Goal: Information Seeking & Learning: Find specific page/section

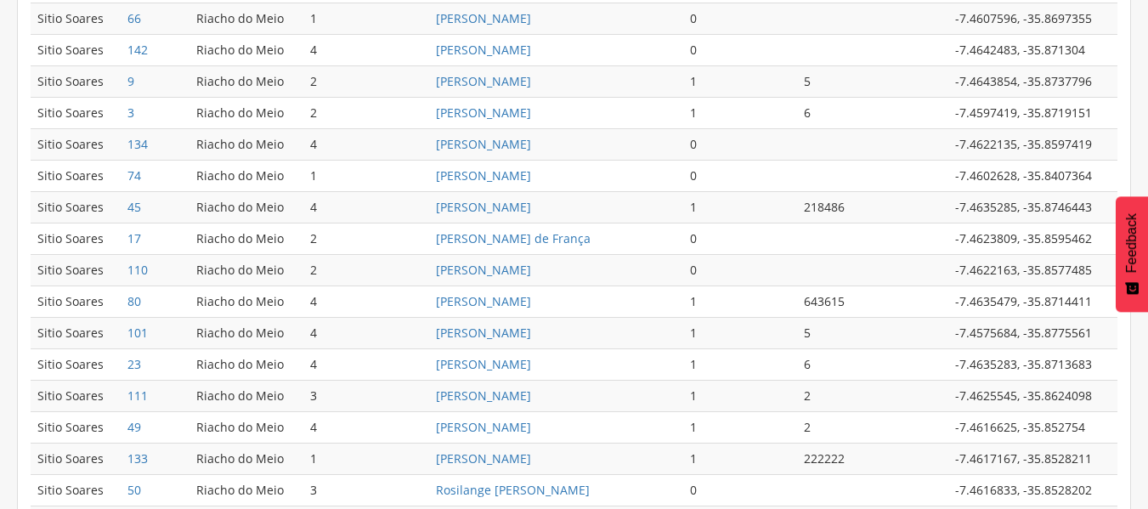
scroll to position [633, 0]
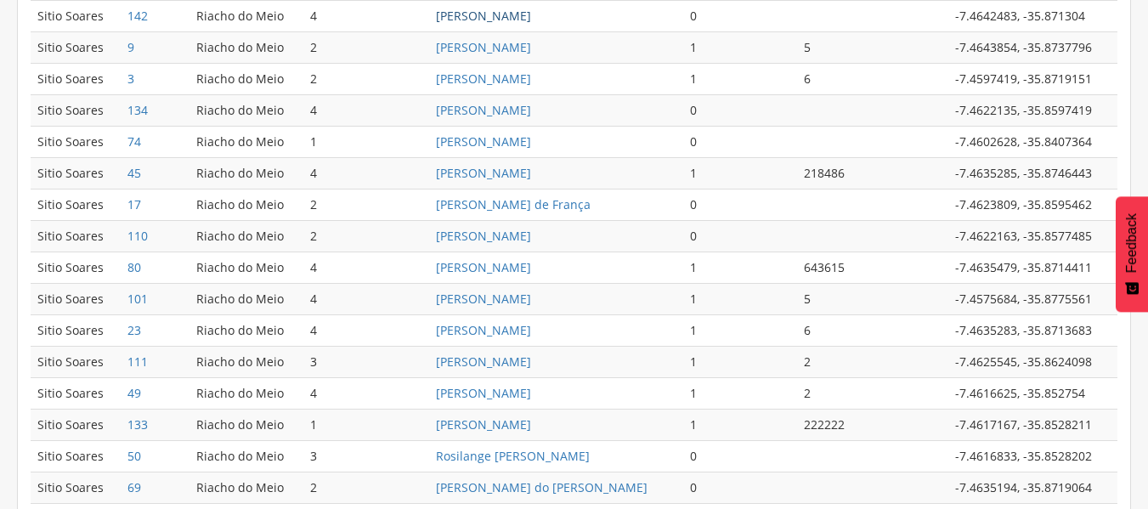
click at [498, 21] on link "Luciano Vieira da Silva" at bounding box center [483, 16] width 95 height 16
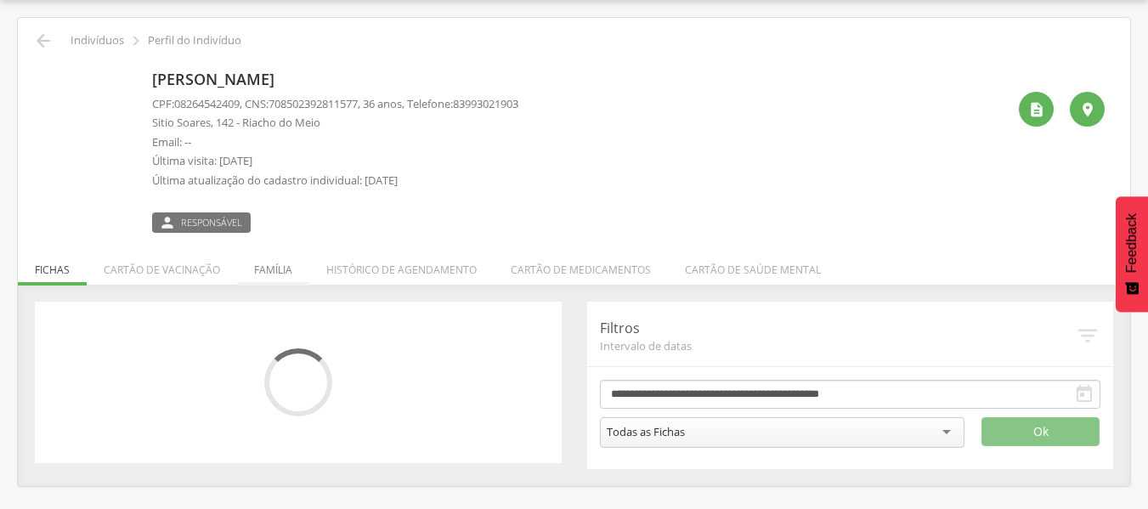
click at [267, 190] on div "CPF: 08264542409 , CNS: 708502392811577 , 36 anos, Telefone: 83993021903 Sitio …" at bounding box center [335, 146] width 366 height 101
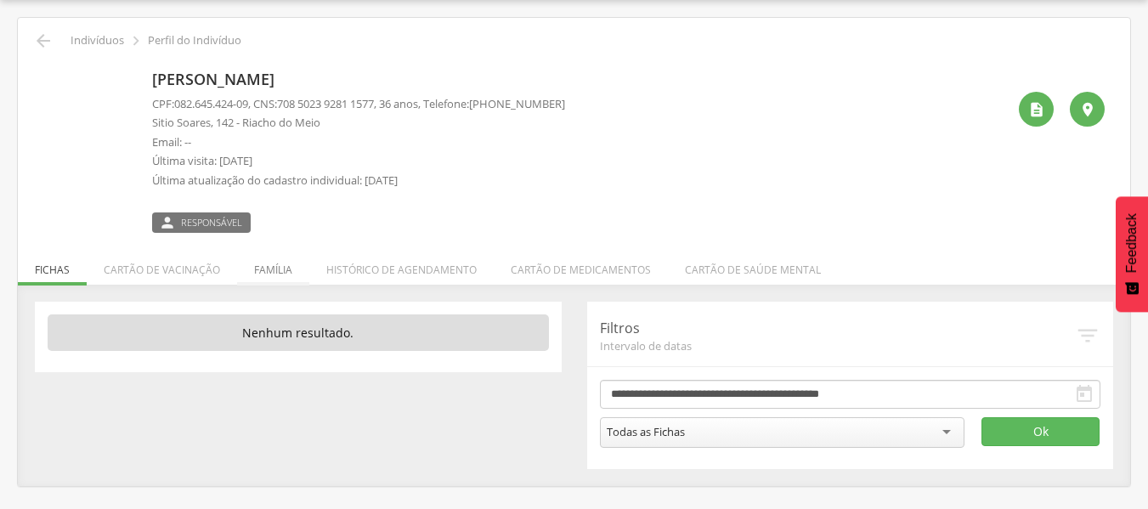
click at [270, 262] on li "Família" at bounding box center [273, 265] width 72 height 40
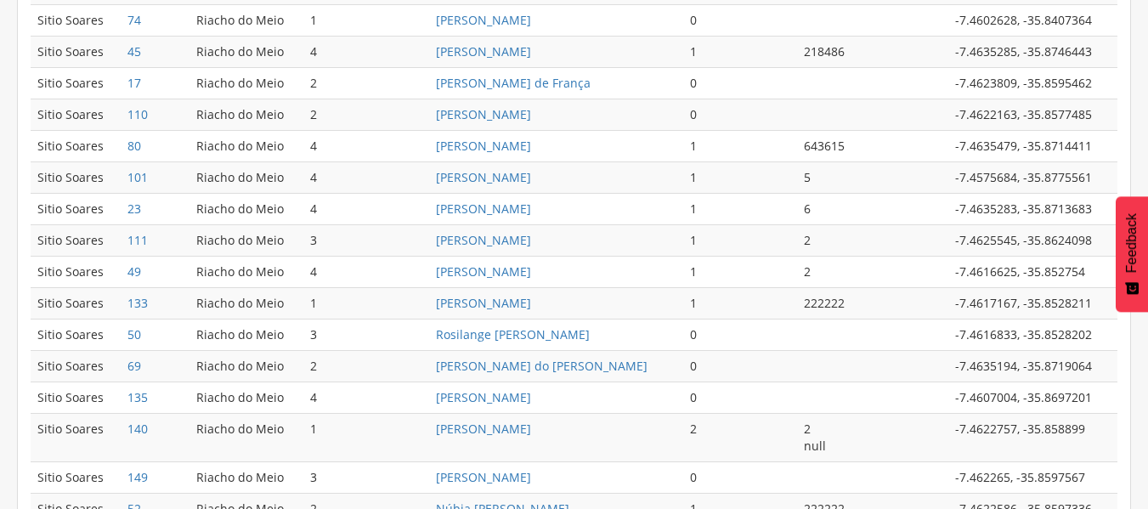
scroll to position [764, 0]
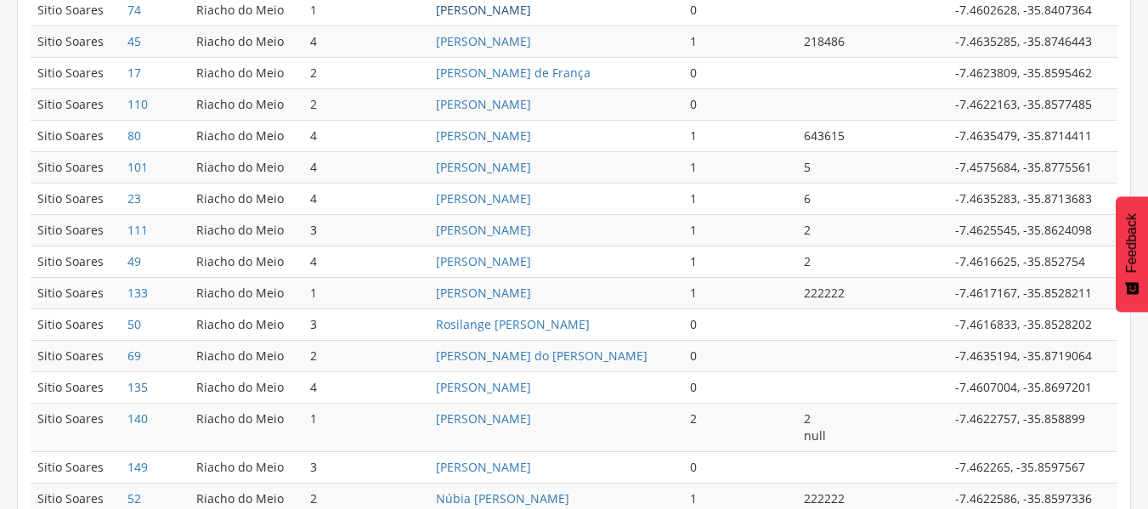
click at [477, 7] on link "Maria de Fatima Gomes Maciel" at bounding box center [483, 10] width 95 height 16
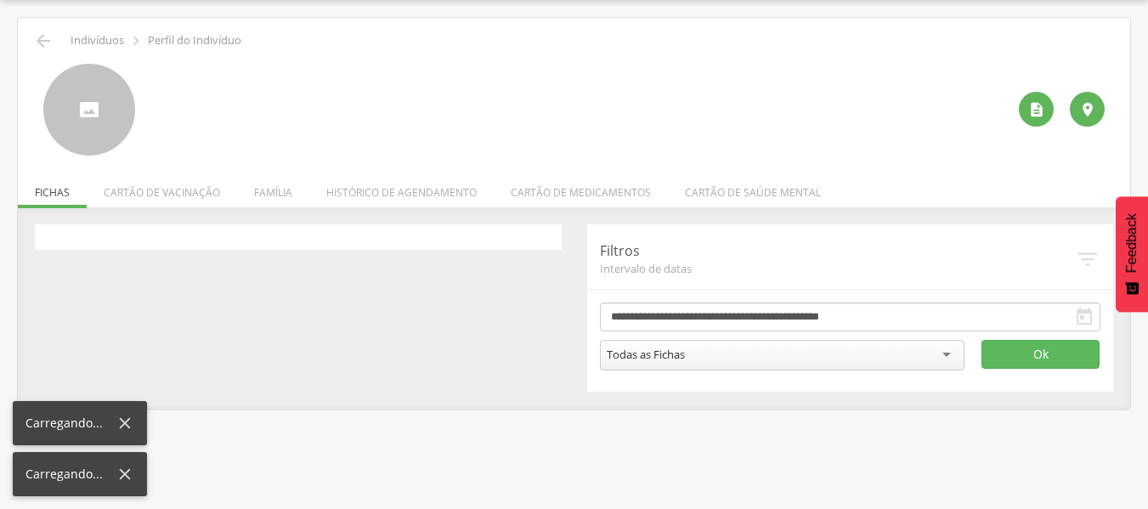
scroll to position [51, 0]
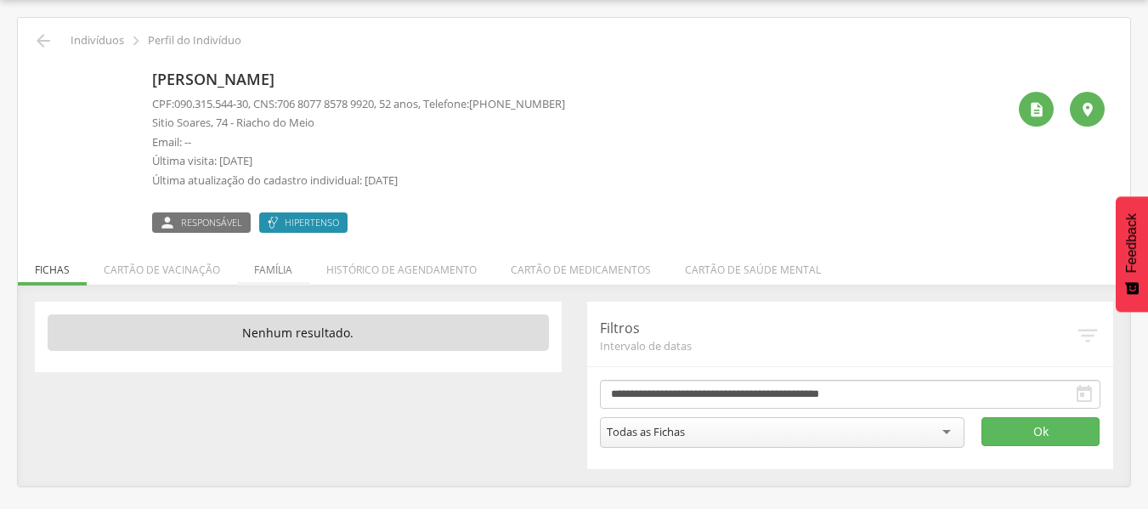
click at [256, 267] on li "Família" at bounding box center [273, 265] width 72 height 40
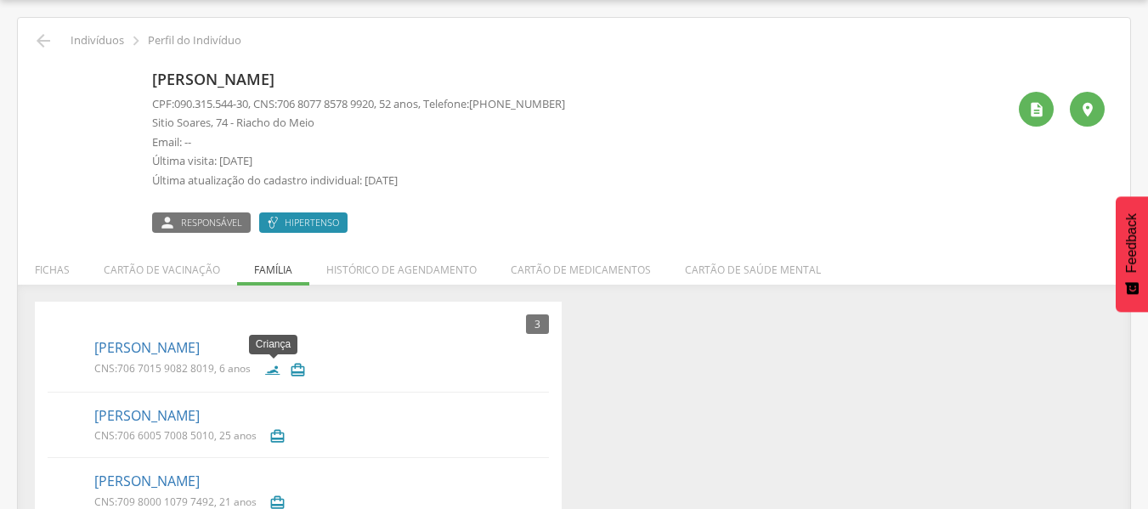
scroll to position [92, 0]
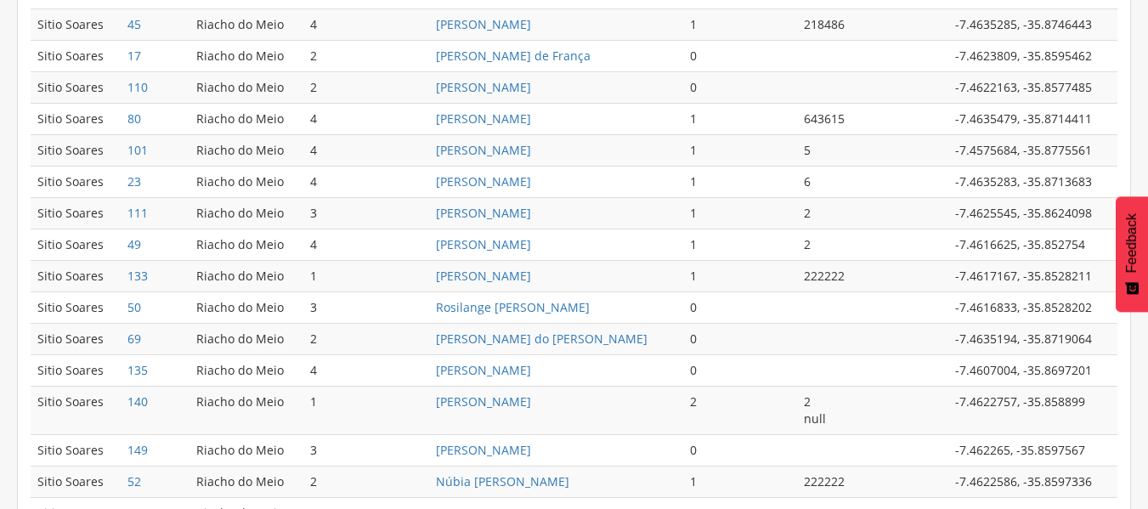
scroll to position [784, 0]
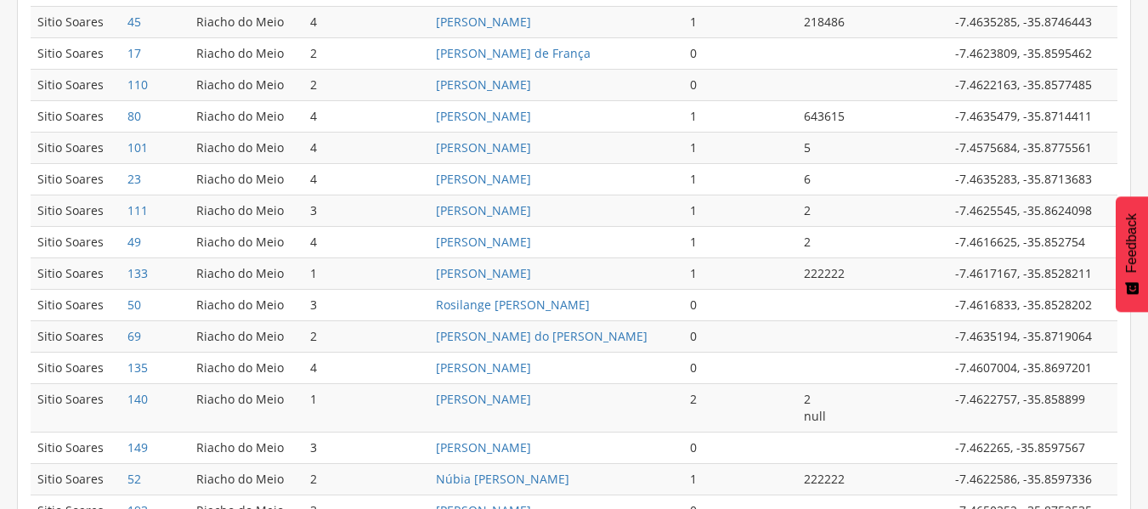
click at [463, 31] on td "Sebastião Torquato Guedes" at bounding box center [555, 21] width 253 height 31
click at [461, 27] on link "Sebastião Torquato Guedes" at bounding box center [483, 22] width 95 height 16
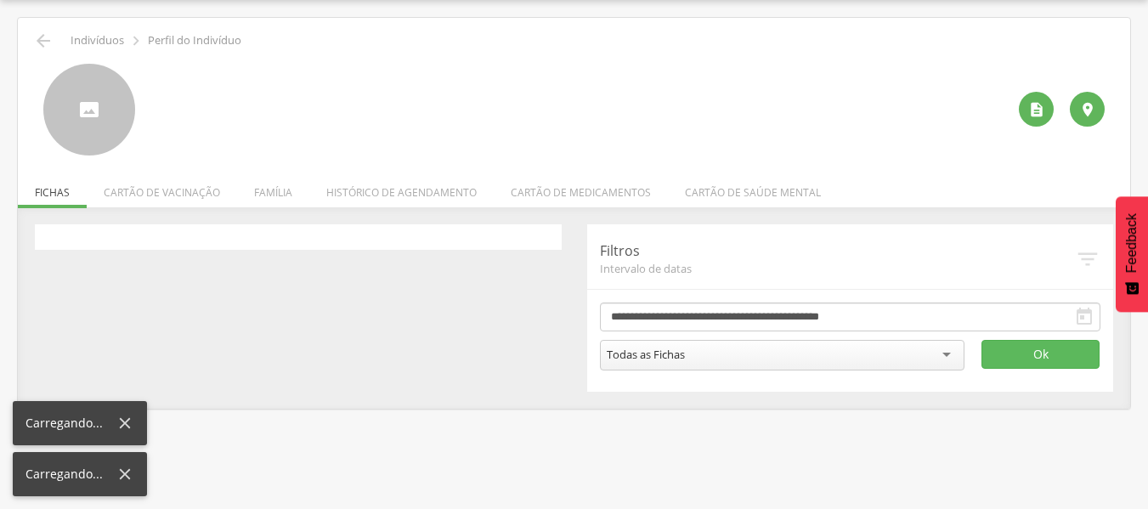
scroll to position [51, 0]
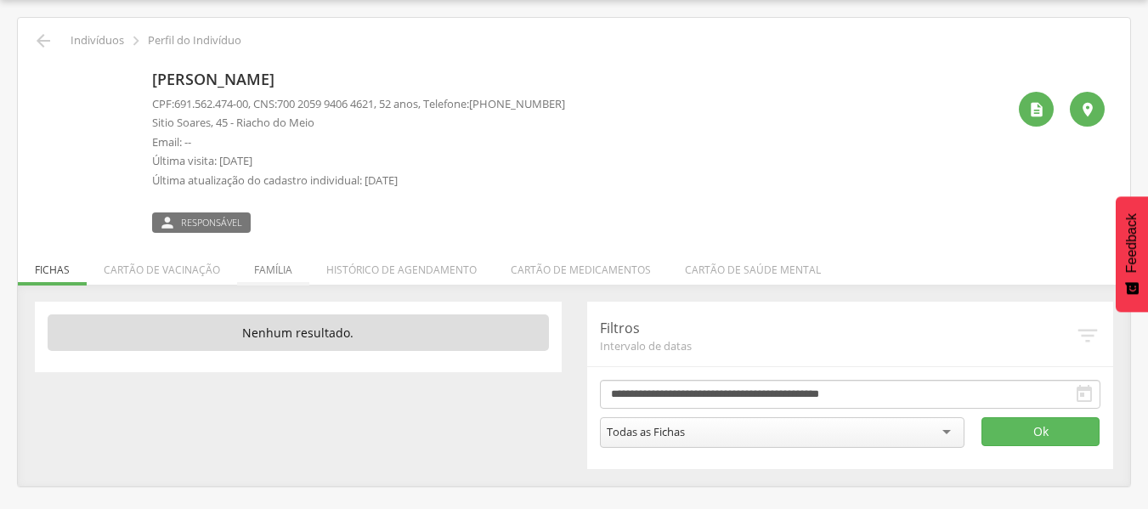
click at [258, 265] on li "Família" at bounding box center [273, 265] width 72 height 40
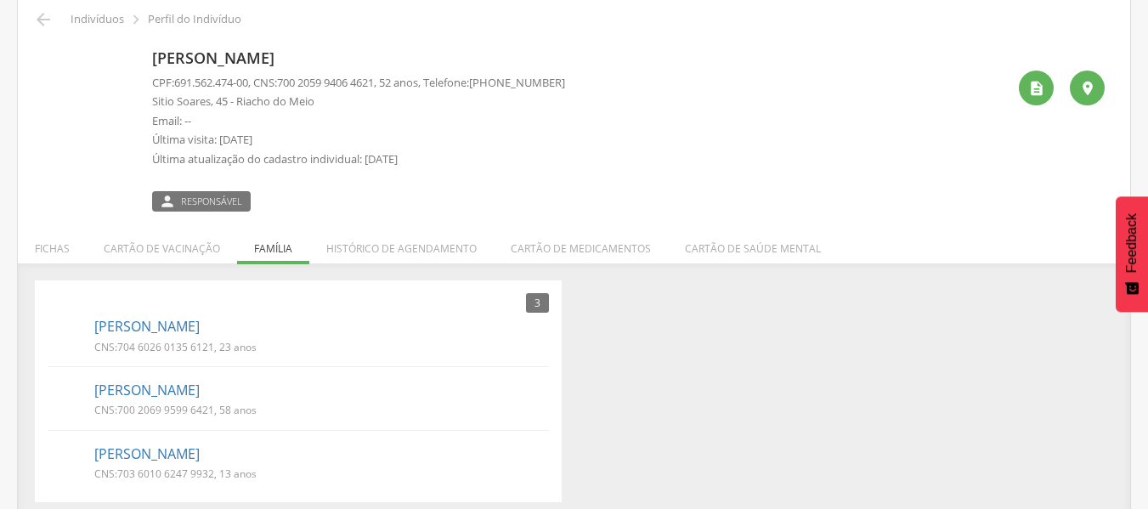
scroll to position [83, 0]
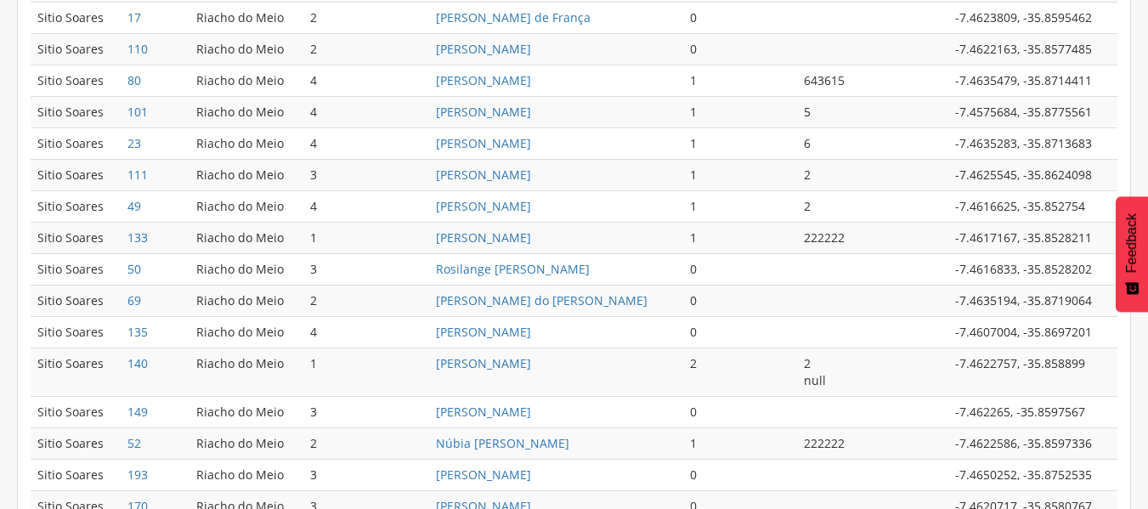
scroll to position [822, 0]
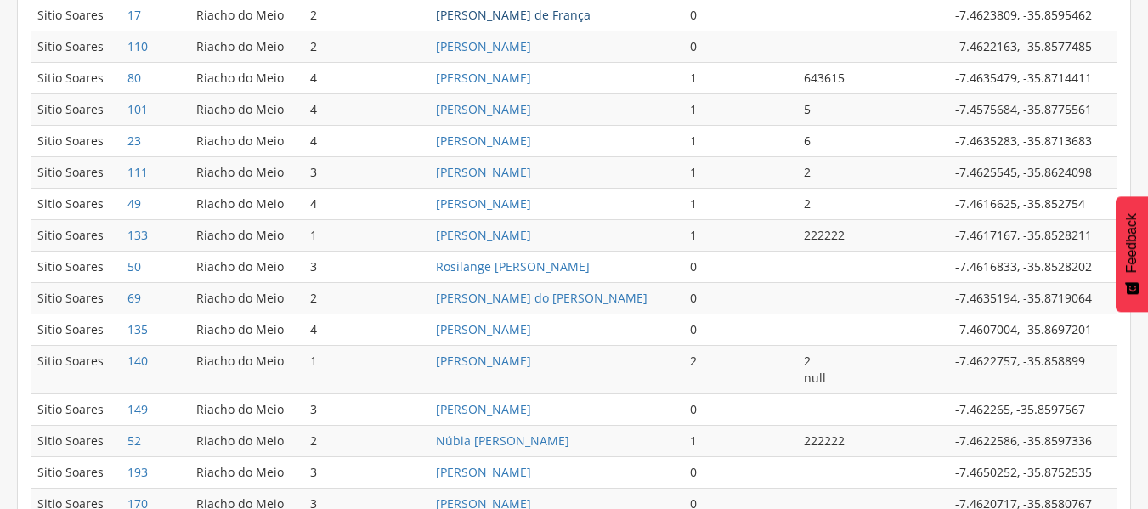
click at [482, 17] on link "João Manoel de França" at bounding box center [513, 15] width 155 height 16
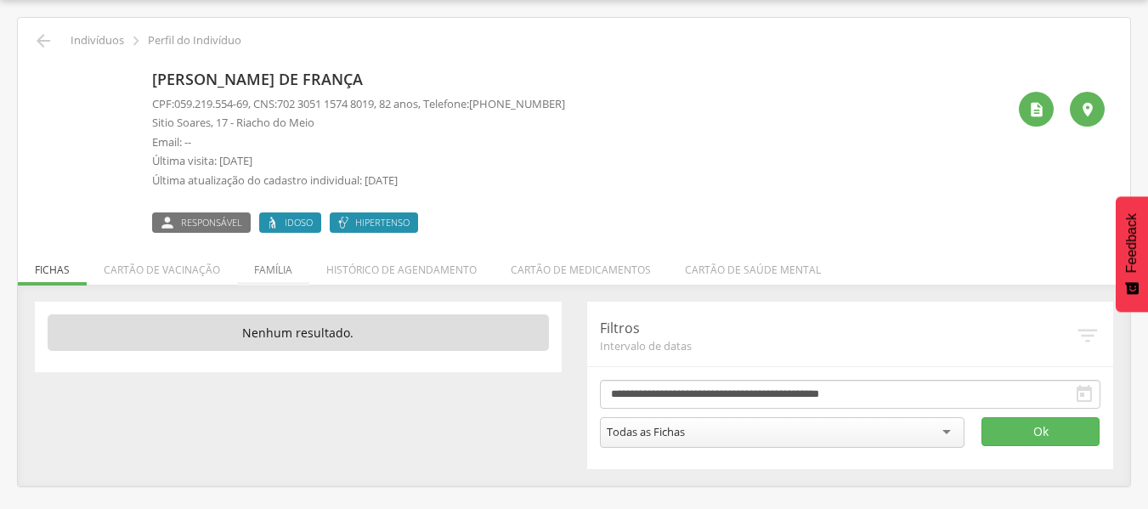
click at [271, 272] on li "Família" at bounding box center [273, 265] width 72 height 40
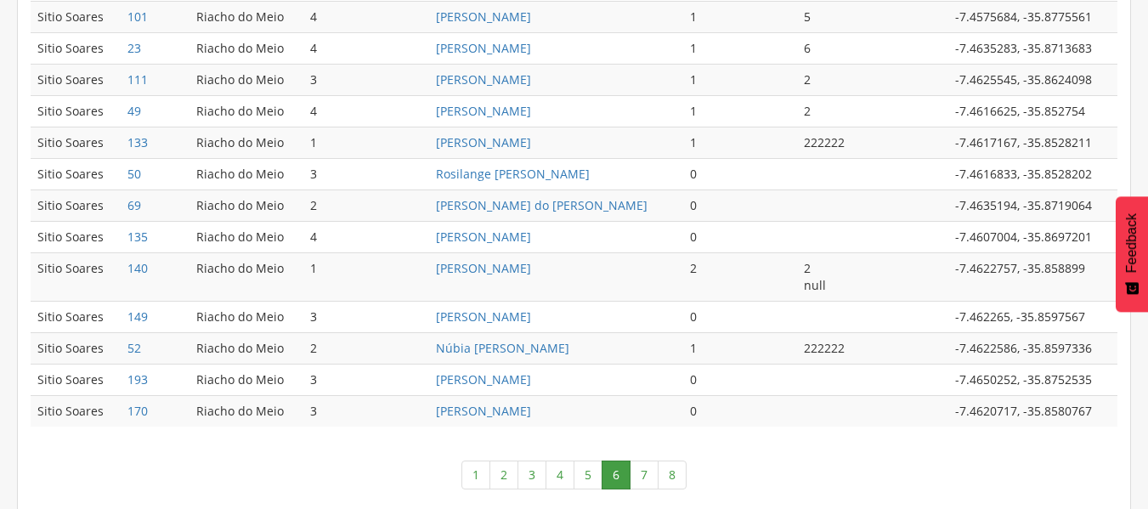
scroll to position [926, 0]
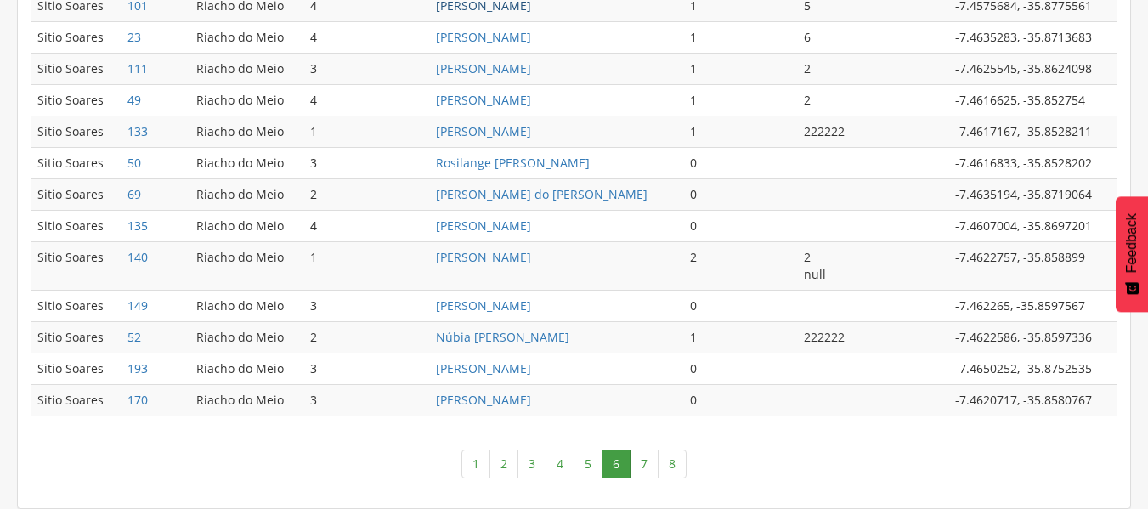
click at [531, 6] on link "Maria Luiza Izidio dos Santos" at bounding box center [483, 5] width 95 height 16
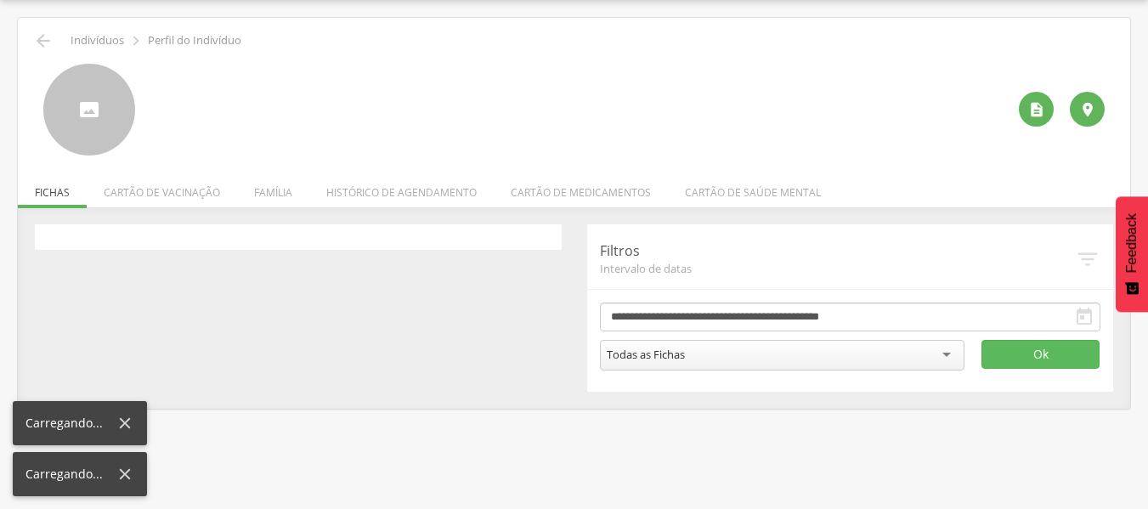
scroll to position [51, 0]
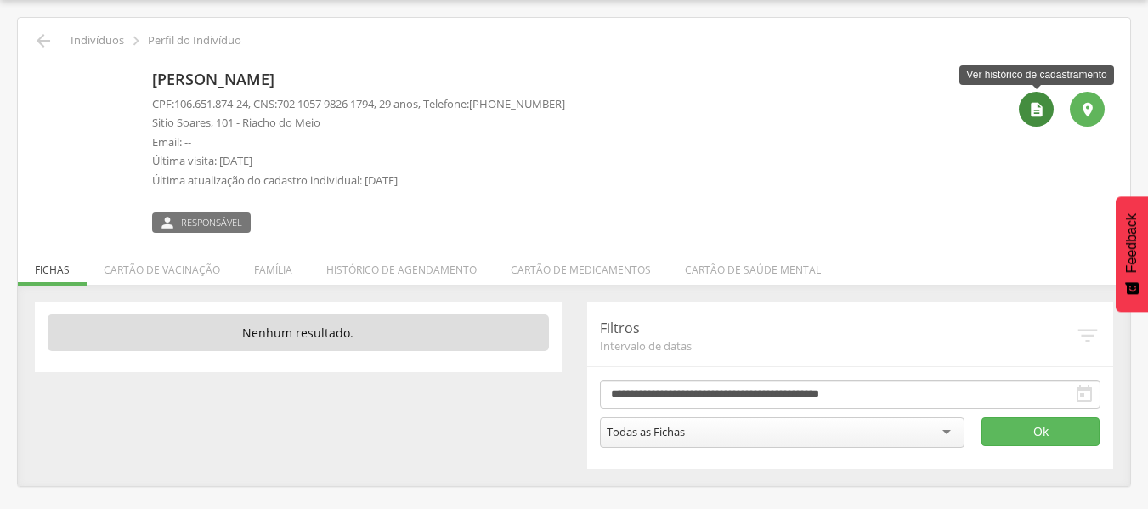
click at [1028, 105] on icon "" at bounding box center [1036, 109] width 17 height 17
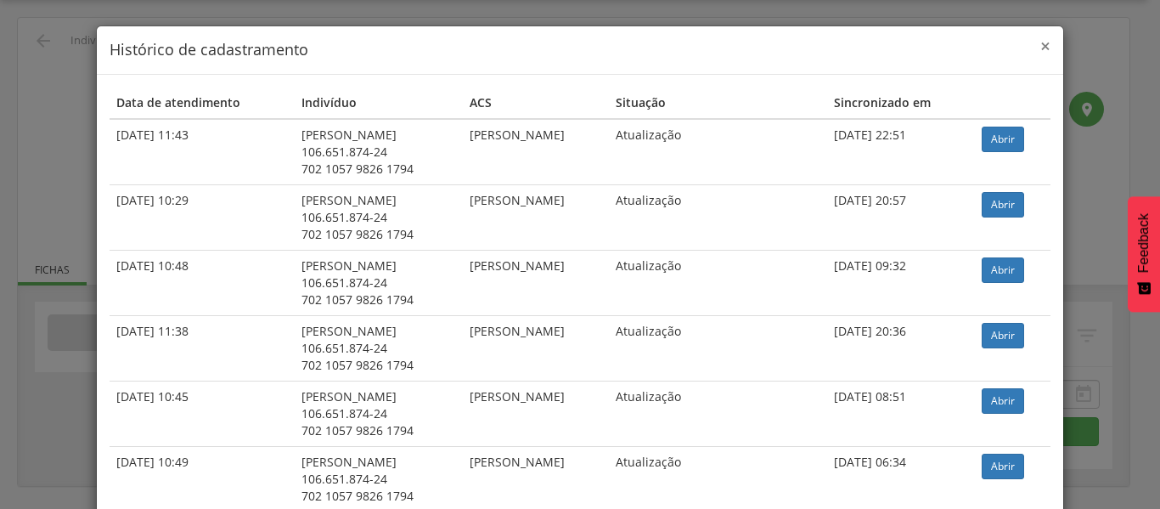
click at [1041, 45] on span "×" at bounding box center [1046, 46] width 10 height 24
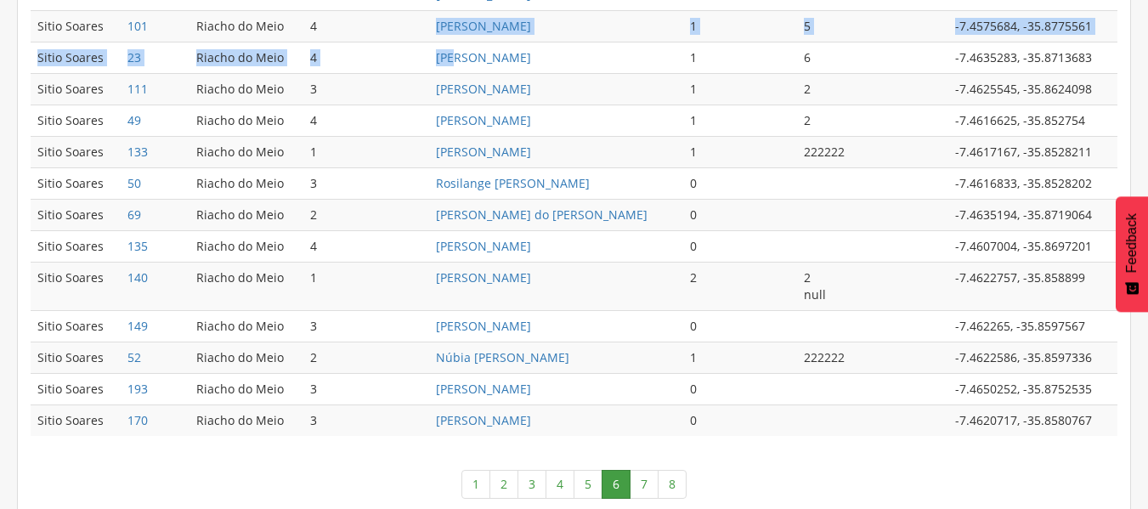
scroll to position [871, 0]
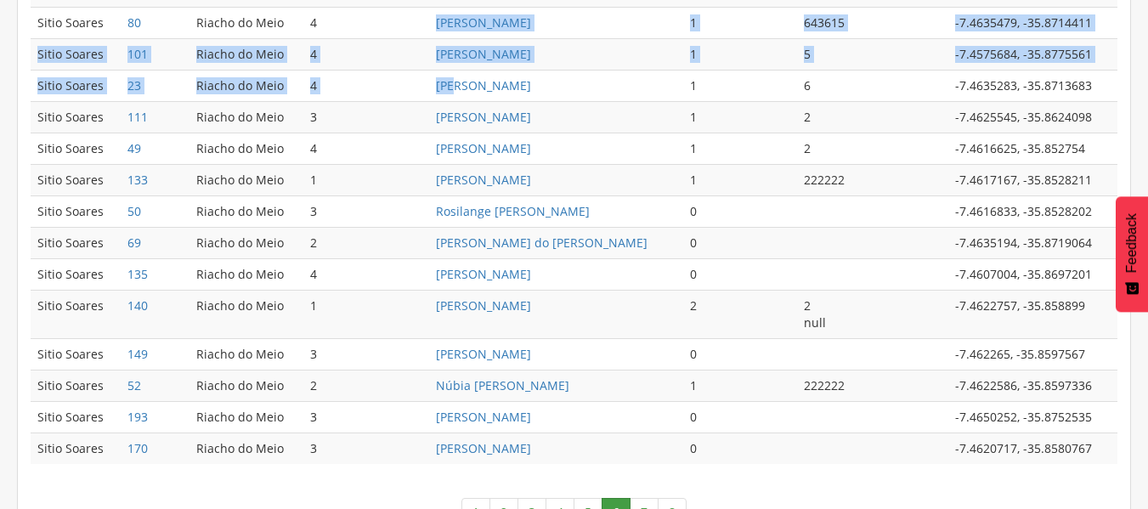
click at [431, 10] on tbody "Sitio Soares 43 Riacho do Meio 2 Luiz Dias da Silva 1 739258 -7.4624083, -35.86…" at bounding box center [574, 62] width 1086 height 803
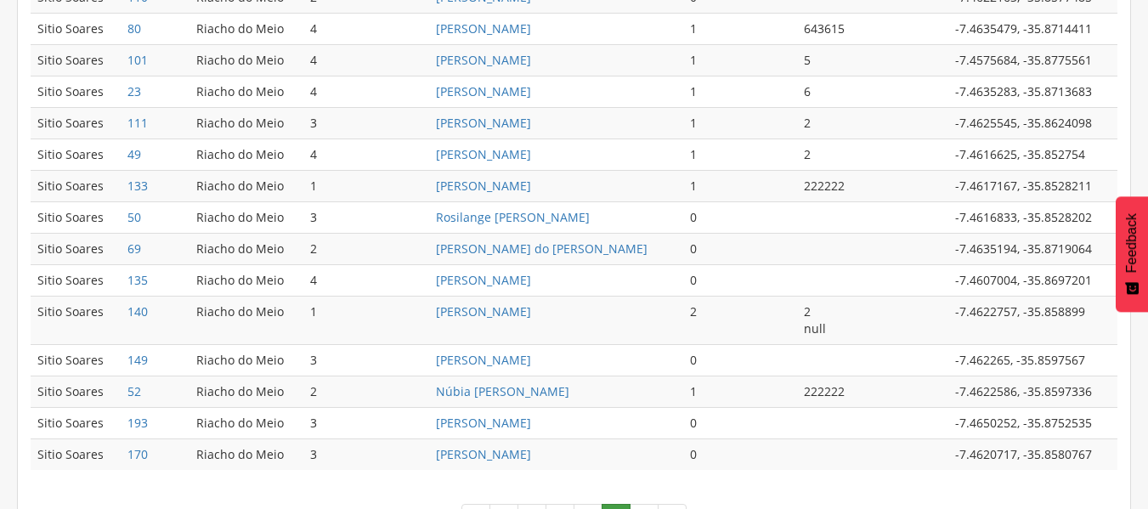
click at [641, 123] on td "Augusto Damião da Silva" at bounding box center [555, 122] width 253 height 31
click at [531, 91] on link "Manoel Americo da Silva" at bounding box center [483, 91] width 95 height 16
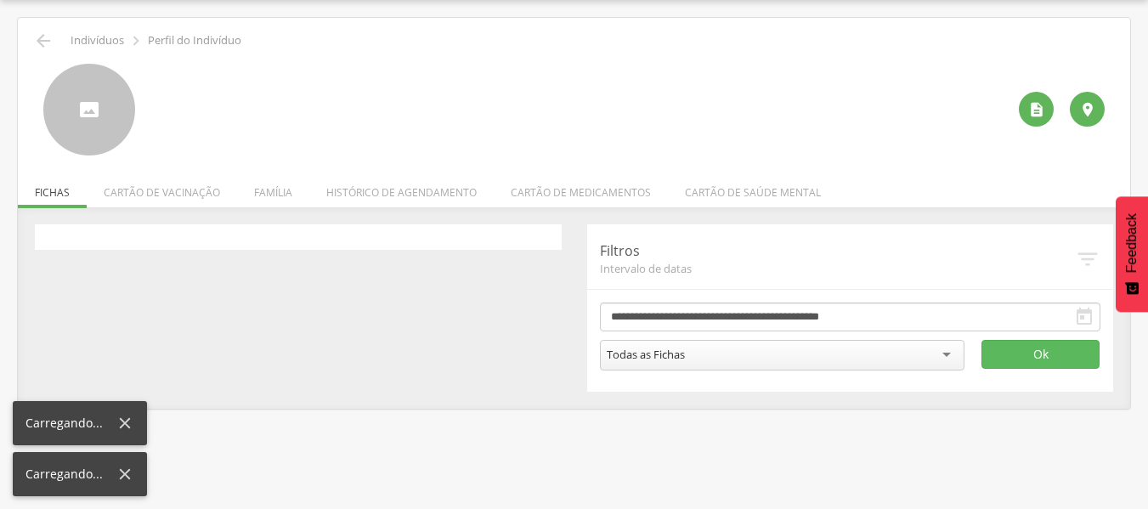
scroll to position [51, 0]
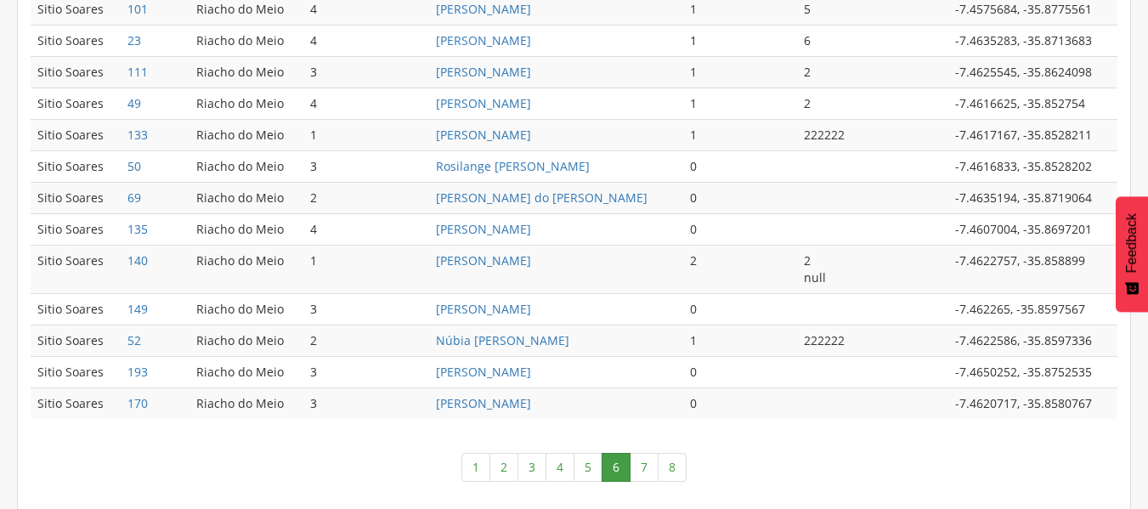
scroll to position [926, 0]
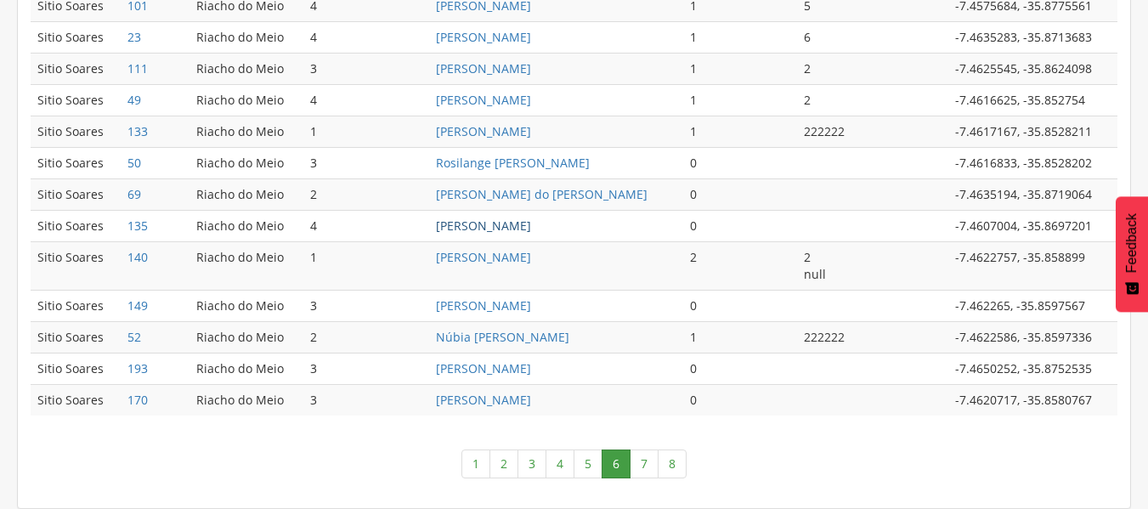
click at [475, 227] on link "Maciel Jose Santana" at bounding box center [483, 225] width 95 height 16
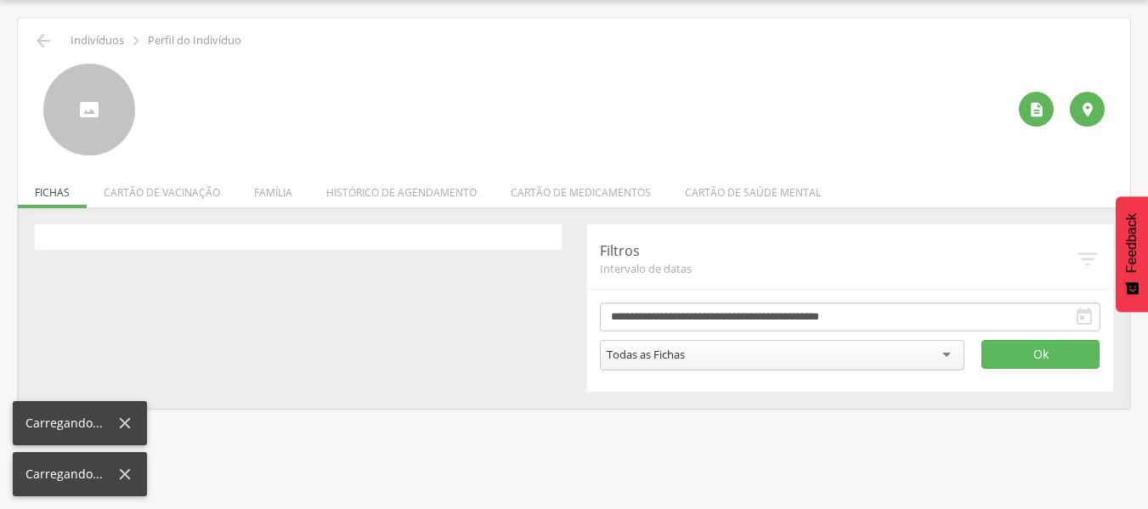
scroll to position [51, 0]
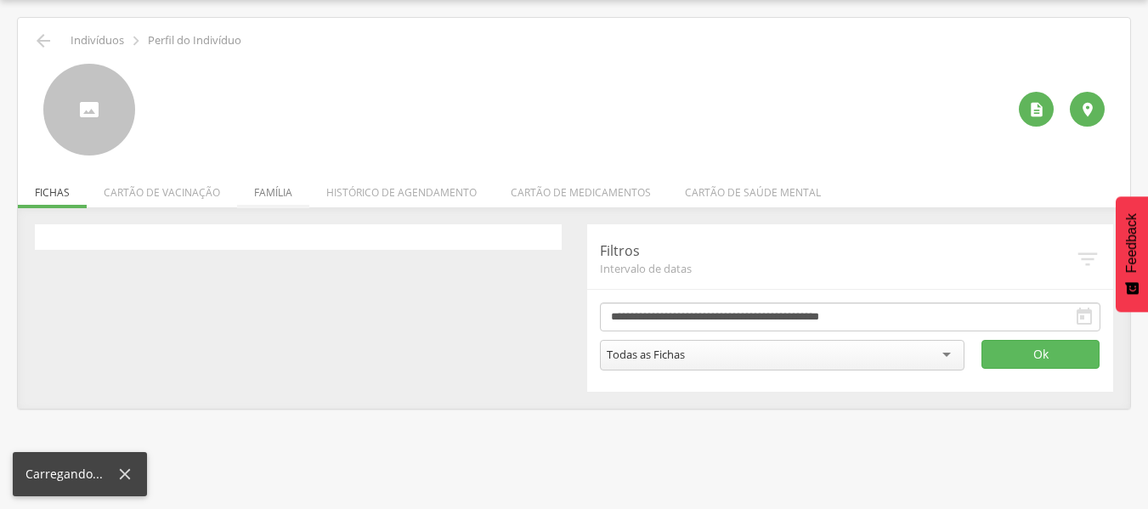
click at [276, 196] on li "Família" at bounding box center [273, 188] width 72 height 40
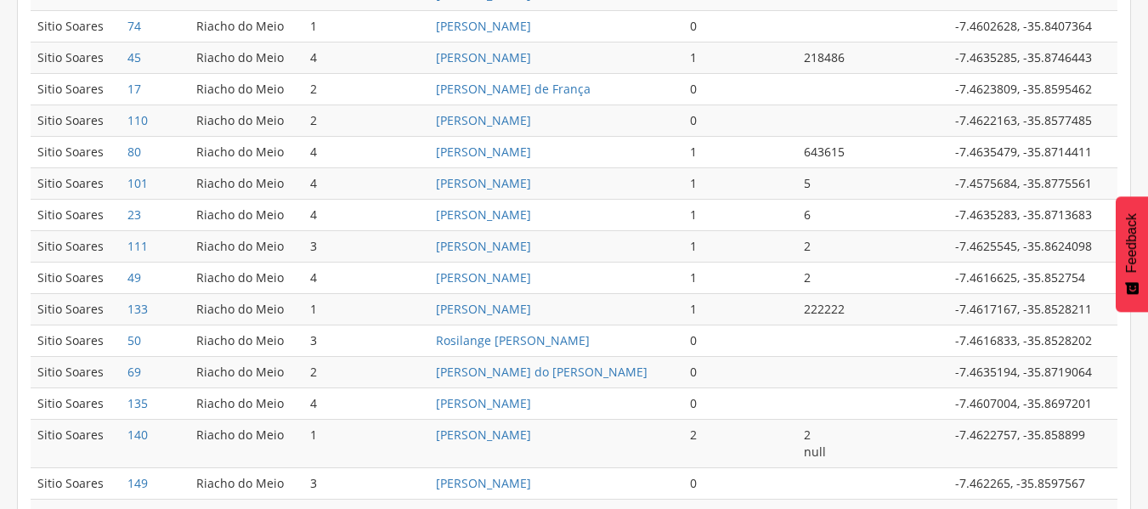
scroll to position [926, 0]
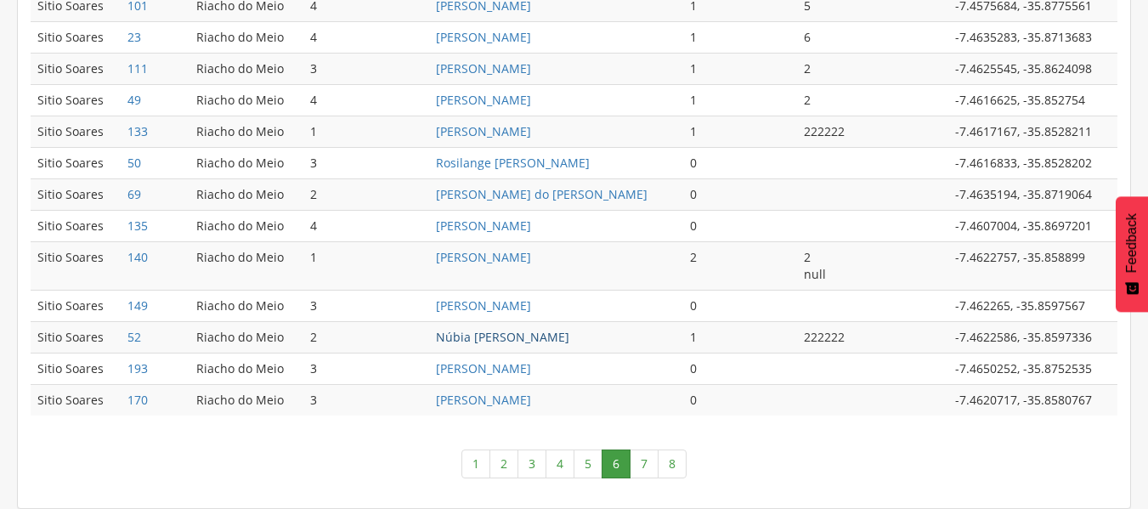
click at [493, 335] on link "Núbia Graziele Trajano Martins" at bounding box center [502, 337] width 133 height 16
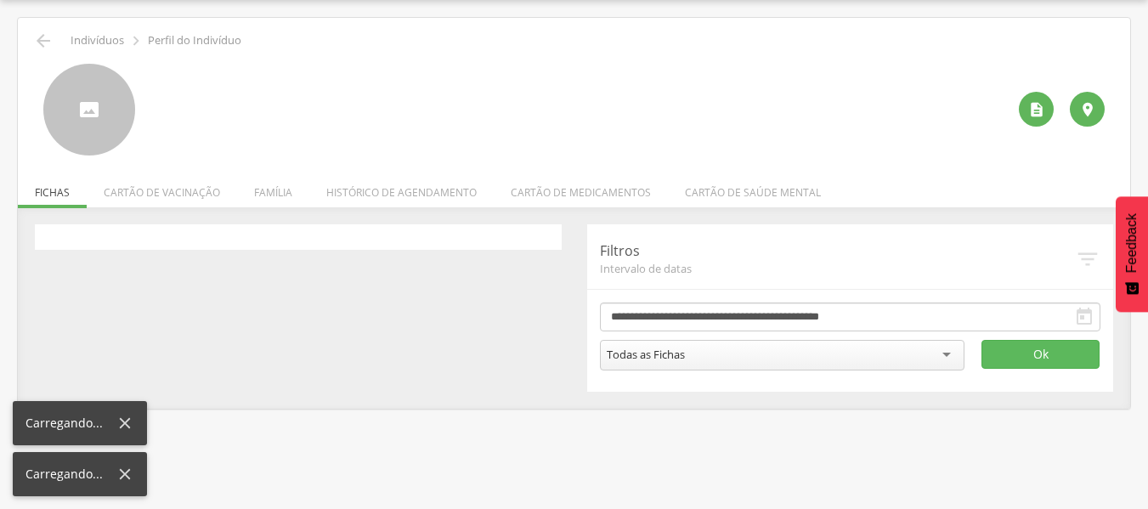
scroll to position [51, 0]
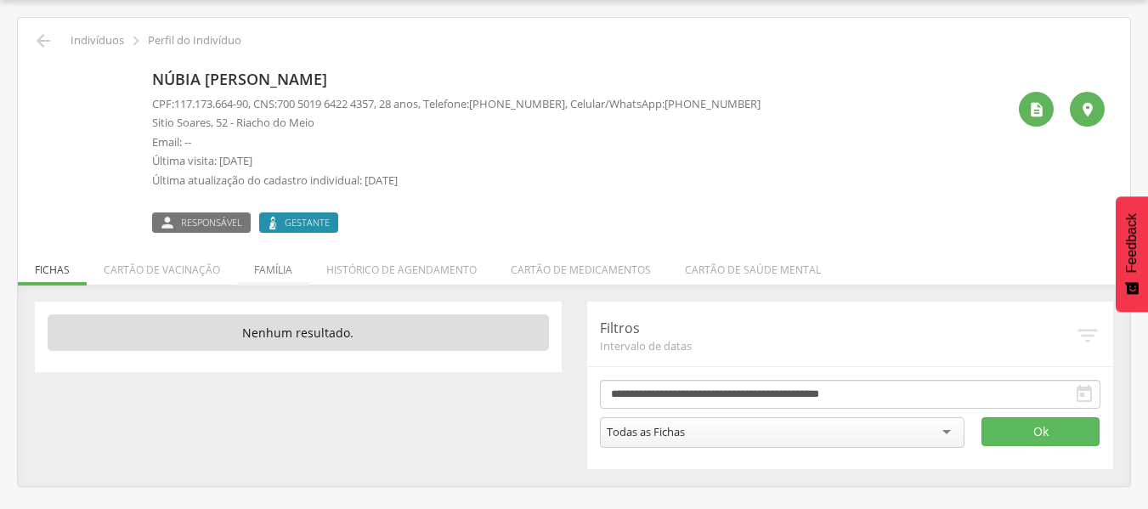
click at [272, 264] on li "Família" at bounding box center [273, 265] width 72 height 40
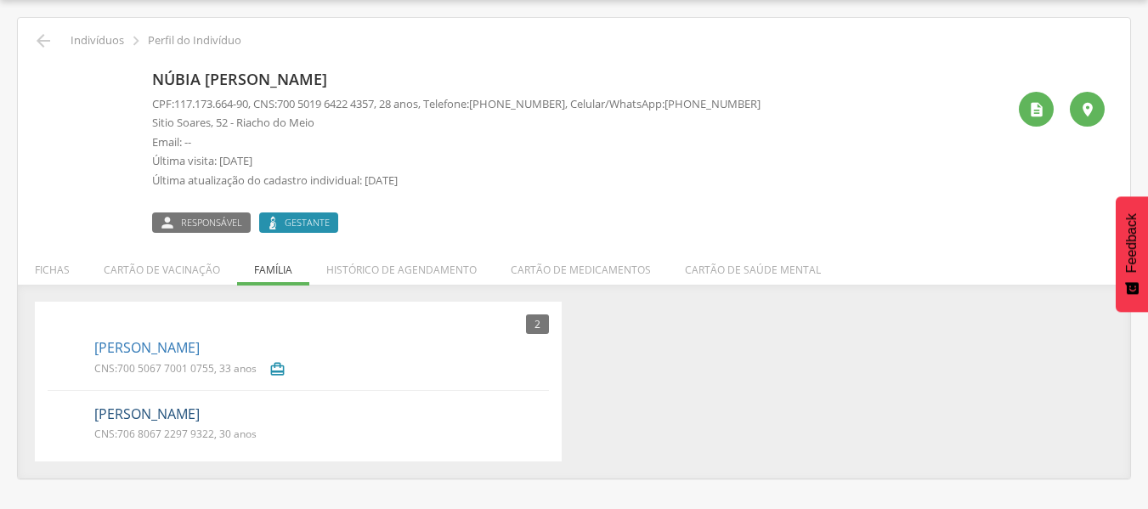
click at [200, 422] on link "Romario Luiz Ferreira" at bounding box center [146, 414] width 105 height 20
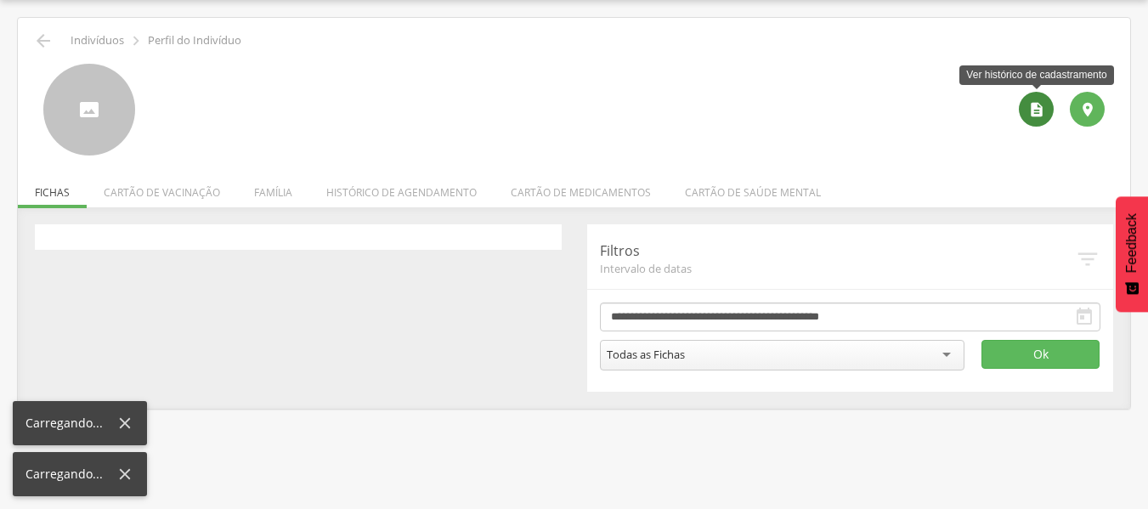
click at [1029, 107] on icon "" at bounding box center [1036, 109] width 17 height 17
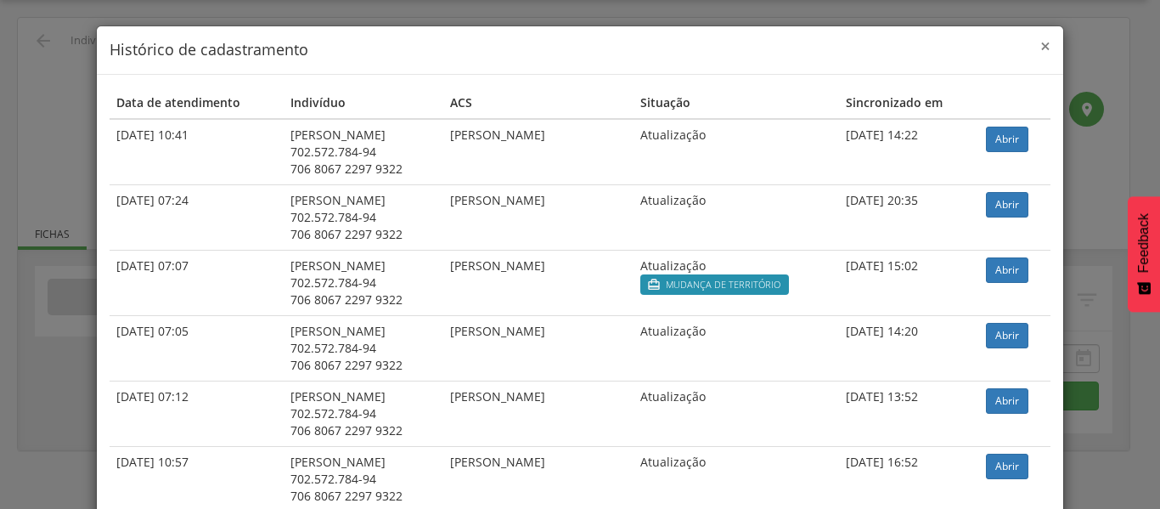
click at [1041, 42] on span "×" at bounding box center [1046, 46] width 10 height 24
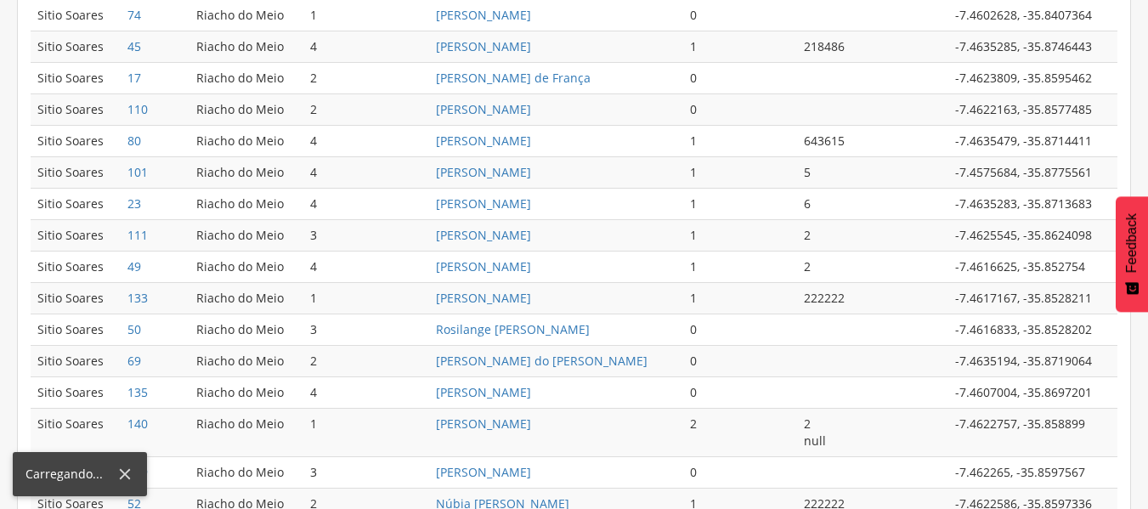
scroll to position [926, 0]
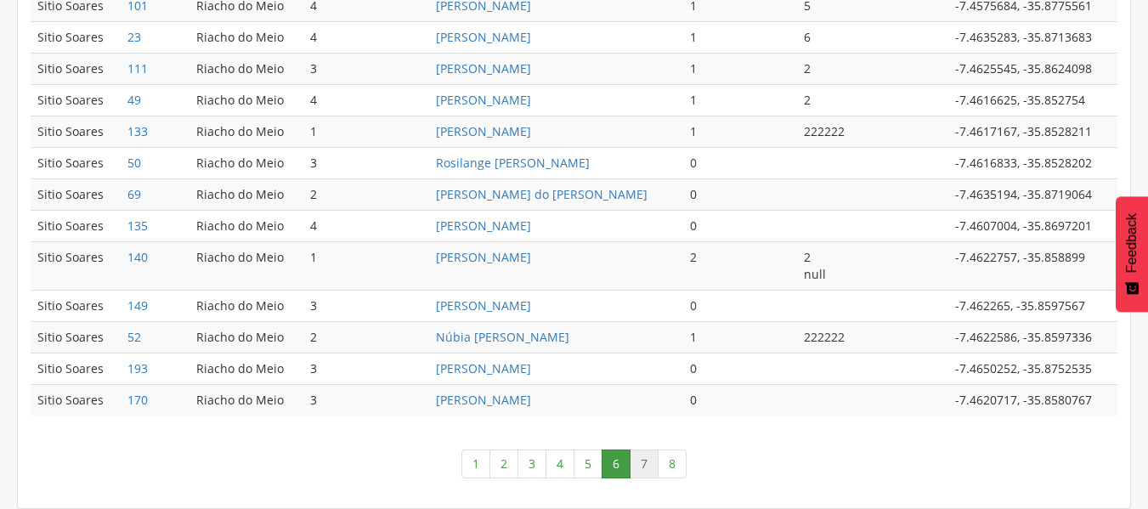
click at [640, 460] on link "7" at bounding box center [643, 463] width 29 height 29
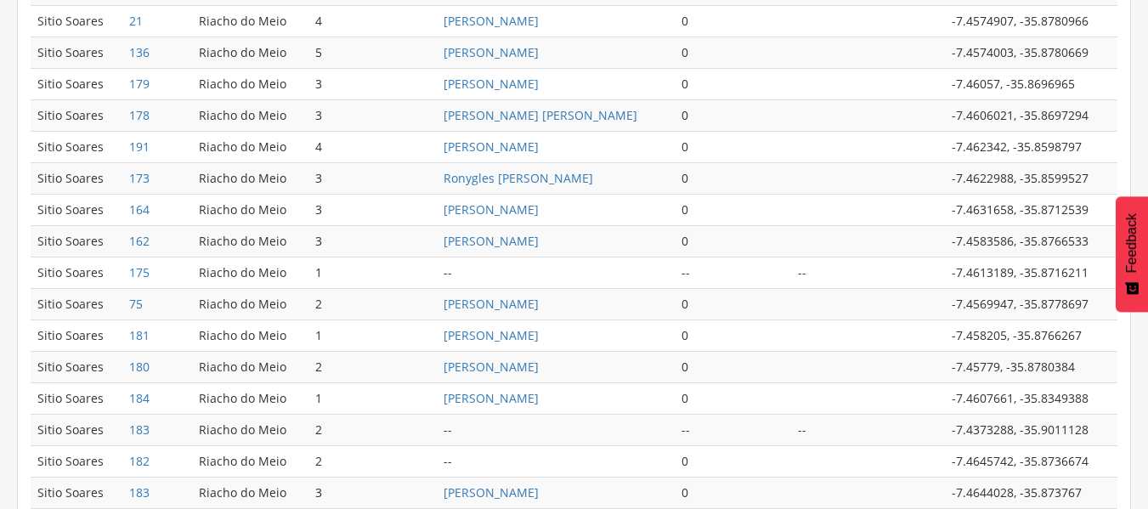
scroll to position [595, 0]
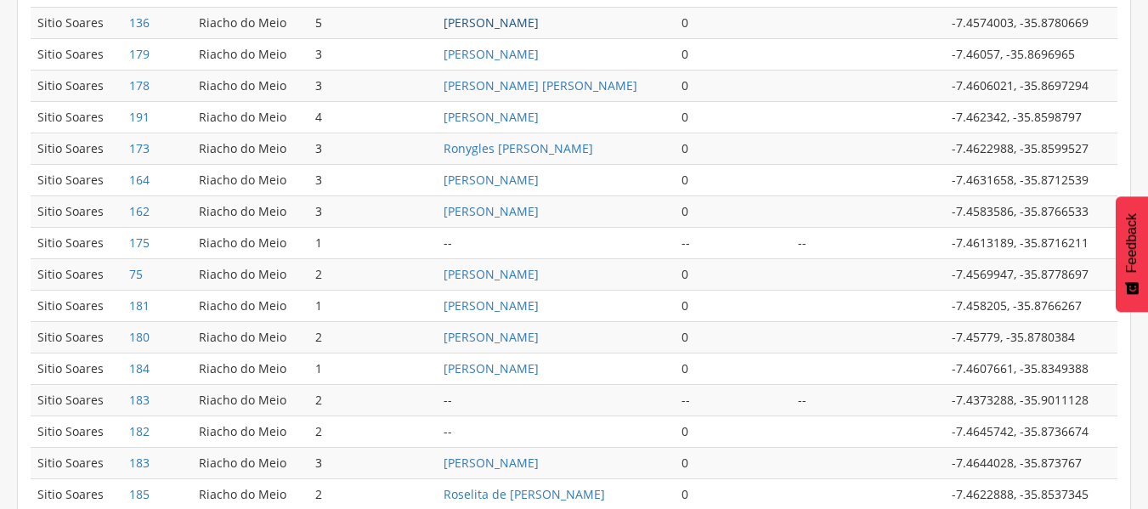
click at [533, 23] on link "Laine Veloso da Silva" at bounding box center [490, 22] width 95 height 16
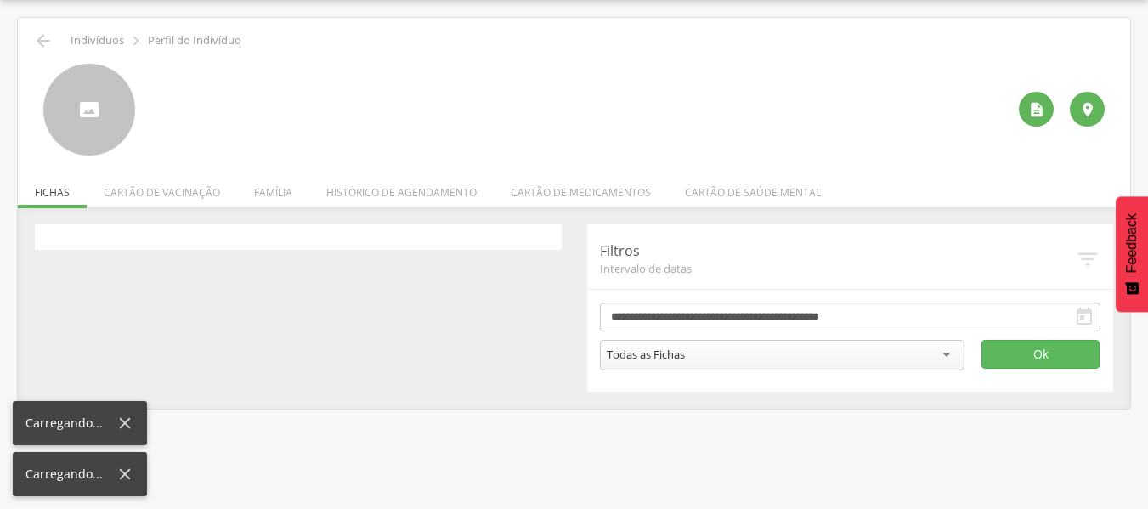
scroll to position [51, 0]
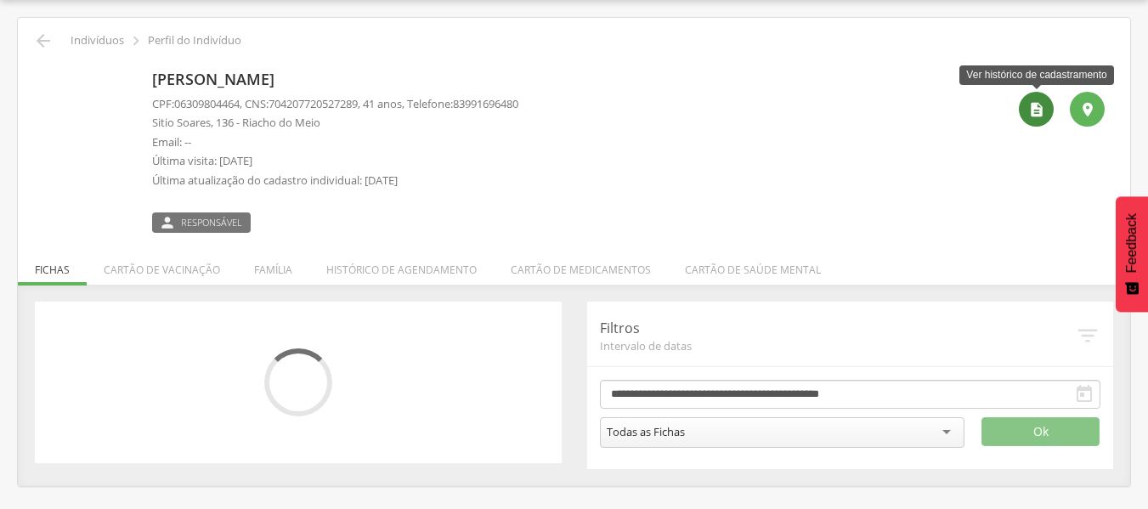
click at [1041, 115] on icon "" at bounding box center [1036, 109] width 17 height 17
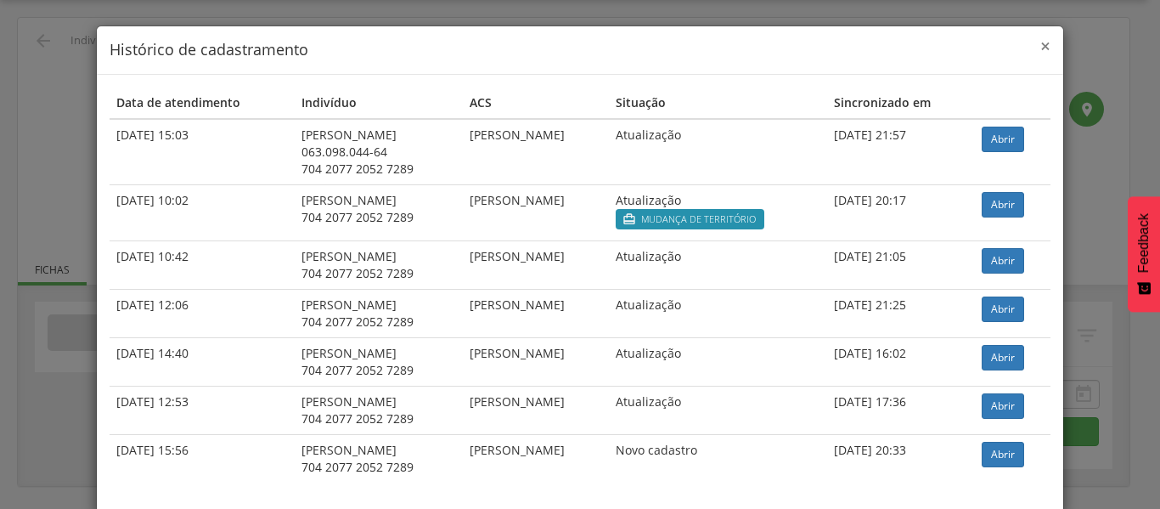
click at [1041, 42] on span "×" at bounding box center [1046, 46] width 10 height 24
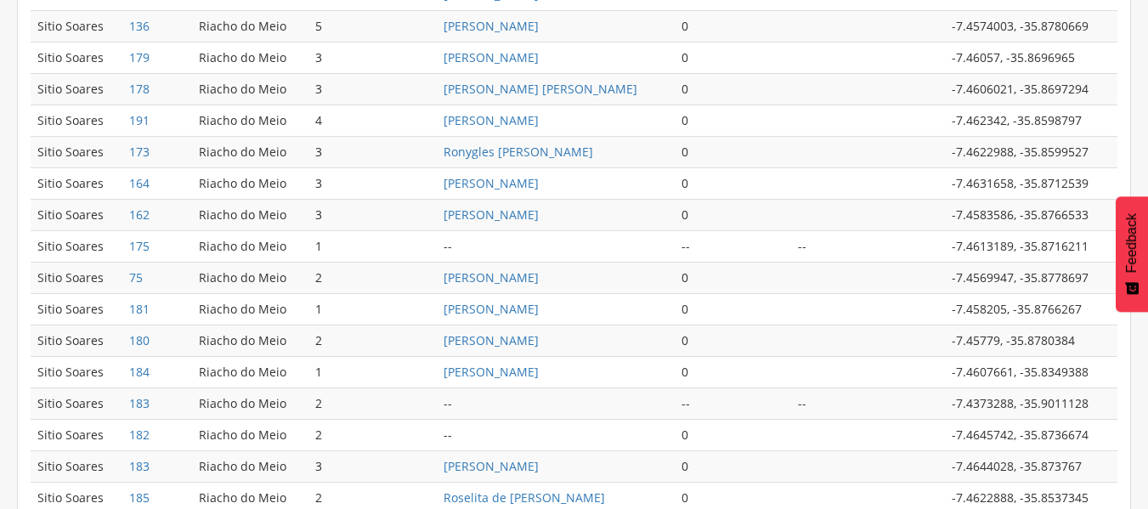
scroll to position [603, 0]
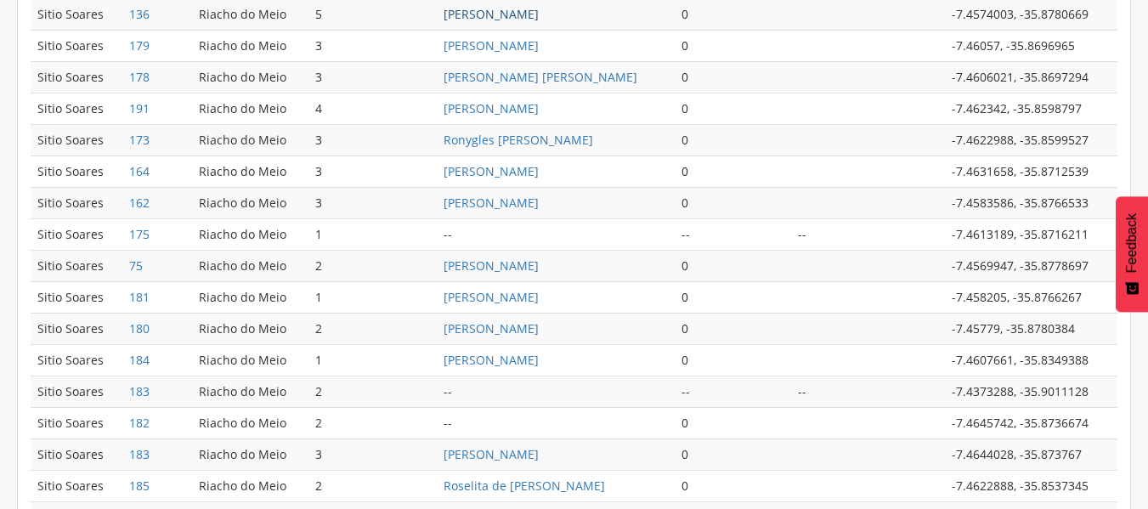
click at [463, 8] on link "Laine Veloso da Silva" at bounding box center [490, 14] width 95 height 16
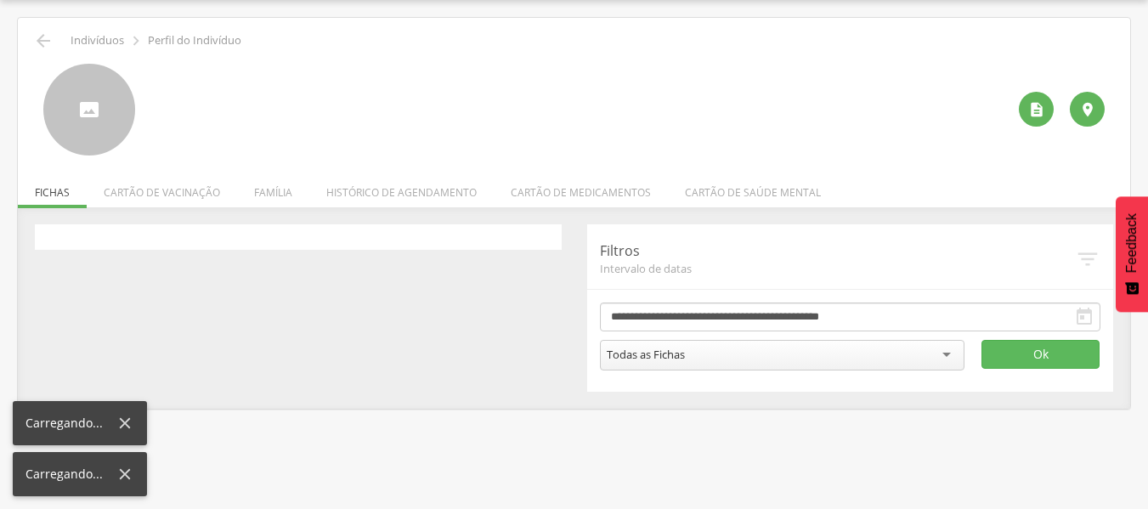
scroll to position [51, 0]
click at [1035, 101] on icon "" at bounding box center [1036, 109] width 17 height 17
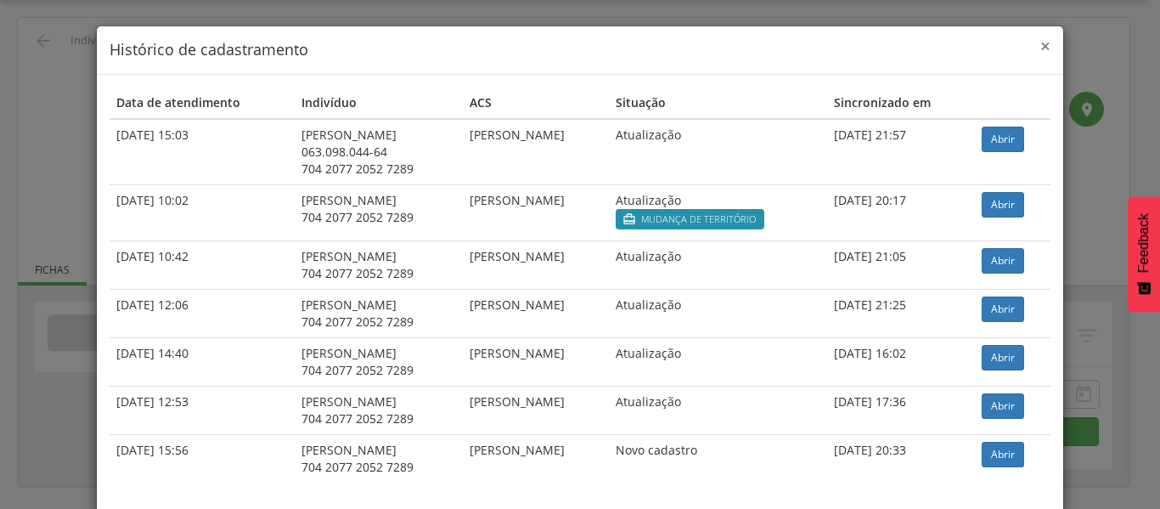
click at [1041, 48] on span "×" at bounding box center [1046, 46] width 10 height 24
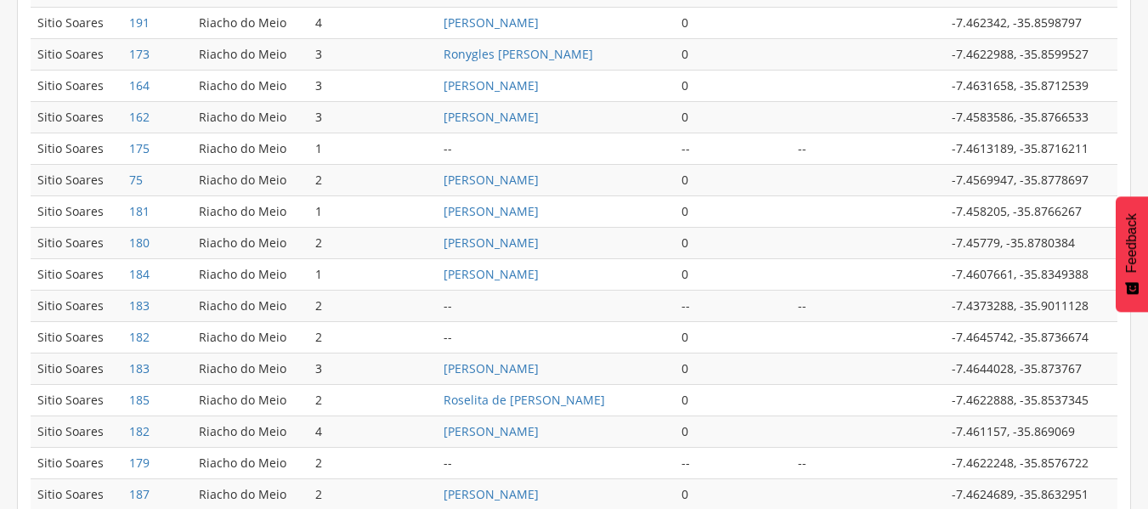
scroll to position [696, 0]
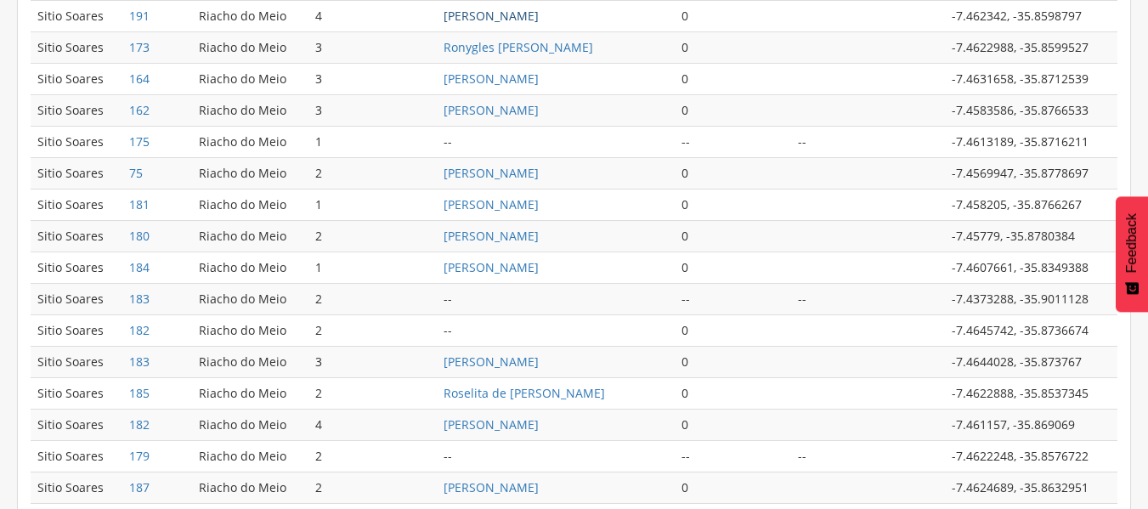
click at [539, 8] on link "Guilherme Balbino da Silva" at bounding box center [490, 16] width 95 height 16
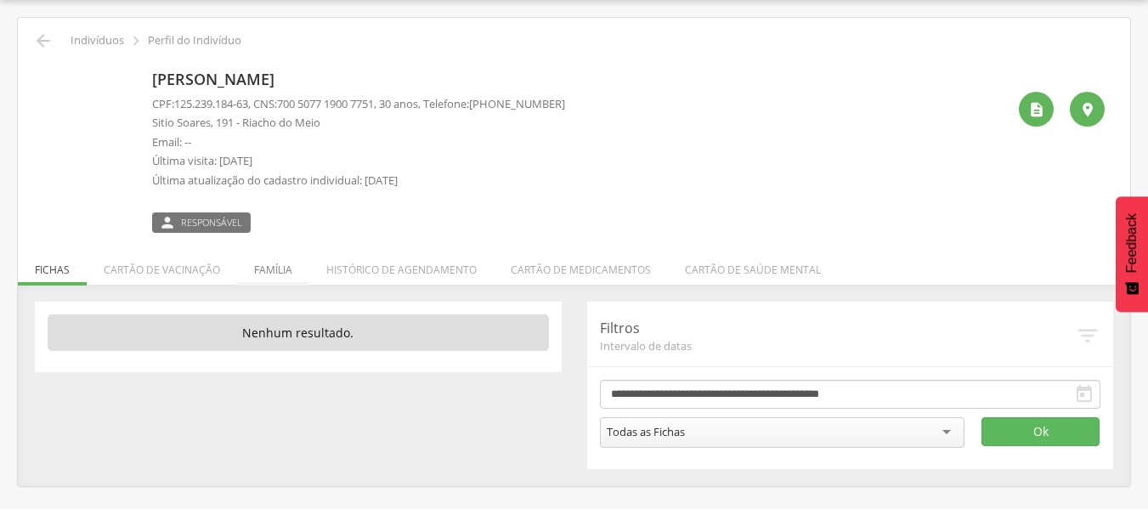
click at [262, 269] on li "Família" at bounding box center [273, 265] width 72 height 40
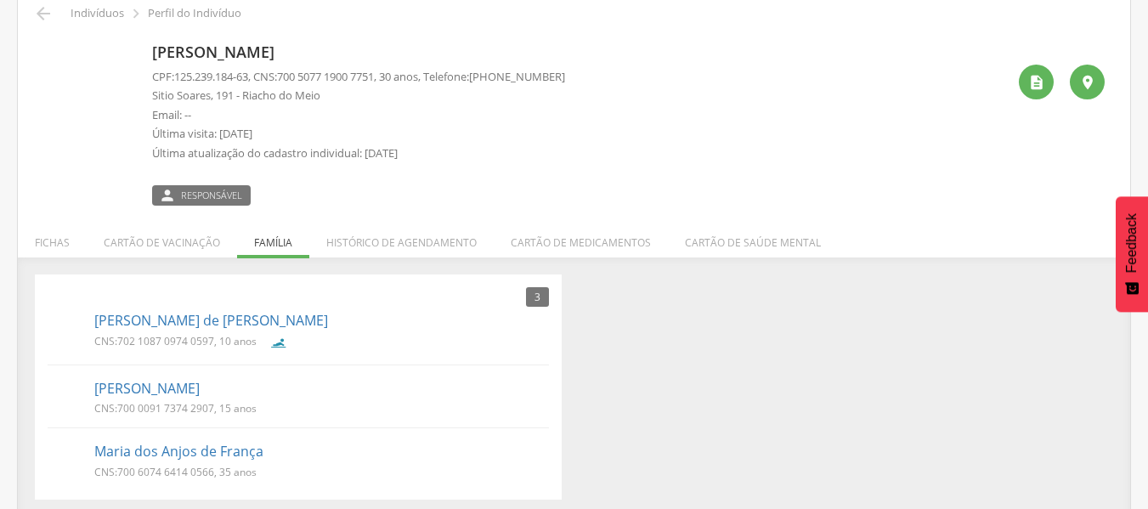
scroll to position [87, 0]
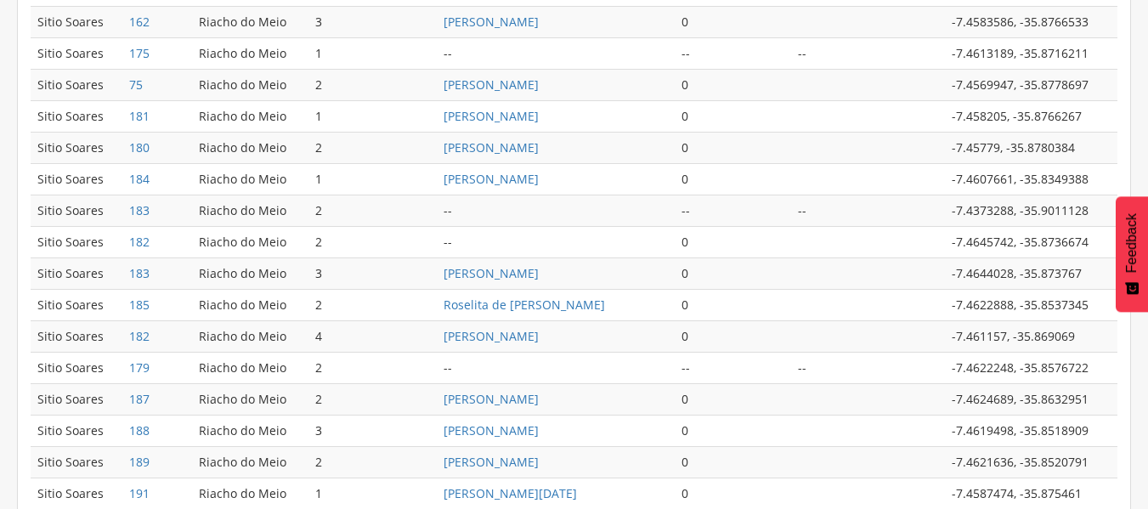
scroll to position [792, 0]
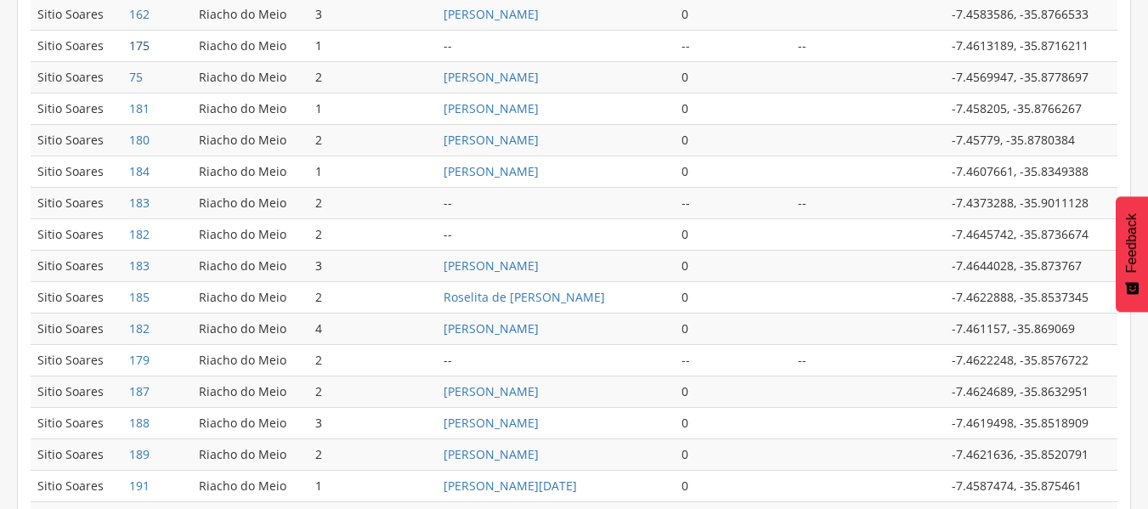
click at [140, 46] on link "175" at bounding box center [139, 45] width 20 height 16
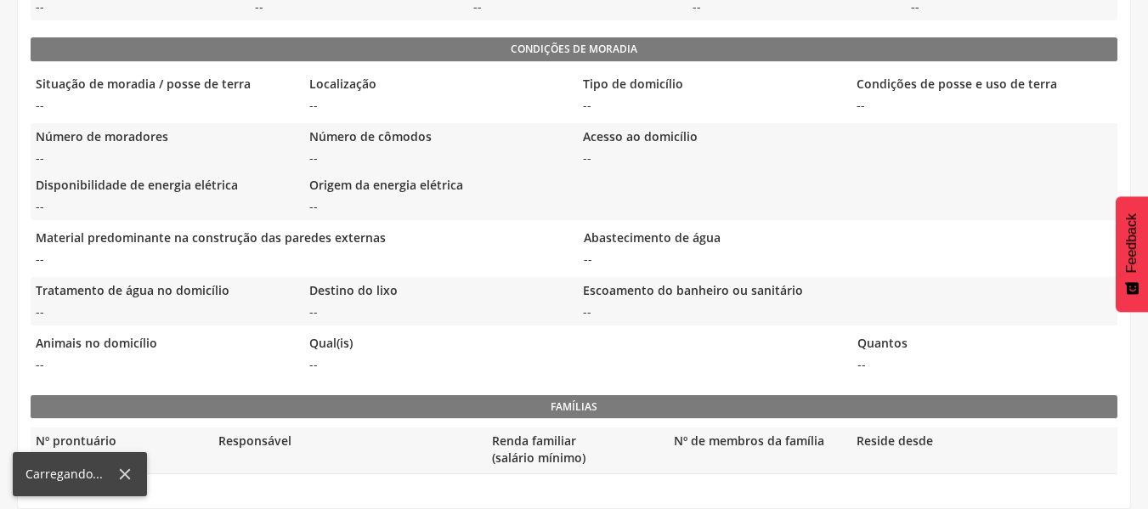
scroll to position [565, 0]
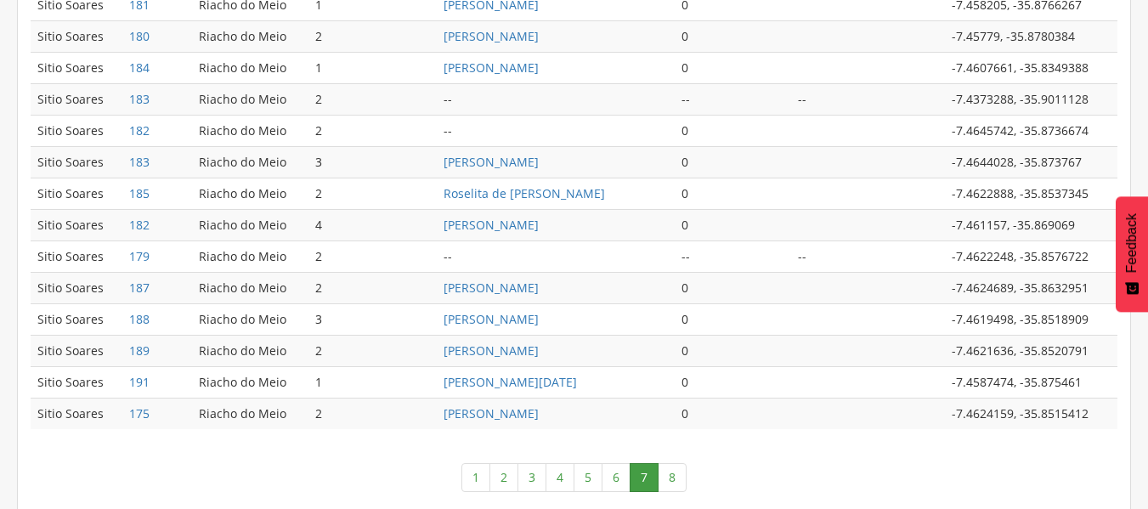
scroll to position [893, 0]
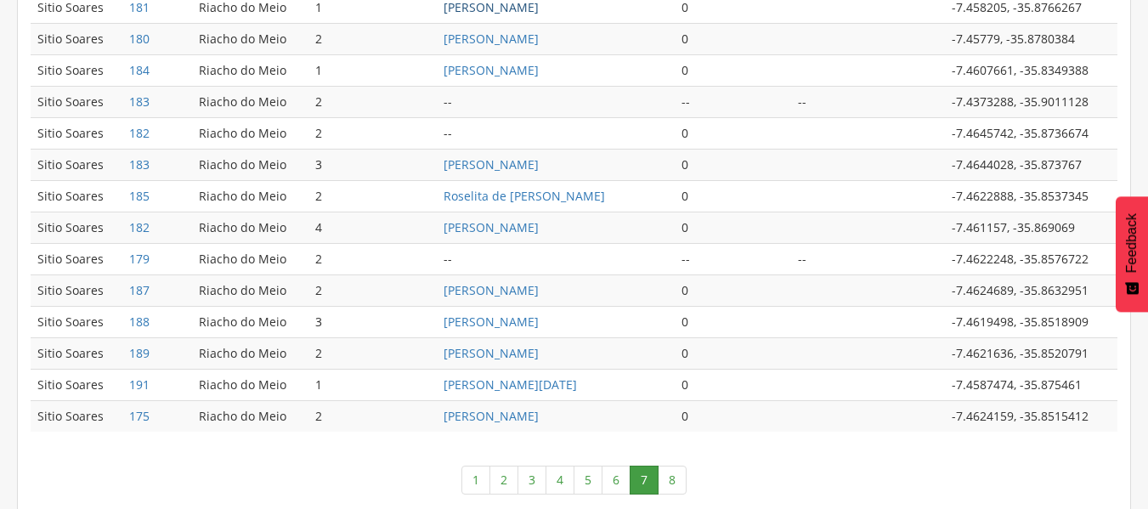
click at [462, 4] on link "Jose Cláudio da Silva" at bounding box center [490, 7] width 95 height 16
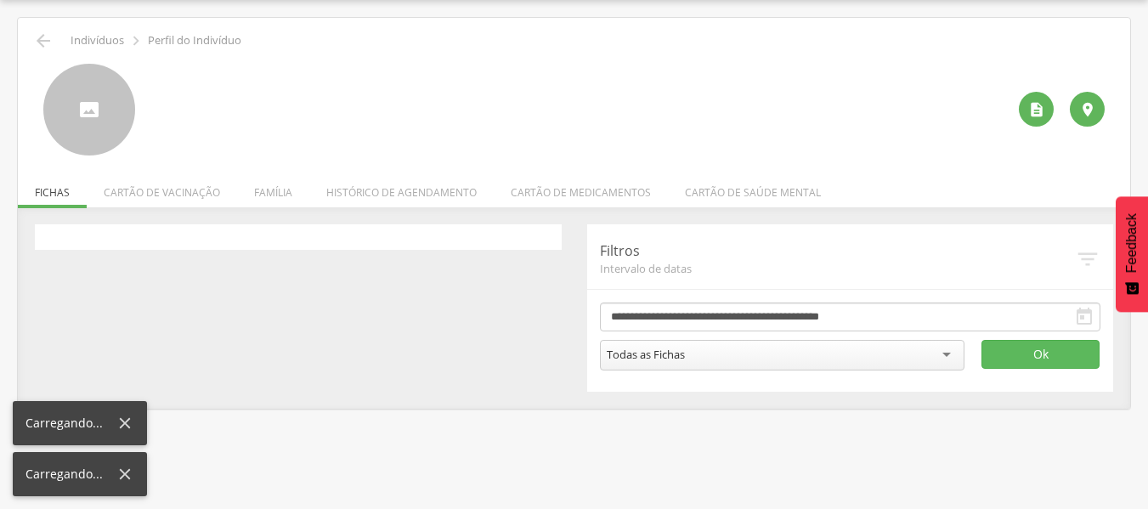
scroll to position [51, 0]
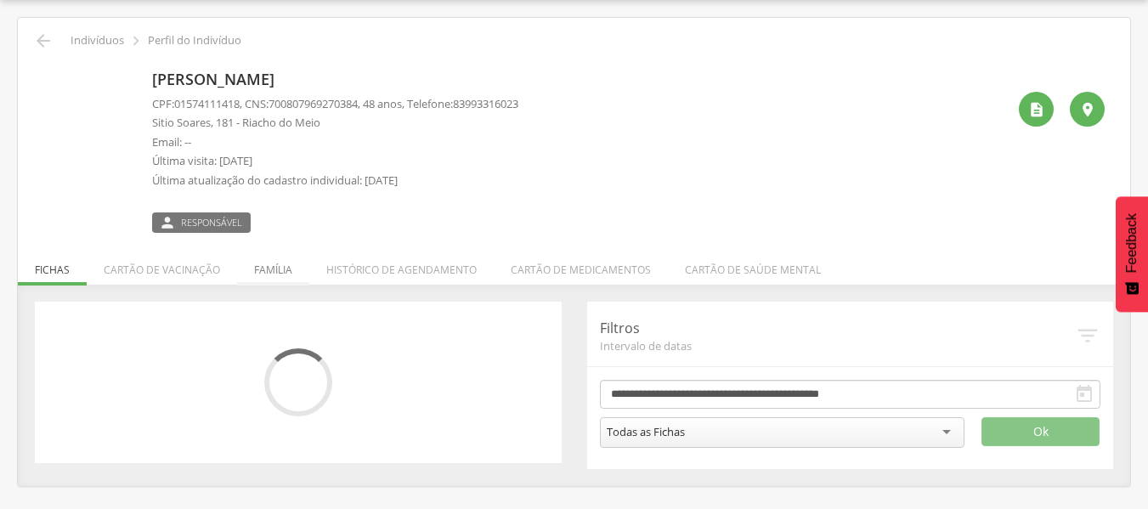
click at [277, 266] on li "Família" at bounding box center [273, 265] width 72 height 40
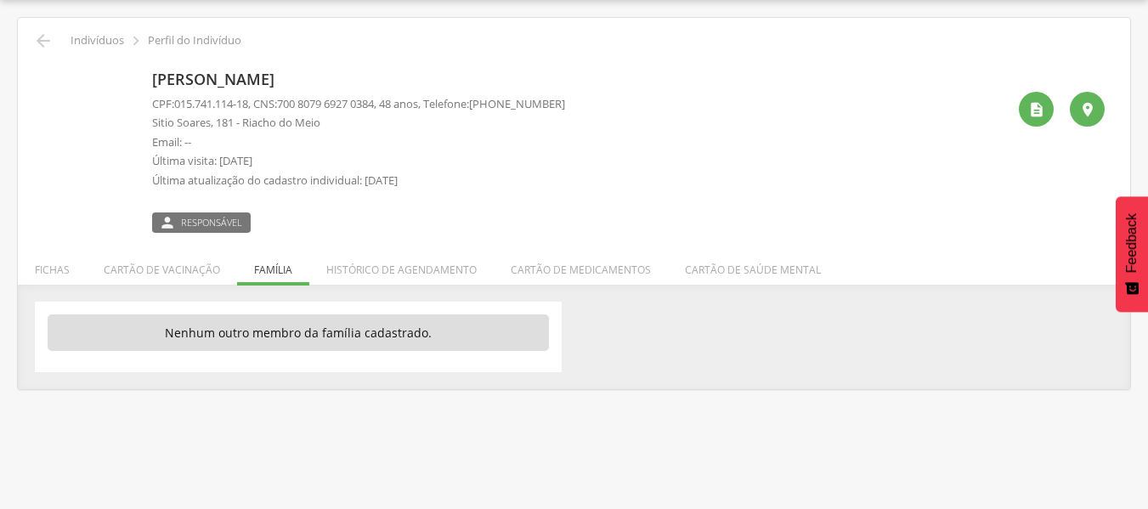
click at [272, 270] on ul "Fichas Cartão de vacinação Família Histórico de agendamento Cartão de medicamen…" at bounding box center [574, 269] width 1112 height 14
click at [1044, 109] on icon "" at bounding box center [1036, 109] width 17 height 17
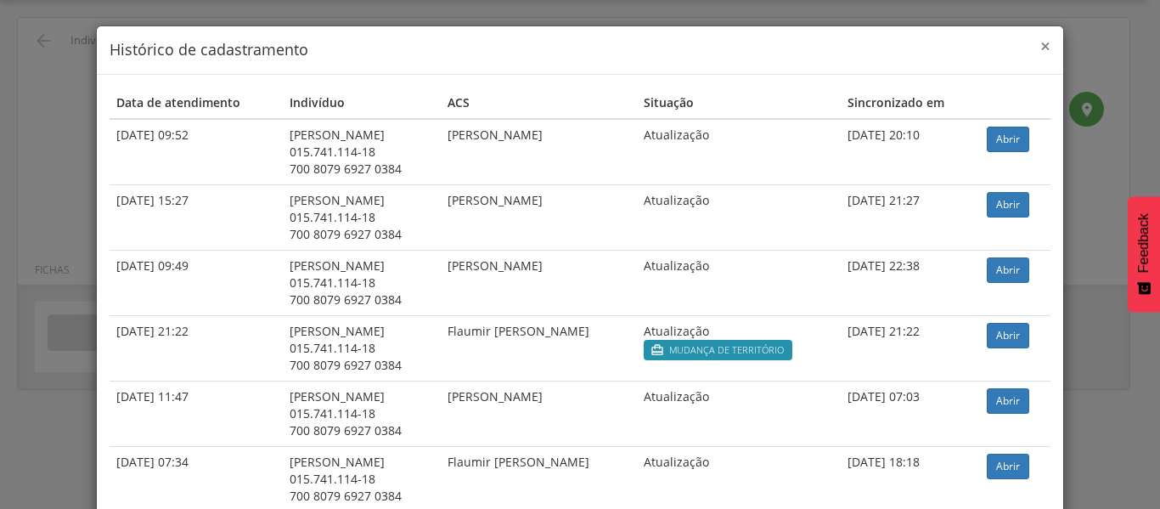
click at [1041, 46] on span "×" at bounding box center [1046, 46] width 10 height 24
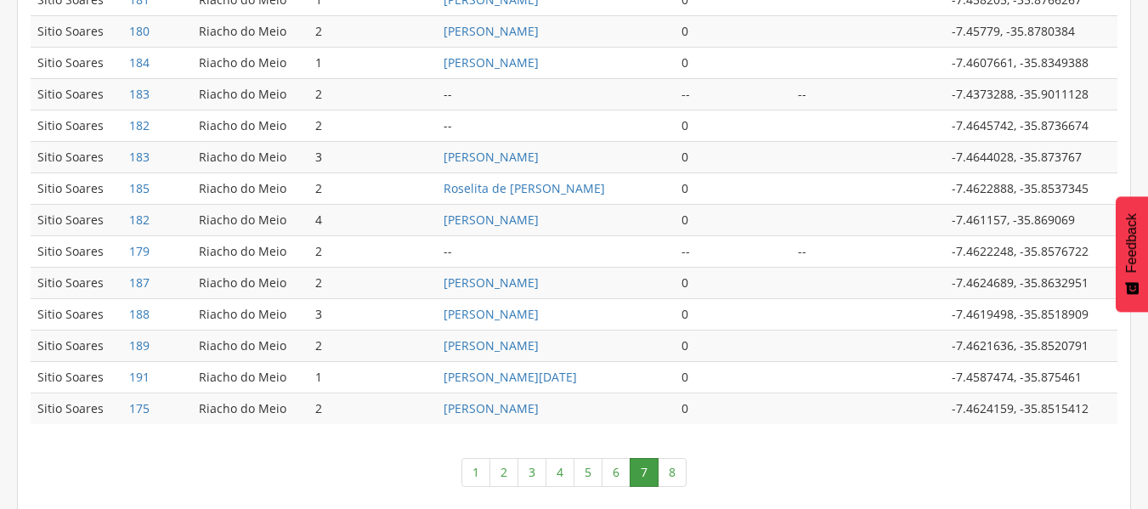
scroll to position [909, 0]
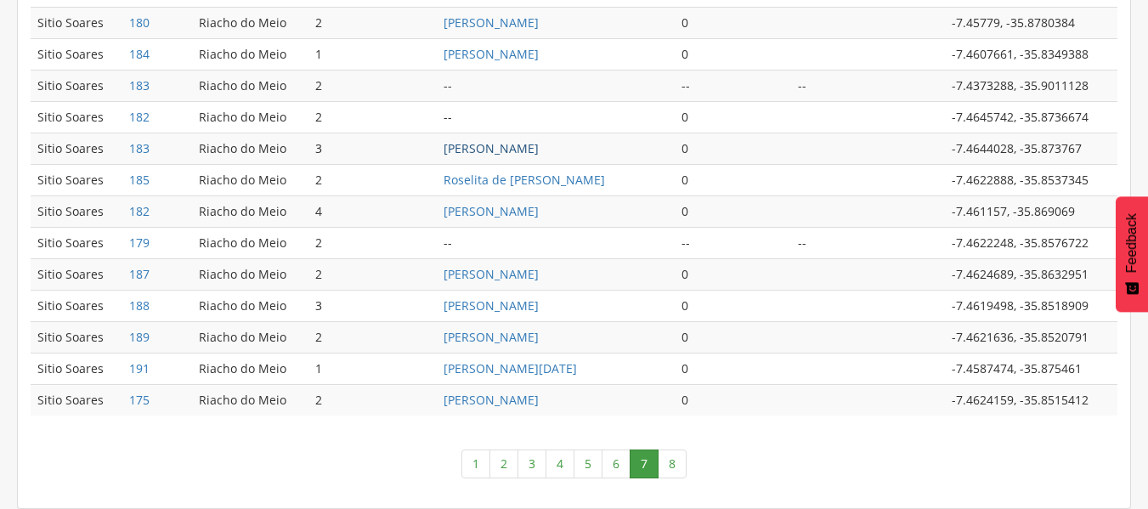
click at [527, 149] on link "Ana Maria Rafaela Soares Mendonça" at bounding box center [490, 148] width 95 height 16
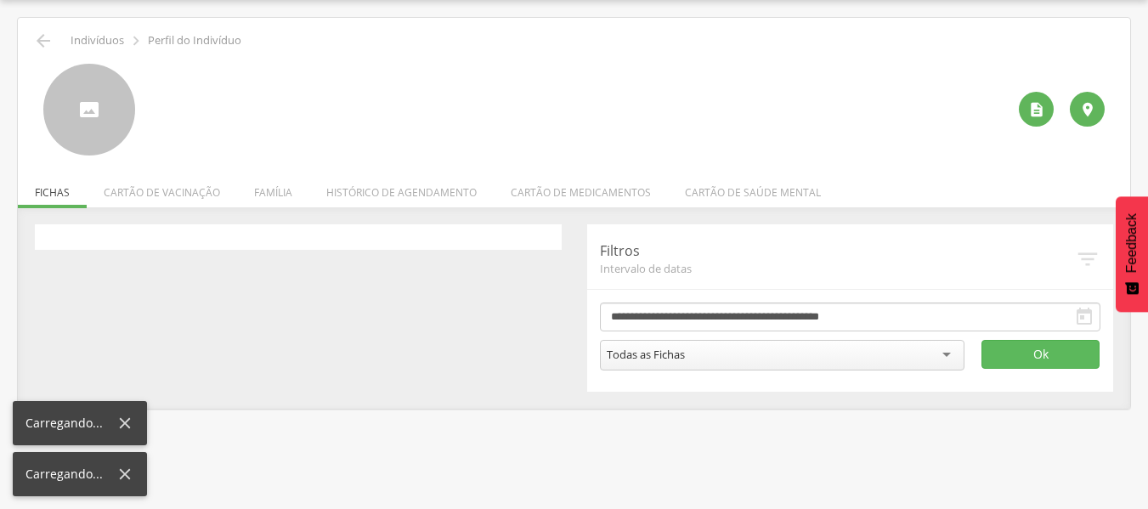
scroll to position [51, 0]
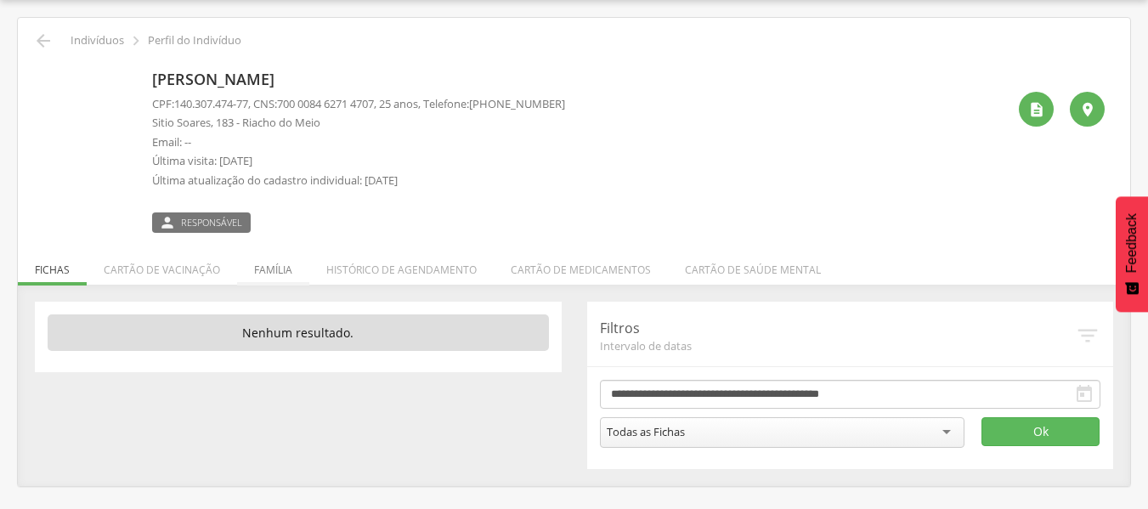
click at [264, 259] on li "Família" at bounding box center [273, 265] width 72 height 40
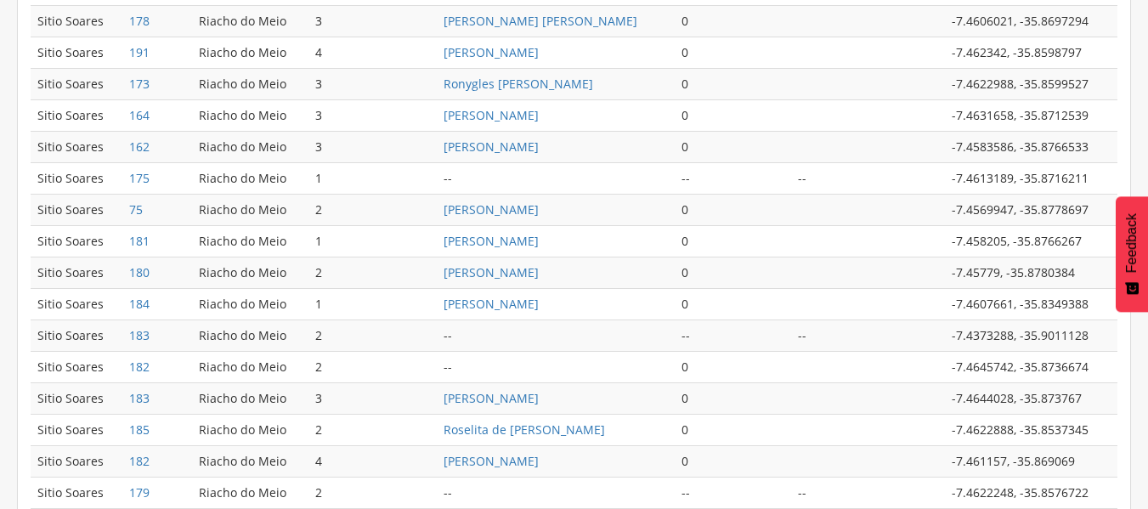
scroll to position [900, 0]
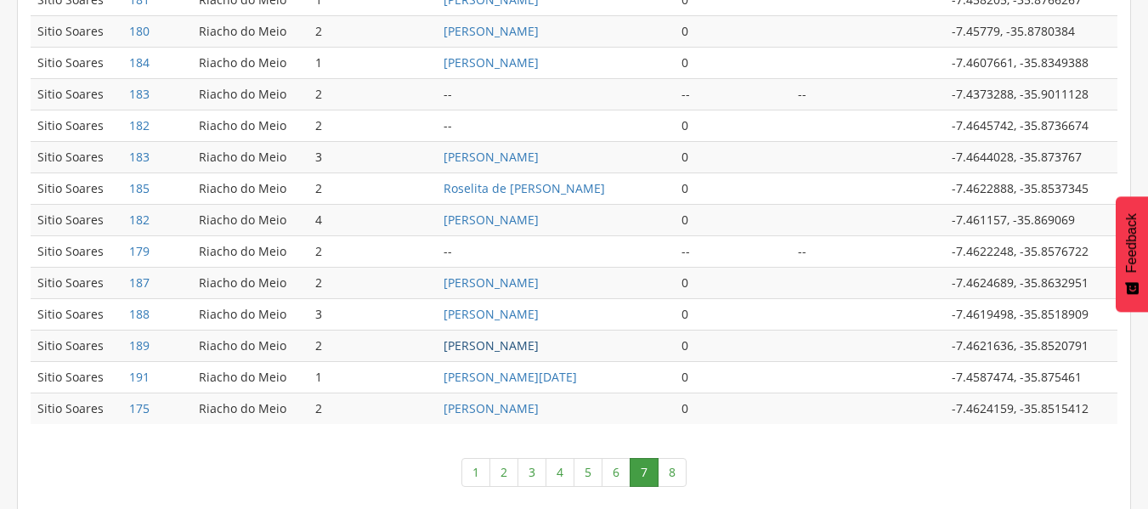
click at [507, 340] on link "Elenice Lopes da Silva" at bounding box center [490, 345] width 95 height 16
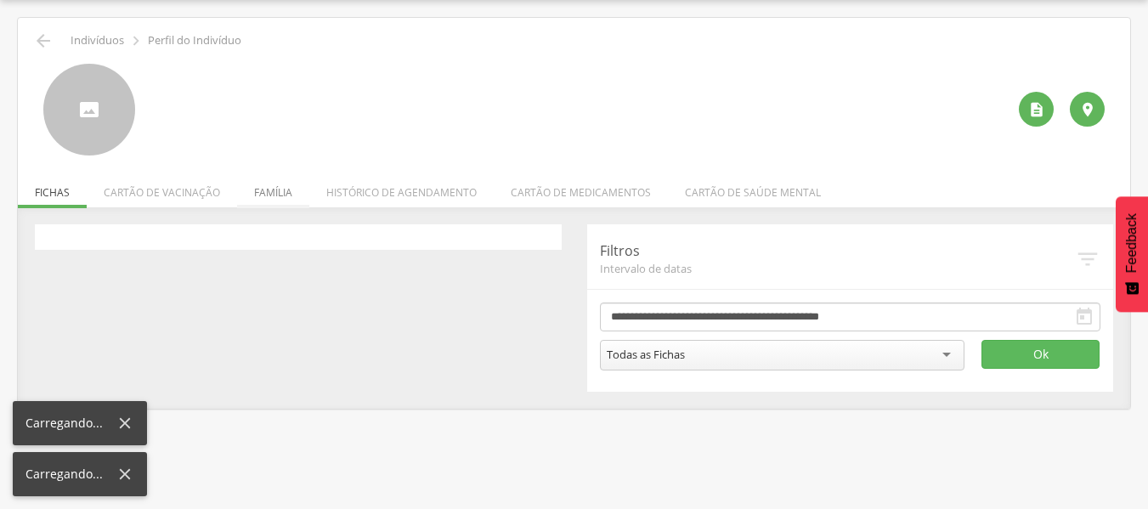
click at [274, 190] on li "Família" at bounding box center [273, 188] width 72 height 40
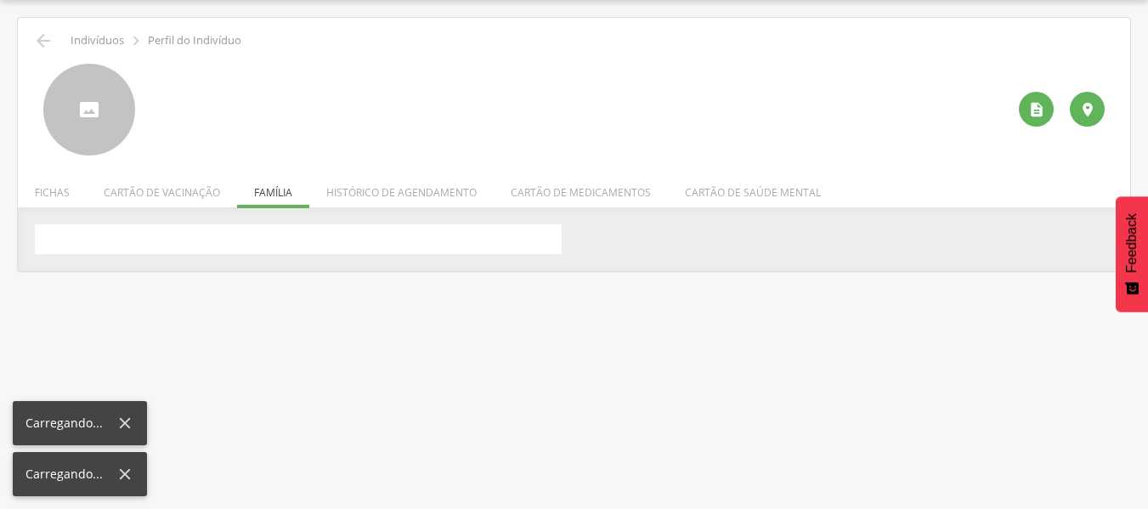
click at [257, 176] on div " Indivíduos  Perfil do Indivíduo   Fichas Cartão de vacinação Família Histó…" at bounding box center [574, 144] width 1112 height 253
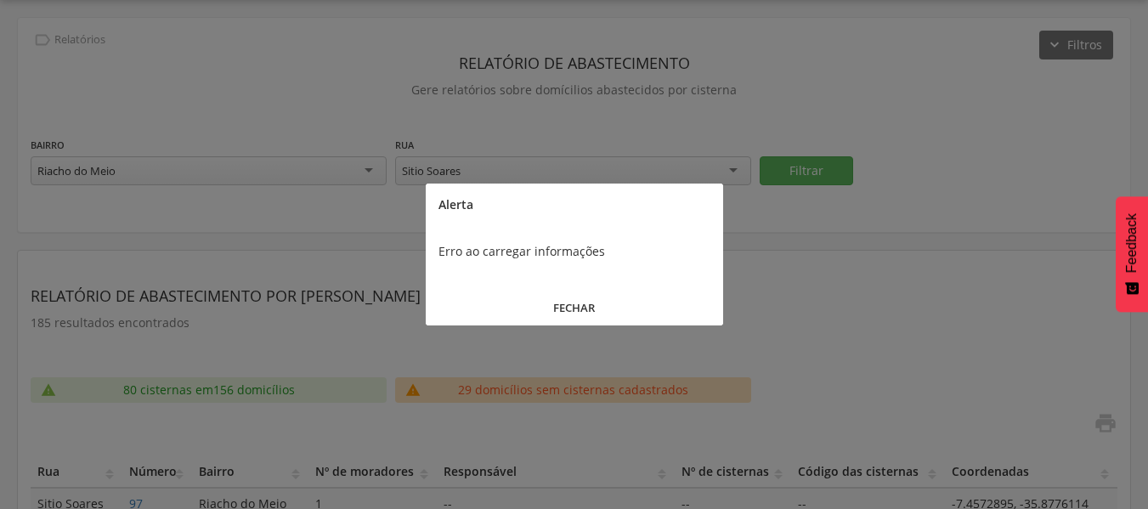
click at [574, 303] on button "FECHAR" at bounding box center [574, 308] width 297 height 37
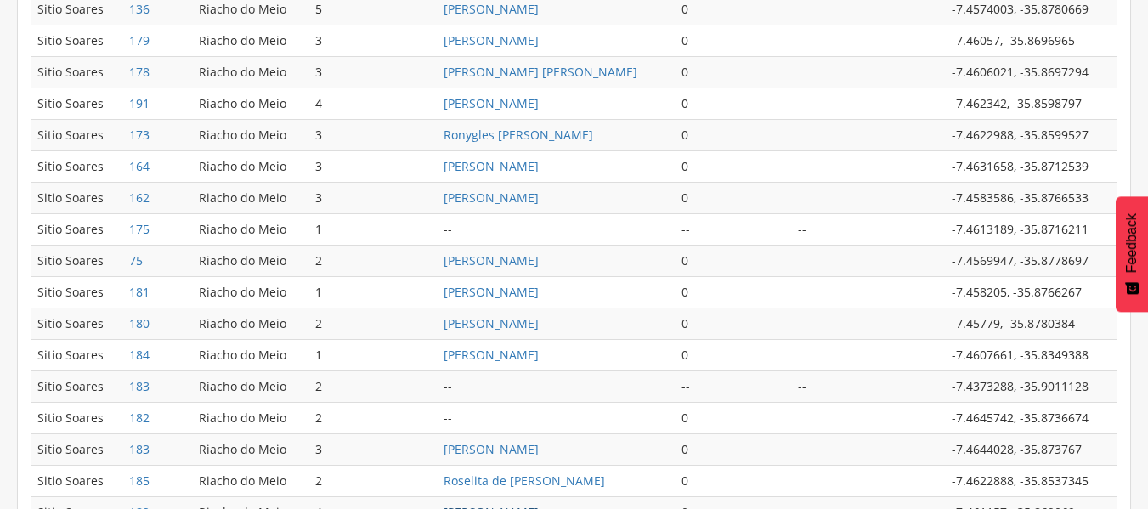
scroll to position [900, 0]
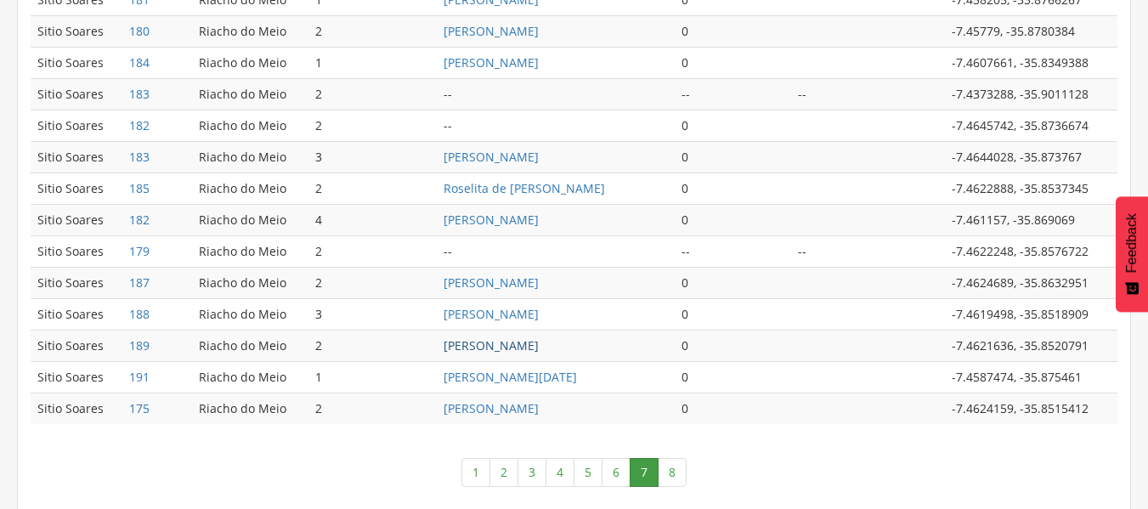
click at [516, 346] on link "Elenice Lopes da Silva" at bounding box center [490, 345] width 95 height 16
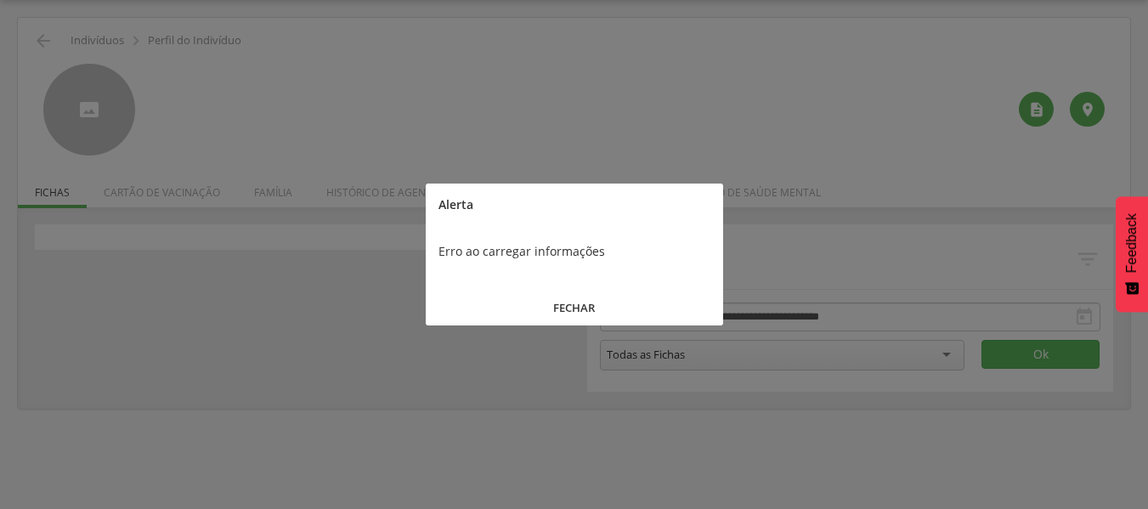
click at [558, 308] on button "FECHAR" at bounding box center [574, 308] width 297 height 37
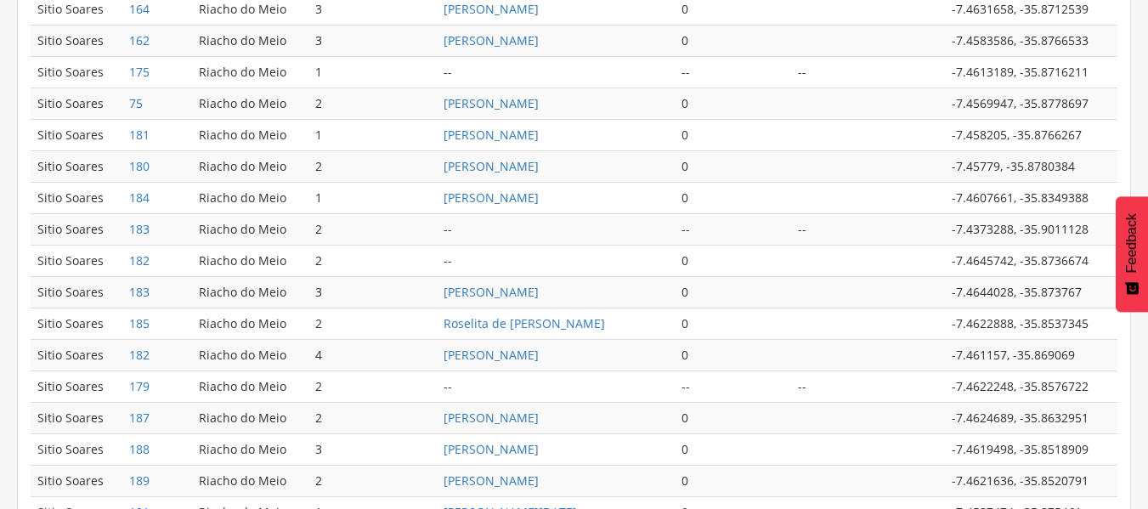
scroll to position [909, 0]
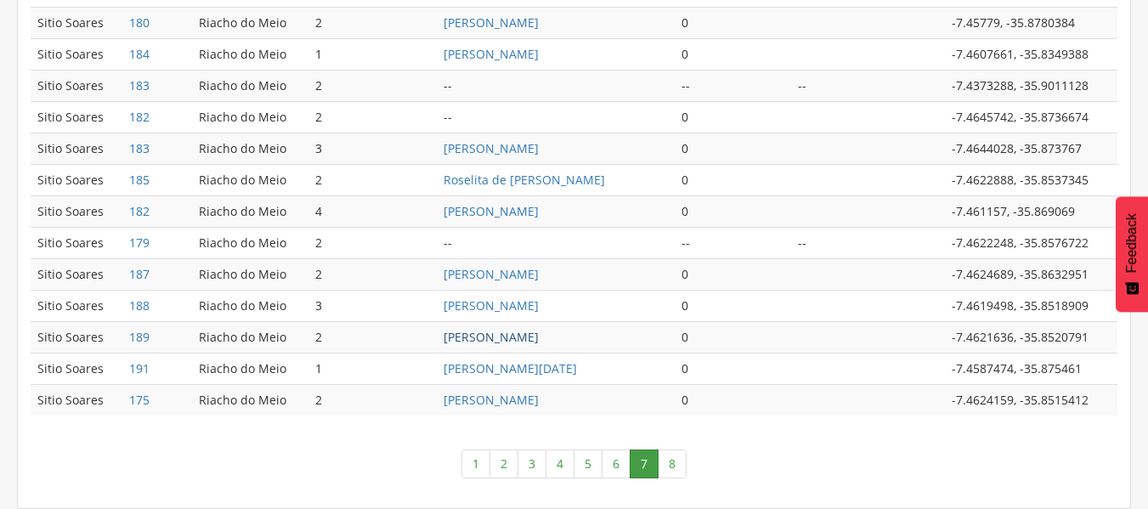
click at [529, 340] on link "Elenice Lopes da Silva" at bounding box center [490, 337] width 95 height 16
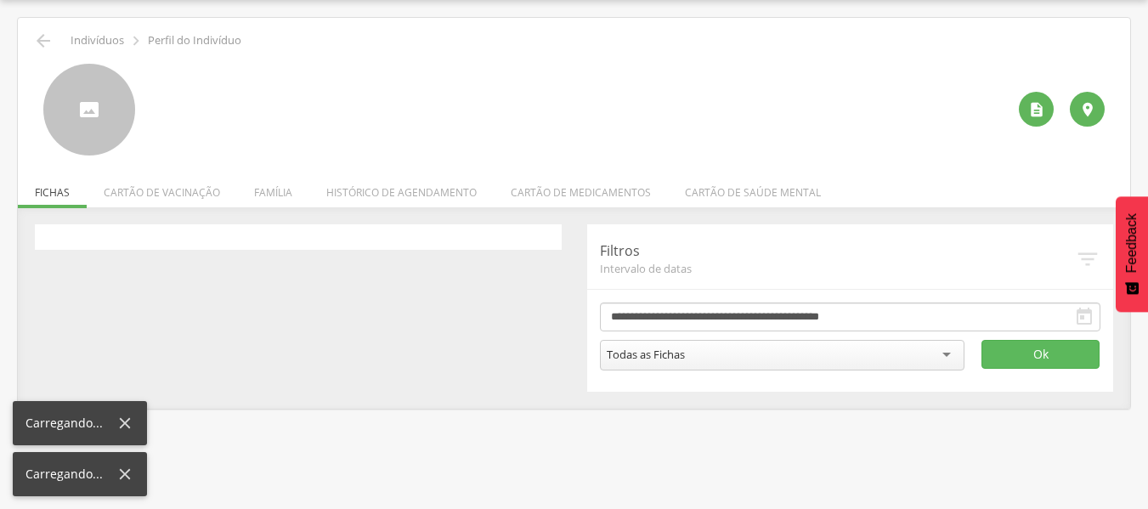
scroll to position [51, 0]
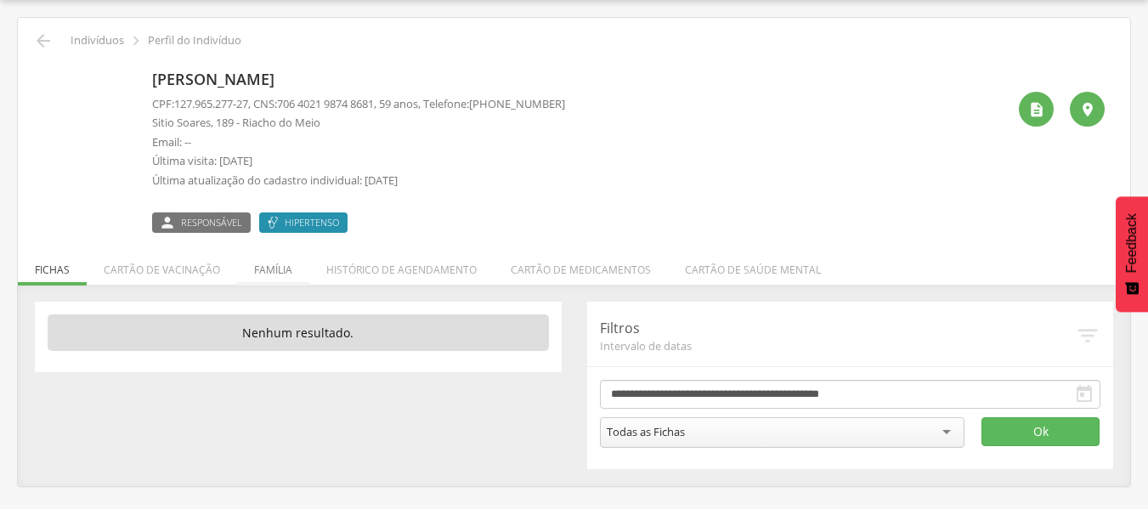
click at [267, 263] on li "Família" at bounding box center [273, 265] width 72 height 40
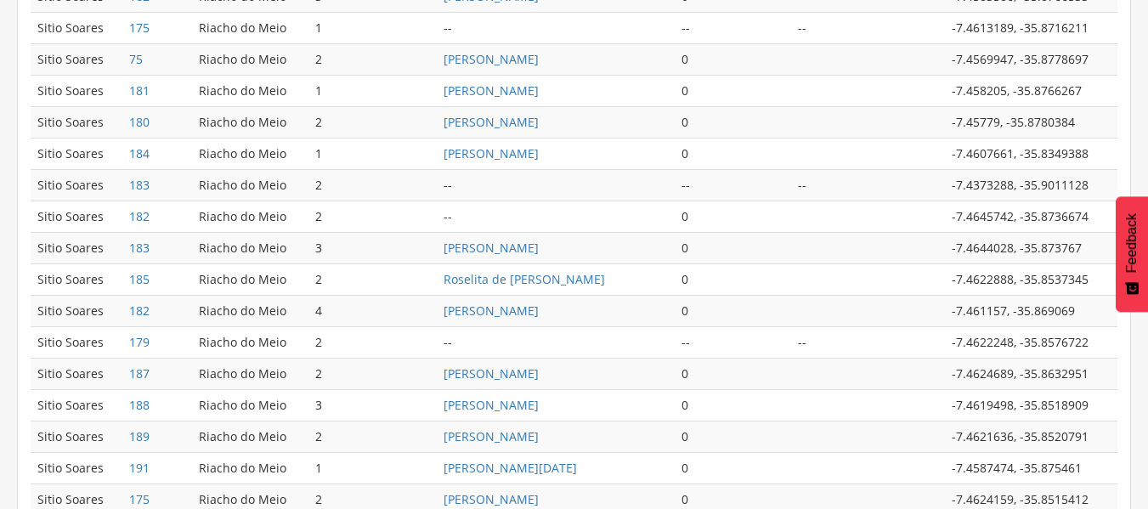
scroll to position [900, 0]
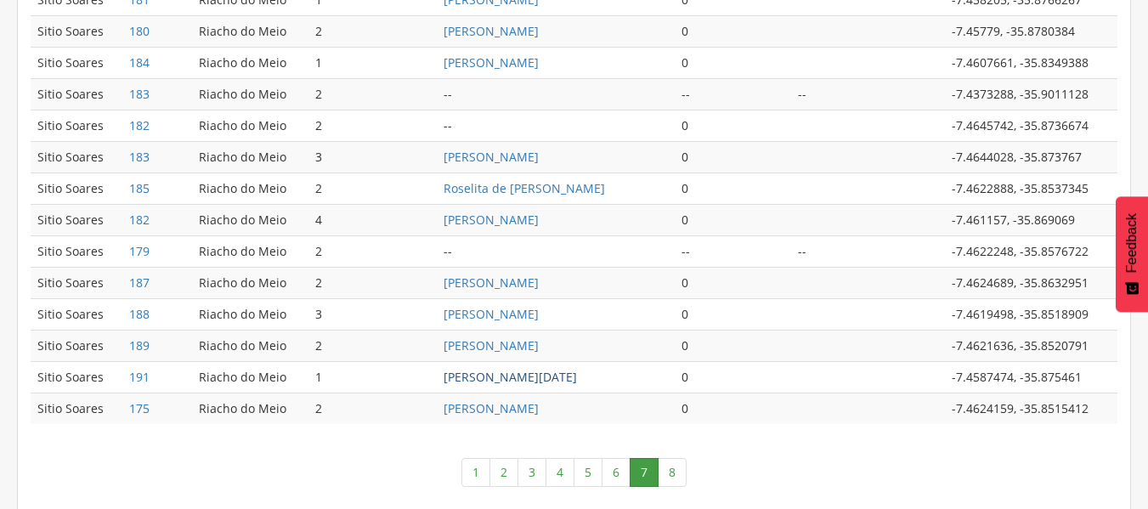
click at [550, 381] on link "Ana Lucia Marques da Silva" at bounding box center [509, 377] width 133 height 16
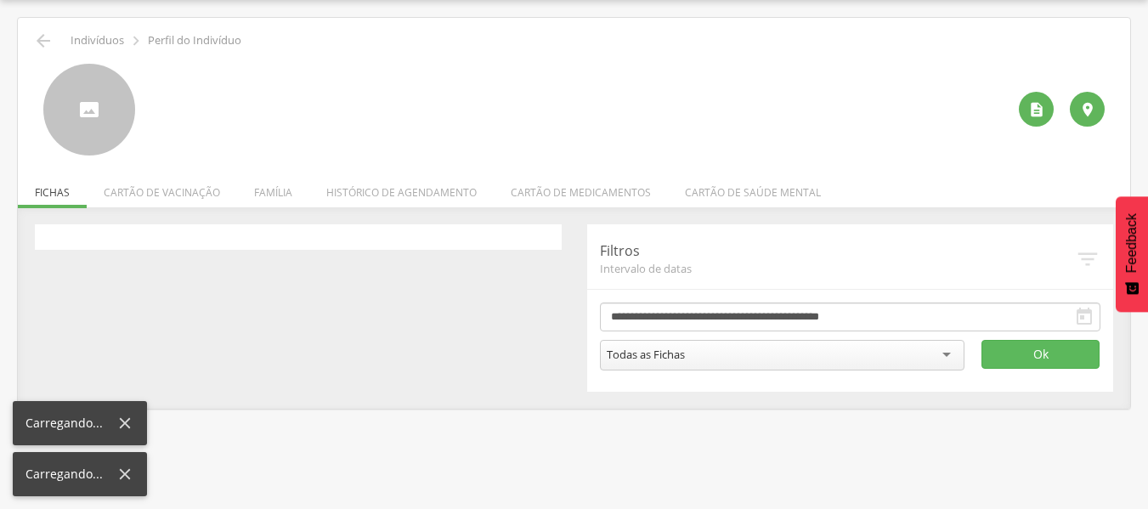
scroll to position [51, 0]
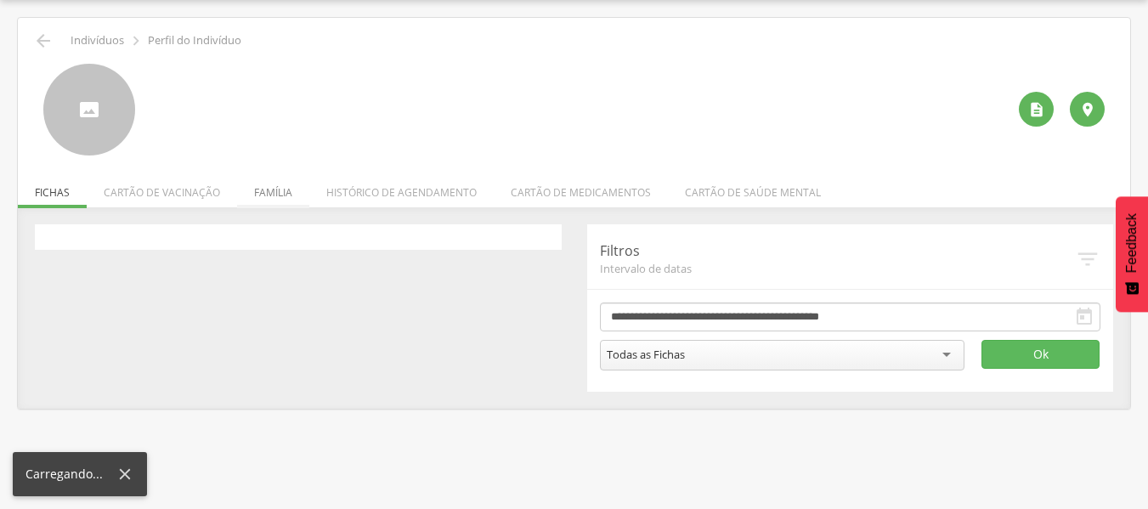
click at [152, 115] on div at bounding box center [152, 115] width 0 height 0
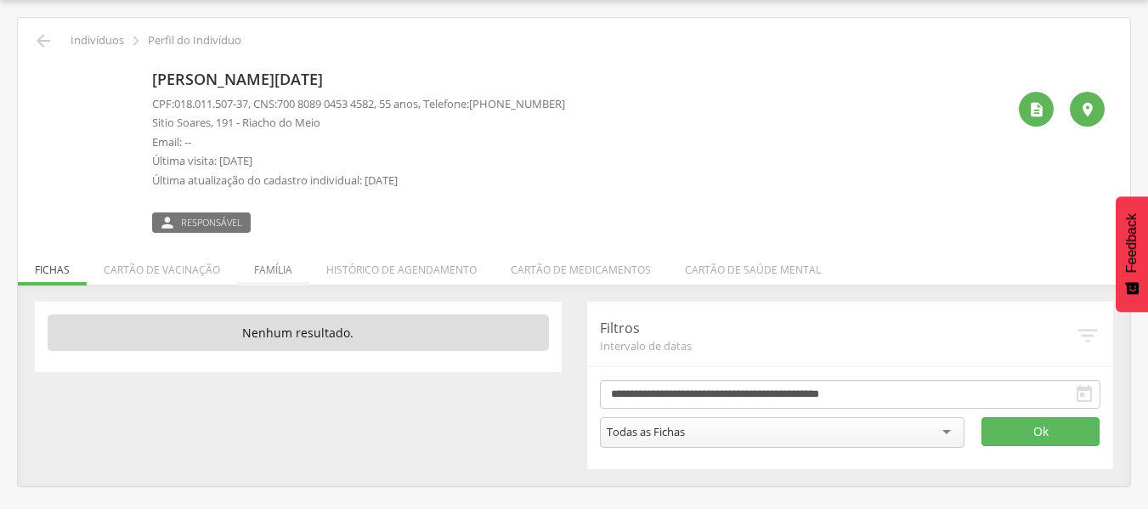
click at [265, 268] on li "Família" at bounding box center [273, 265] width 72 height 40
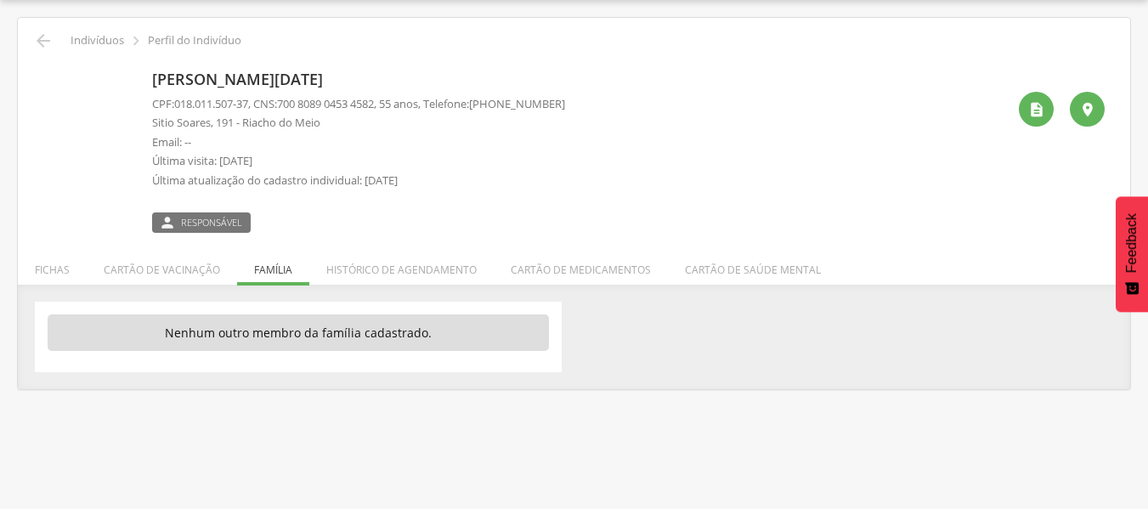
click at [265, 270] on ul "Fichas Cartão de vacinação Família Histórico de agendamento Cartão de medicamen…" at bounding box center [574, 269] width 1112 height 14
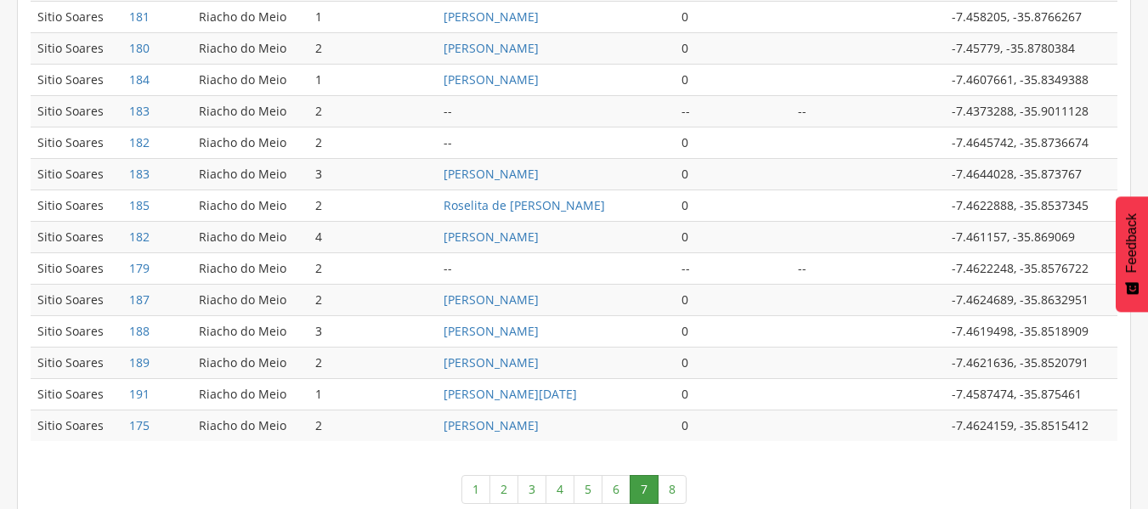
scroll to position [909, 0]
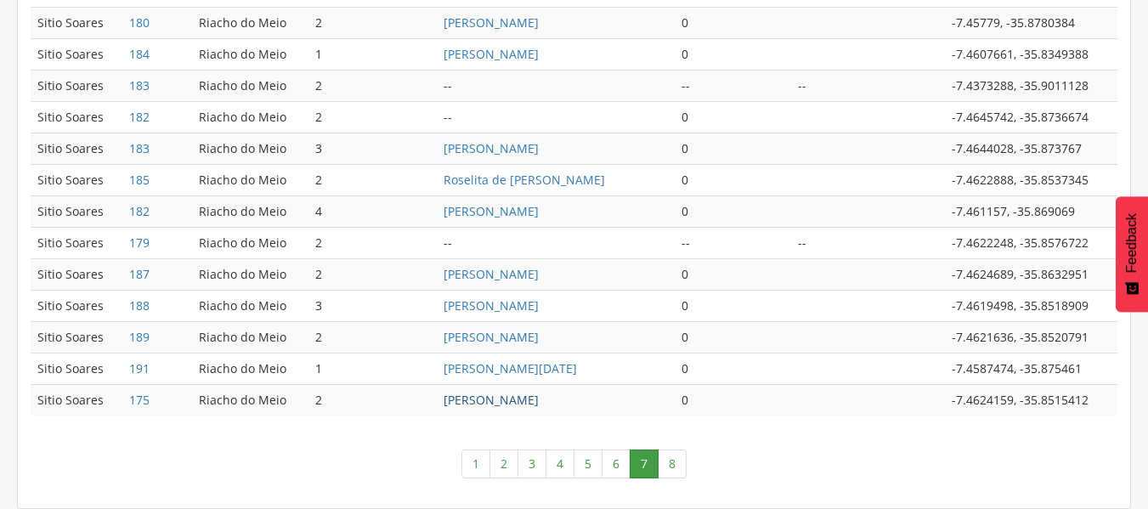
click at [539, 403] on link "Flávia Borges da Silva Tavares" at bounding box center [490, 400] width 95 height 16
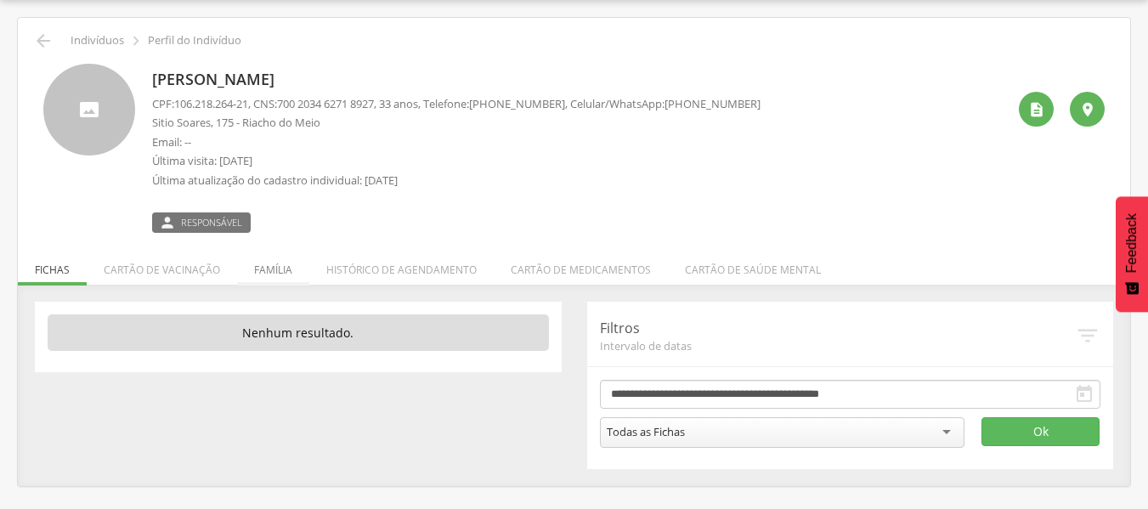
click at [257, 271] on li "Família" at bounding box center [273, 265] width 72 height 40
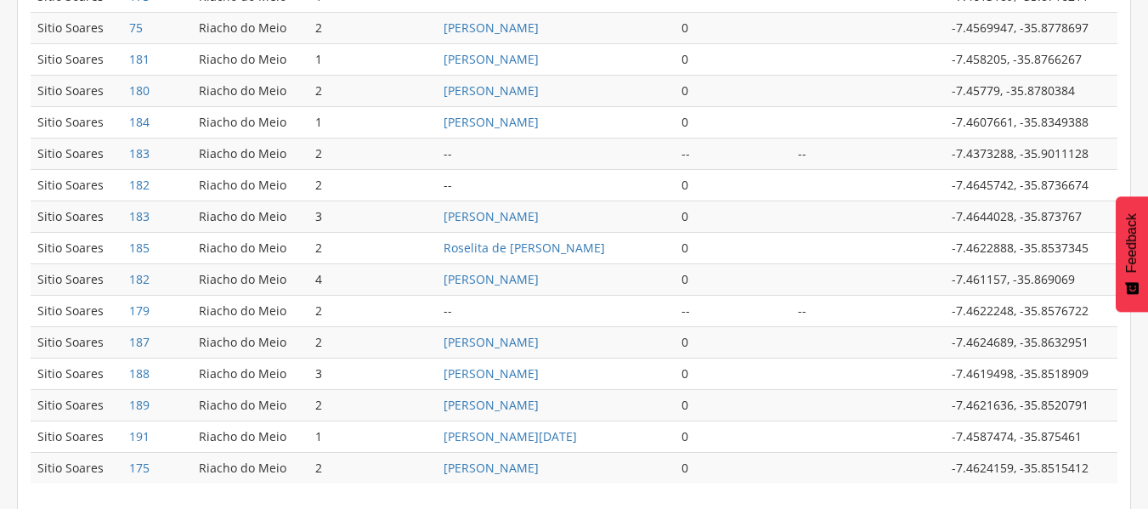
scroll to position [909, 0]
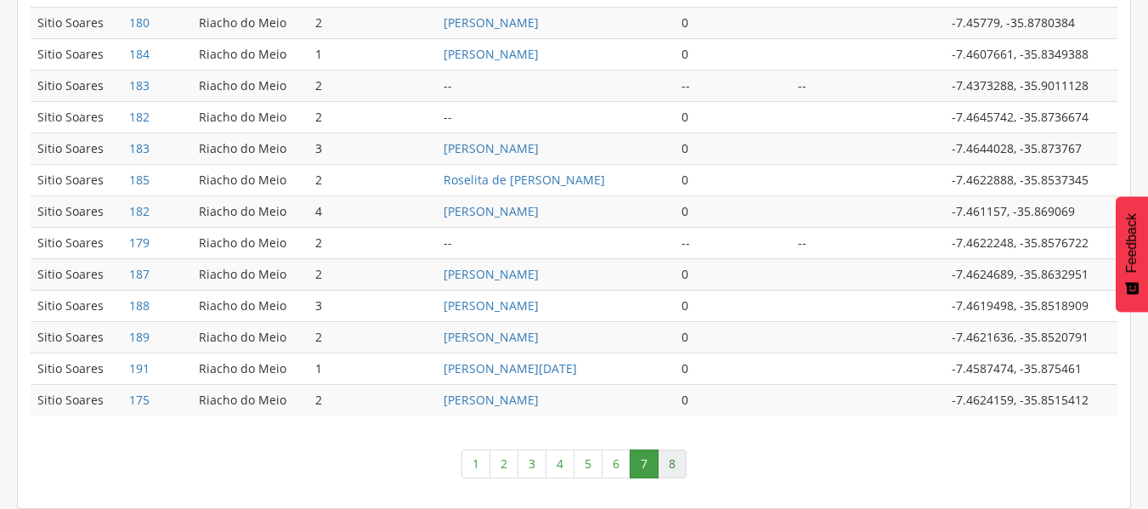
click at [673, 465] on link "8" at bounding box center [671, 463] width 29 height 29
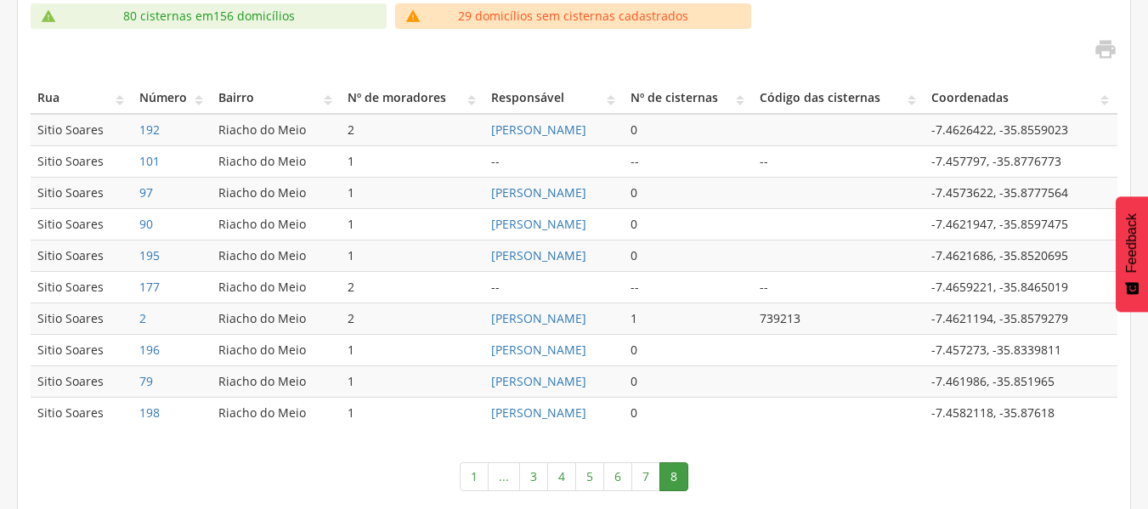
scroll to position [437, 0]
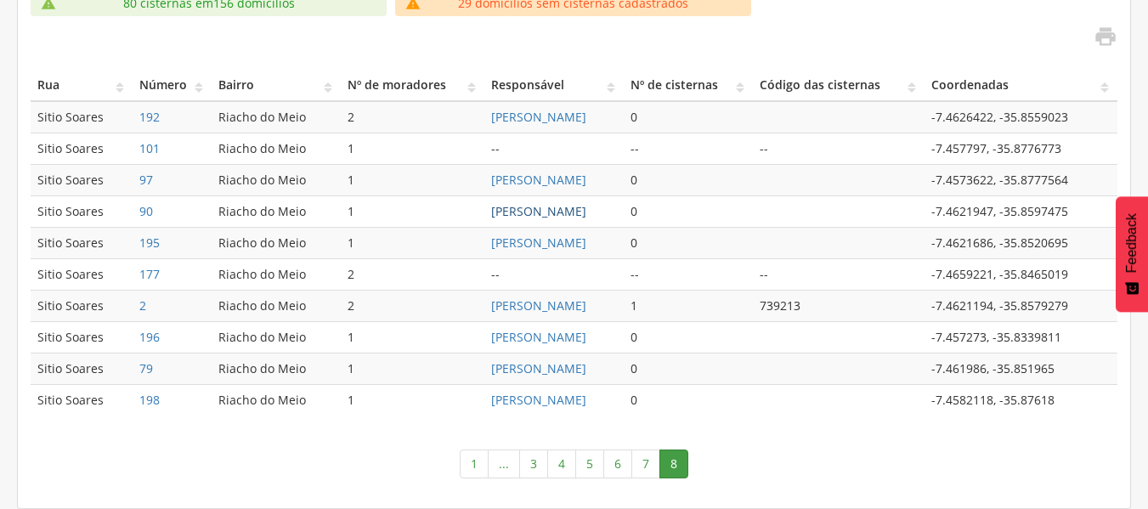
click at [527, 213] on link "Irene Canuto da Silva" at bounding box center [538, 211] width 95 height 16
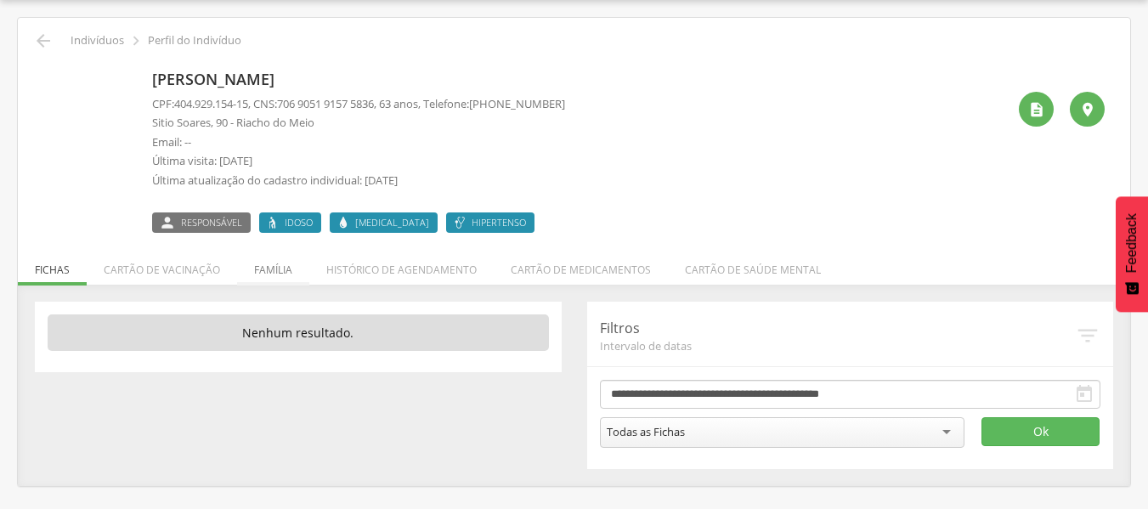
click at [270, 268] on li "Família" at bounding box center [273, 265] width 72 height 40
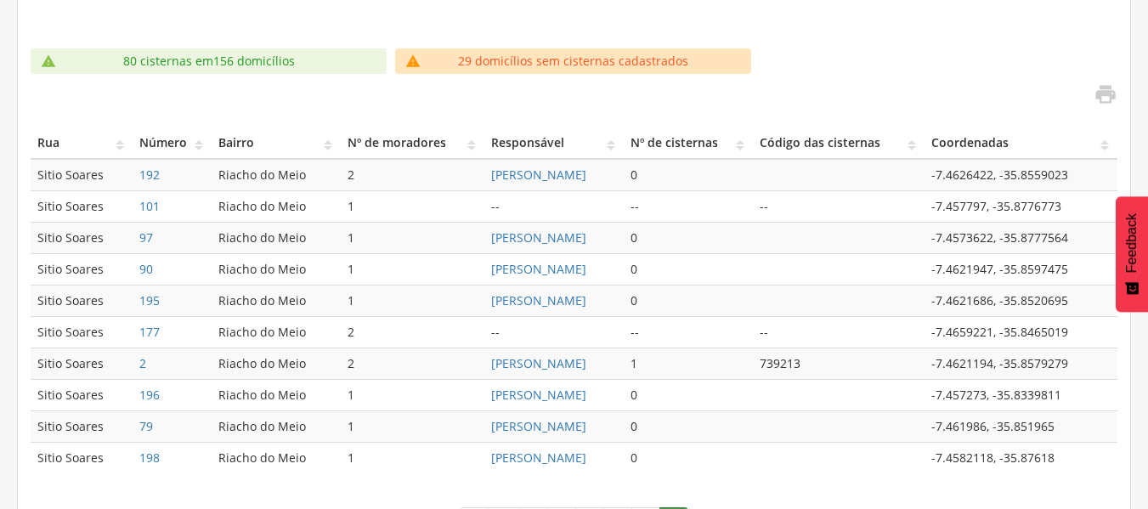
scroll to position [437, 0]
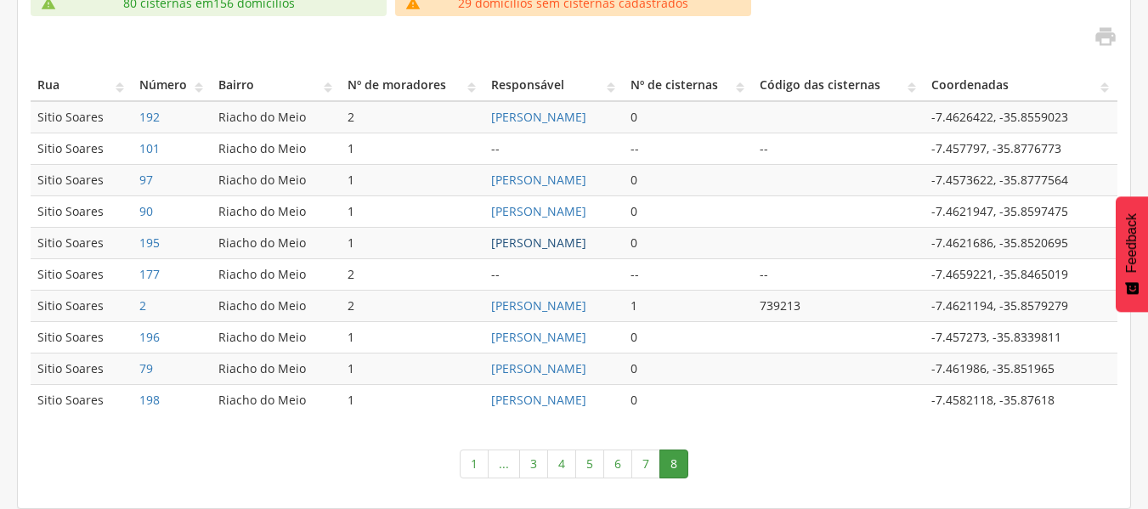
click at [491, 245] on link "Josefa Lopes da Silva" at bounding box center [538, 242] width 95 height 16
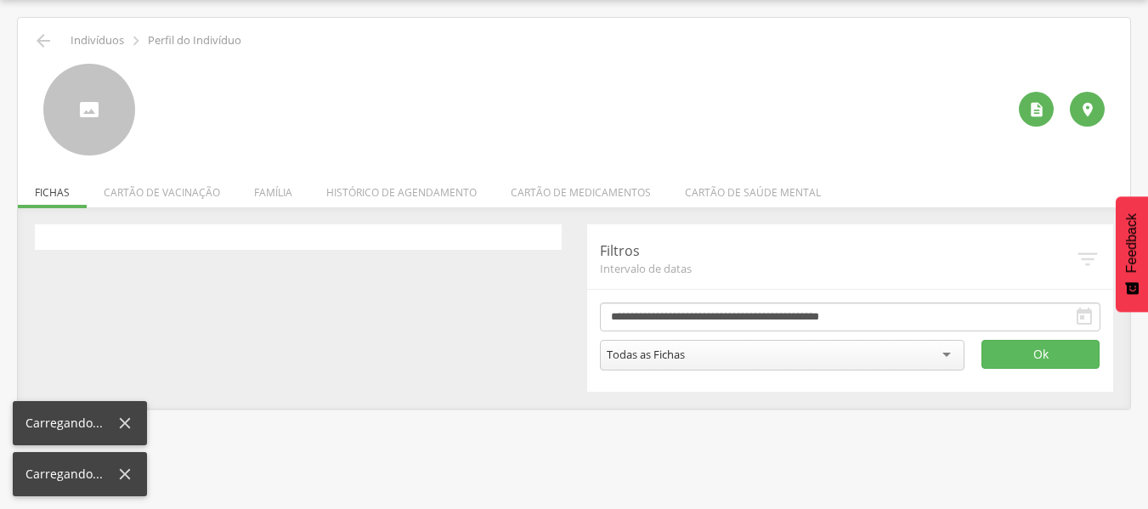
scroll to position [51, 0]
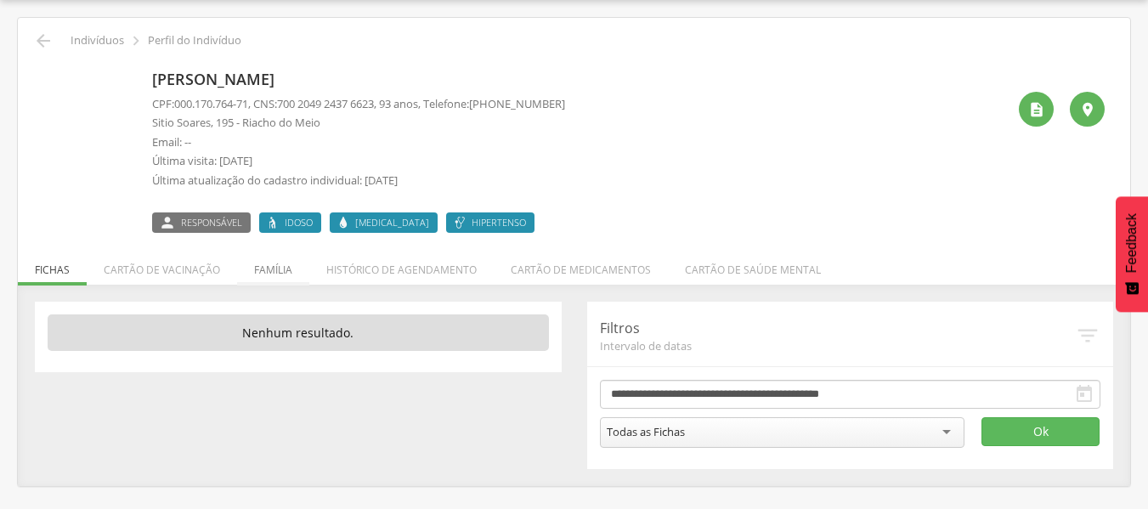
click at [270, 273] on li "Família" at bounding box center [273, 265] width 72 height 40
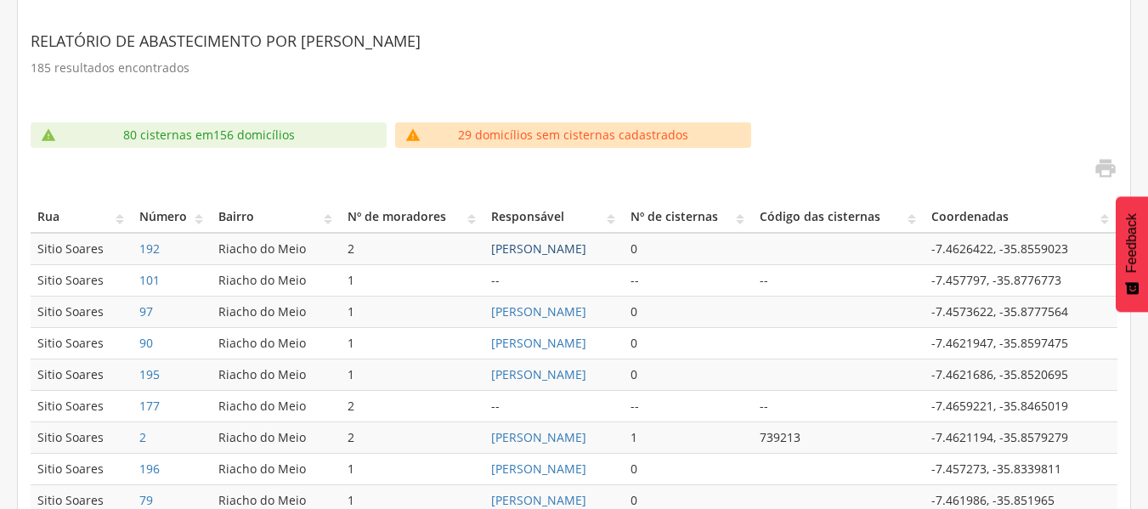
scroll to position [437, 0]
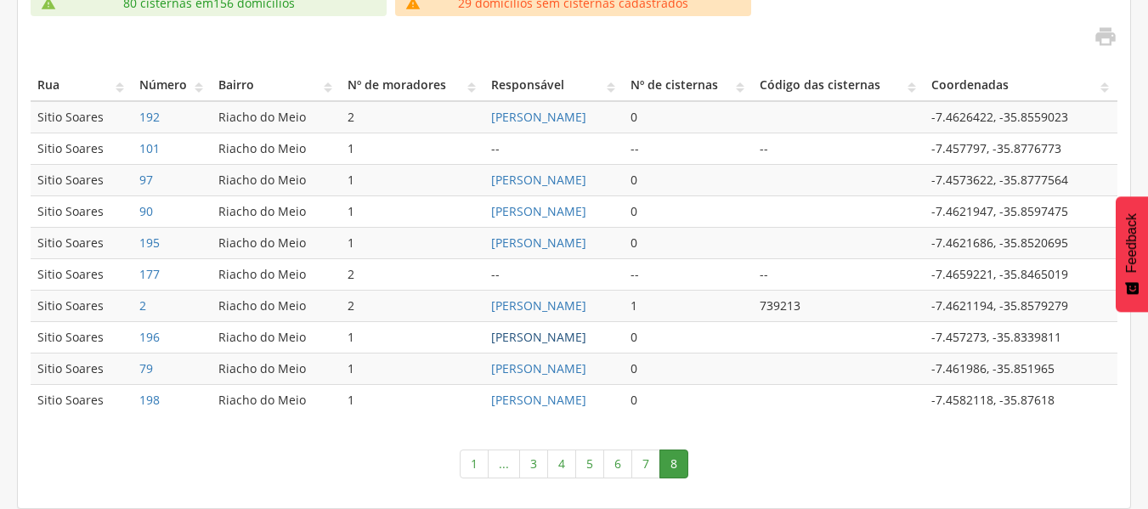
click at [557, 336] on link "Antonio Belarmino da Silva Irmão" at bounding box center [538, 337] width 95 height 16
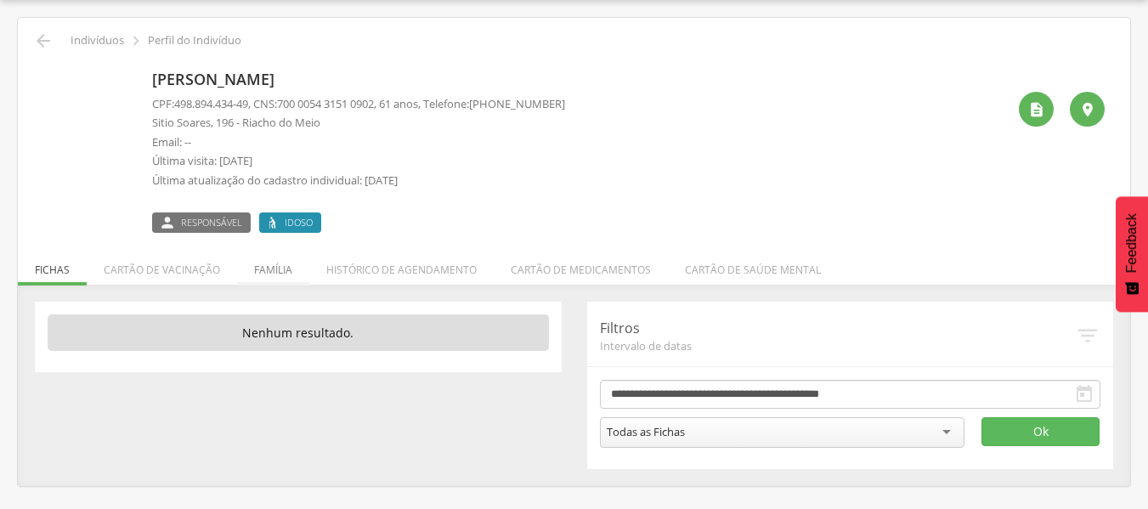
click at [276, 273] on li "Família" at bounding box center [273, 265] width 72 height 40
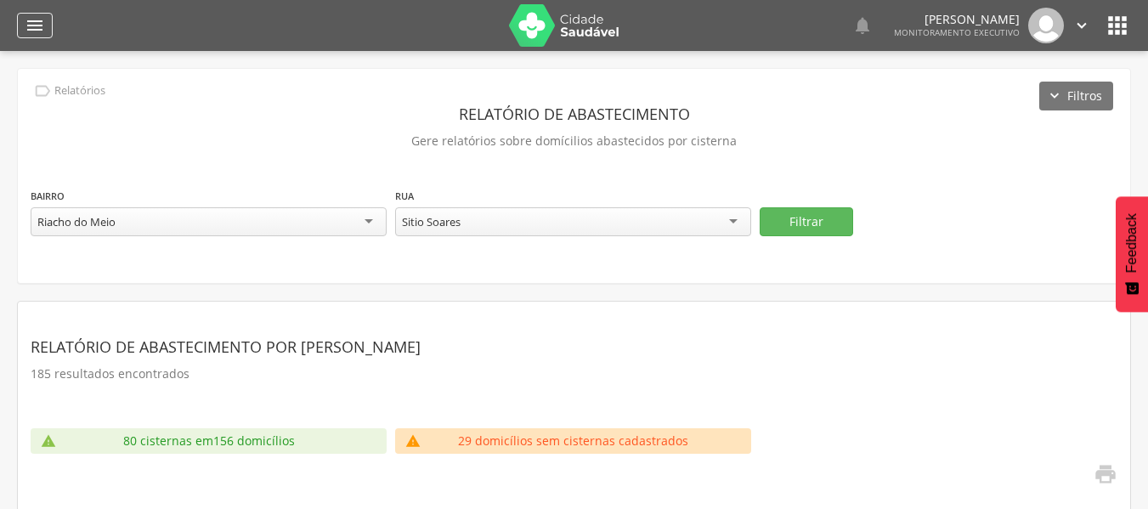
click at [46, 28] on div "" at bounding box center [35, 25] width 36 height 25
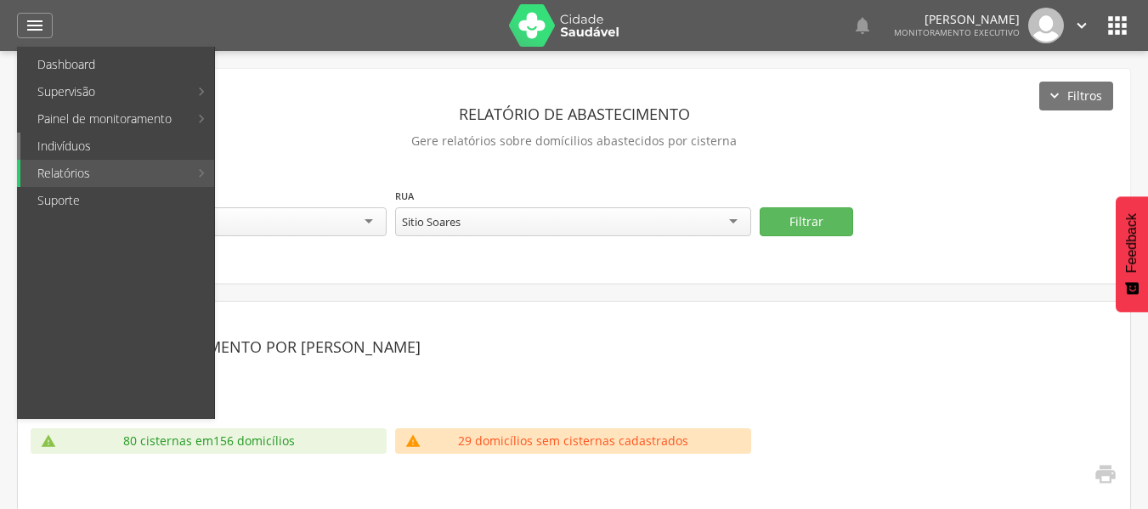
click at [42, 138] on link "Indivíduos" at bounding box center [117, 146] width 194 height 27
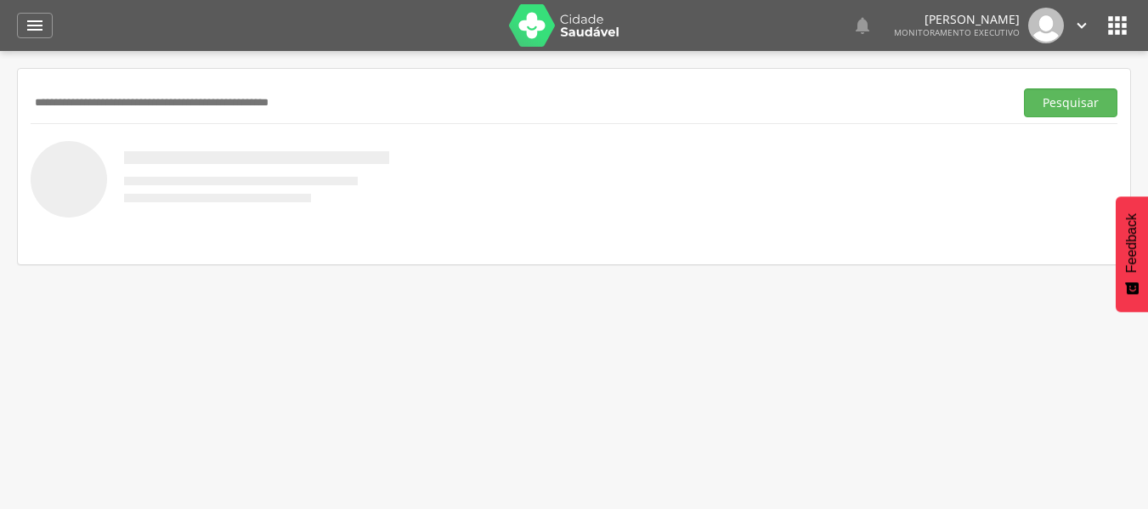
click at [159, 99] on input "text" at bounding box center [519, 102] width 976 height 29
type input "**********"
click at [1074, 104] on button "Pesquisar" at bounding box center [1070, 102] width 93 height 29
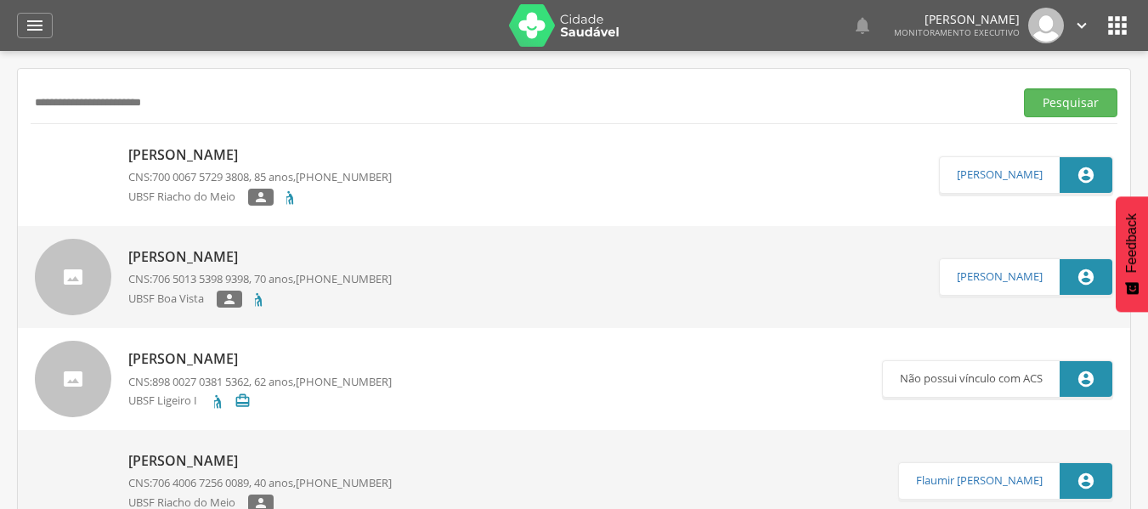
click at [198, 155] on p "Francisco Guedes da Silva" at bounding box center [259, 155] width 263 height 20
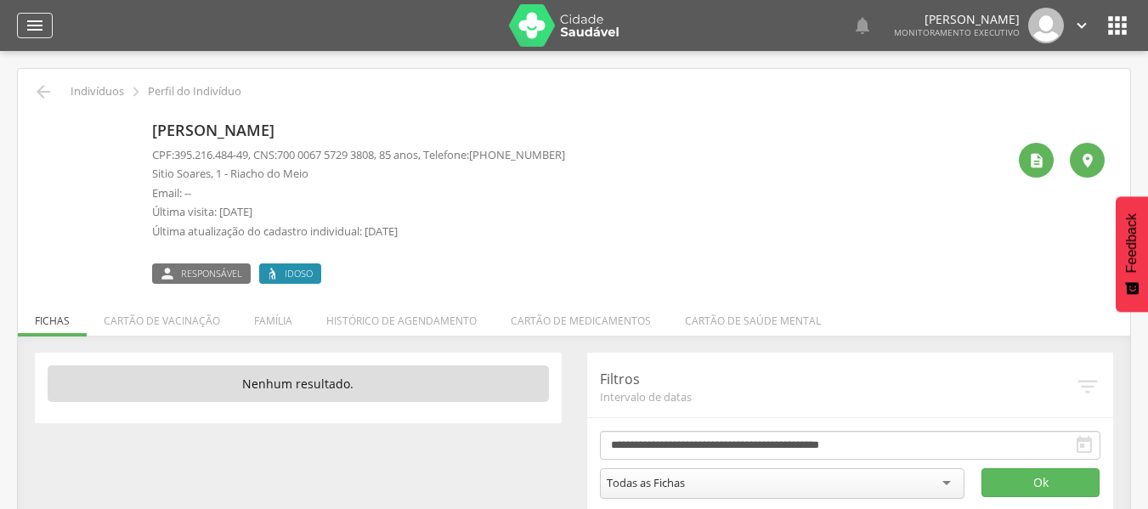
click at [28, 15] on icon "" at bounding box center [35, 25] width 20 height 20
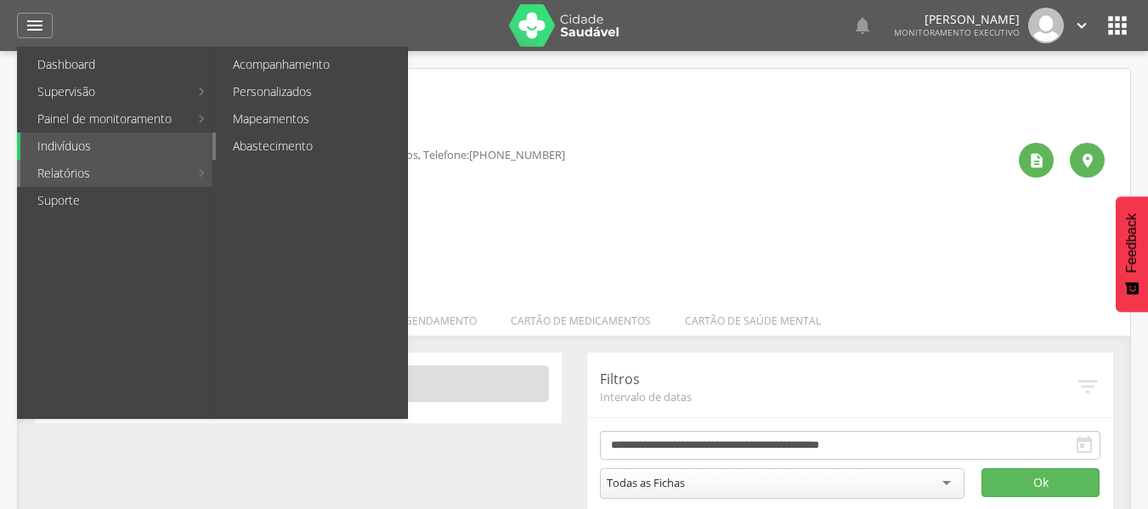
click at [255, 148] on link "Abastecimento" at bounding box center [311, 146] width 191 height 27
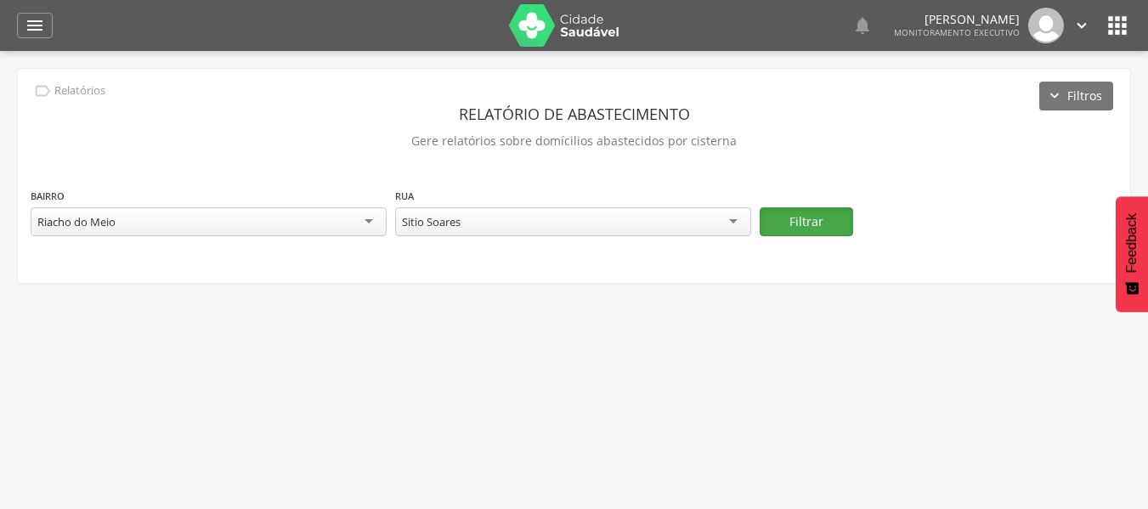
click at [805, 217] on button "Filtrar" at bounding box center [805, 221] width 93 height 29
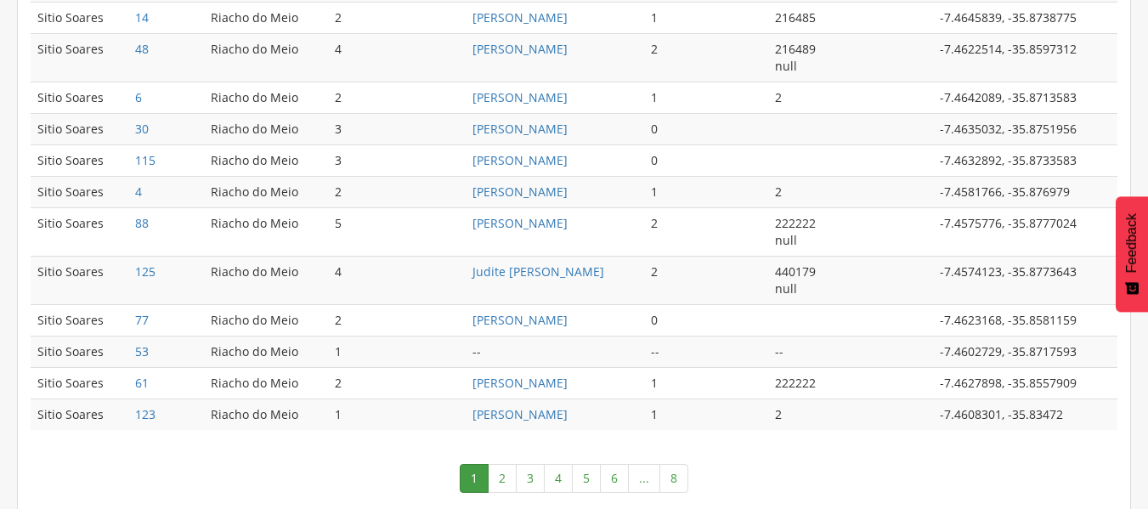
scroll to position [994, 0]
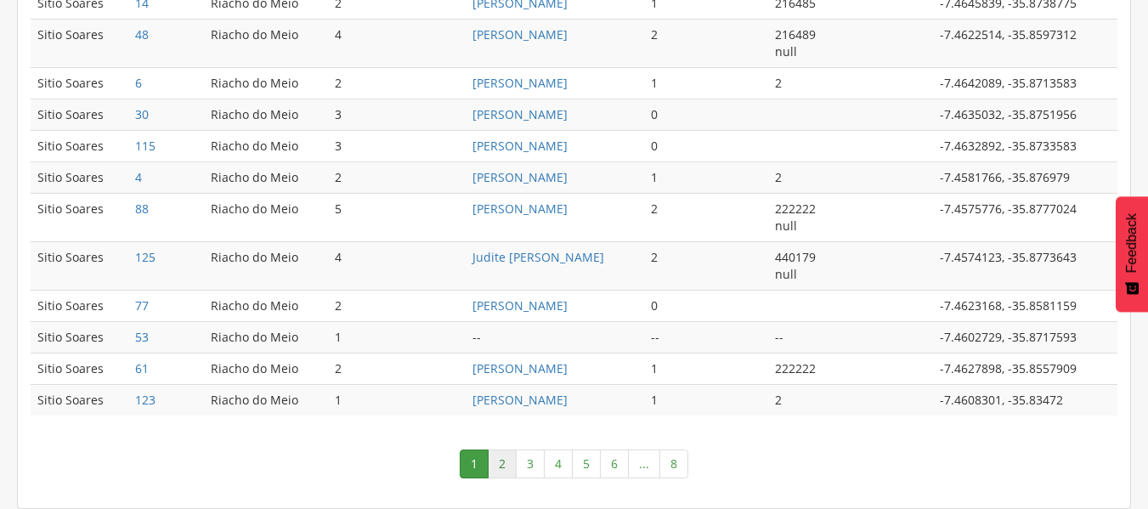
click at [491, 460] on link "2" at bounding box center [502, 463] width 29 height 29
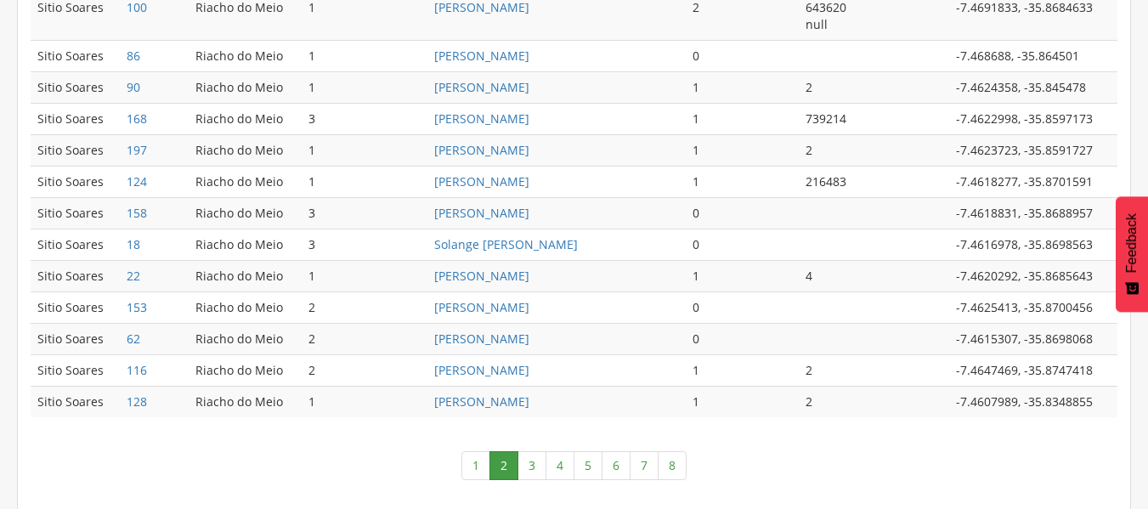
scroll to position [1028, 0]
click at [636, 465] on link "7" at bounding box center [643, 463] width 29 height 29
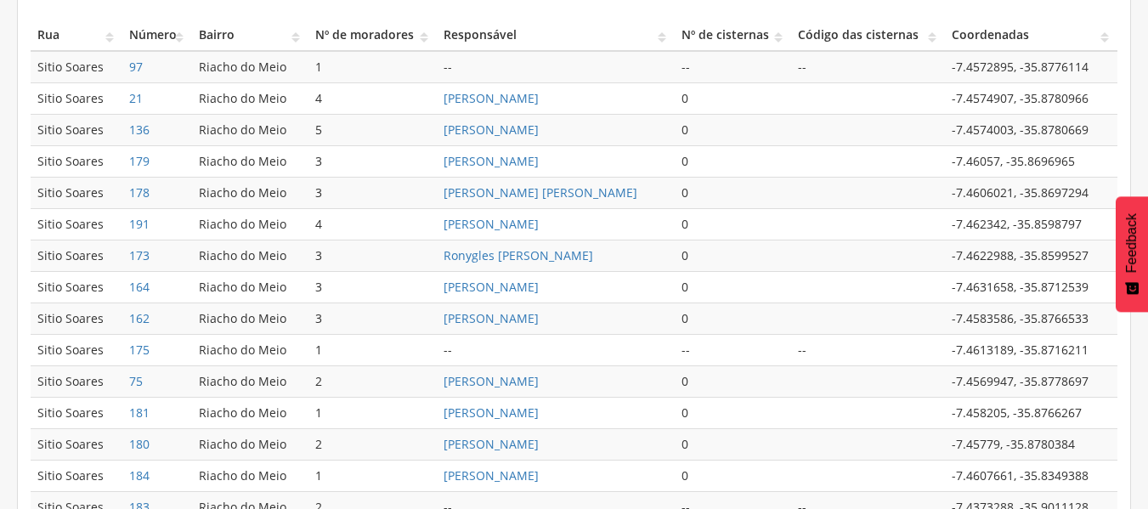
scroll to position [571, 0]
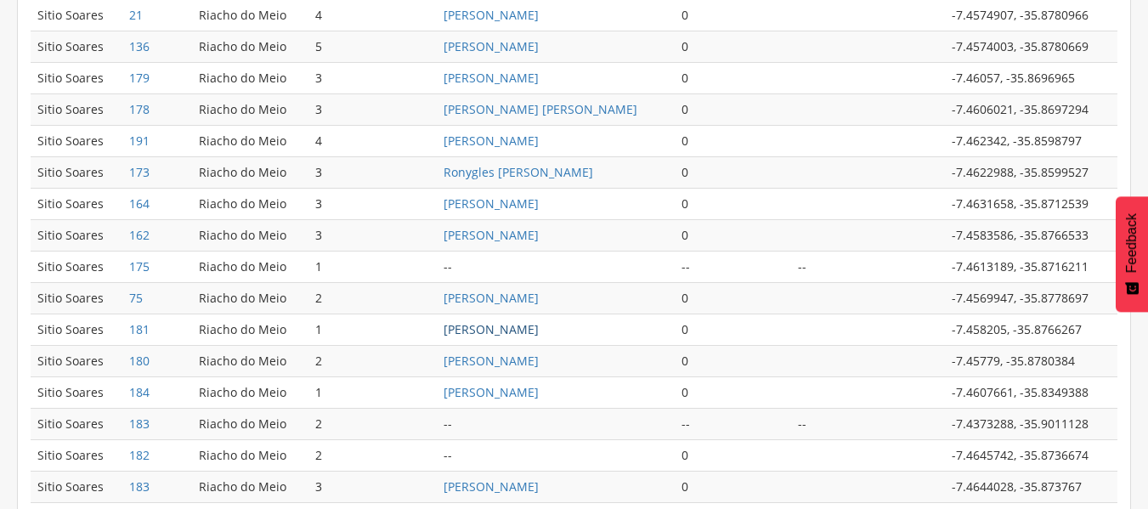
click at [528, 334] on link "Jose Cláudio da Silva" at bounding box center [490, 329] width 95 height 16
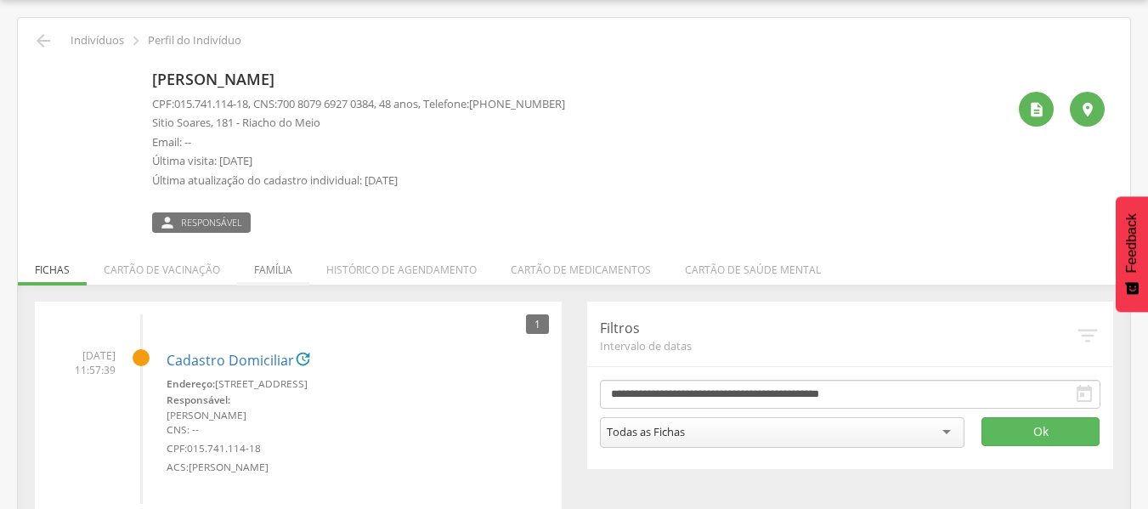
click at [260, 263] on li "Família" at bounding box center [273, 265] width 72 height 40
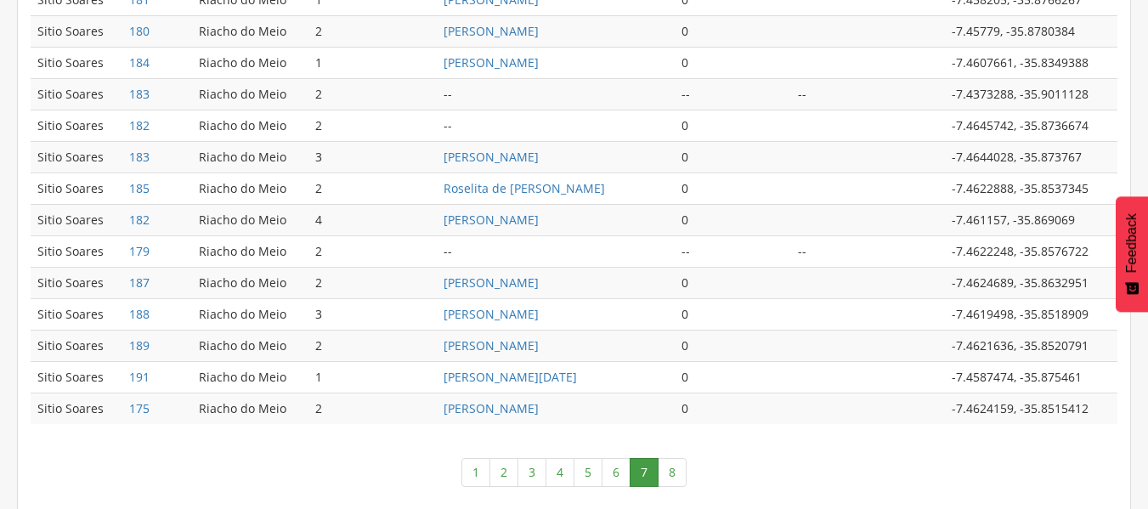
scroll to position [909, 0]
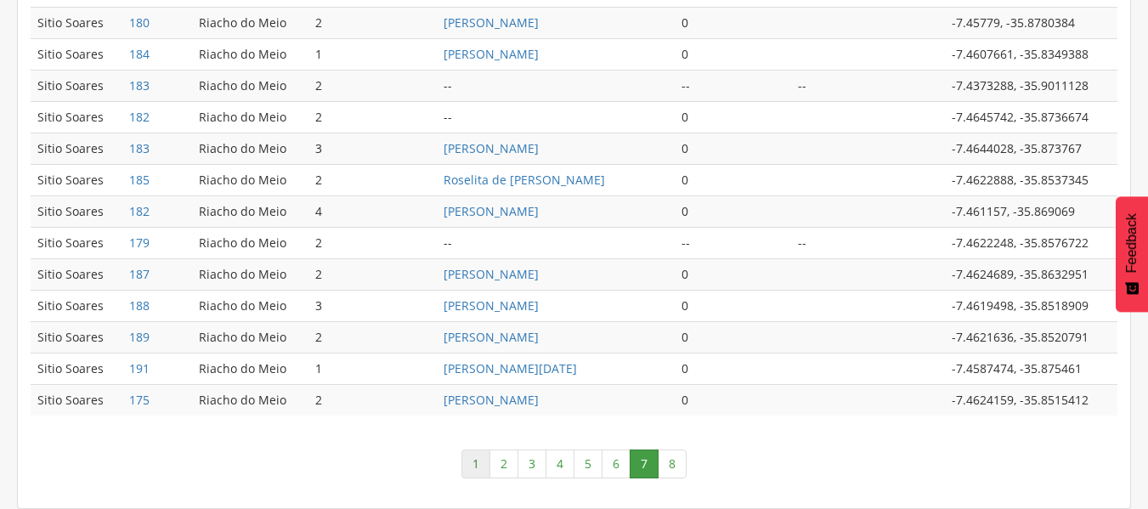
click at [482, 464] on link "1" at bounding box center [475, 463] width 29 height 29
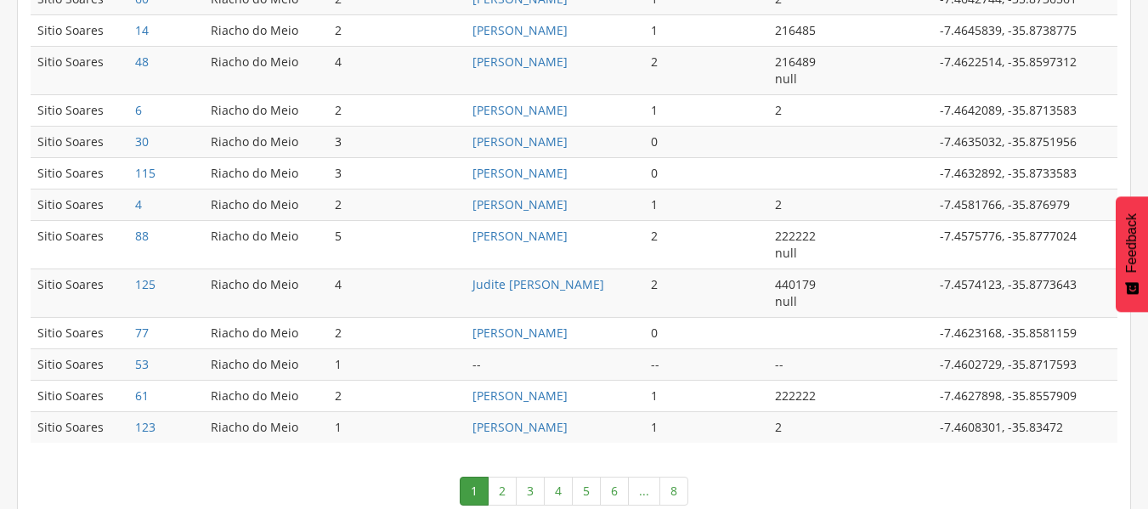
scroll to position [994, 0]
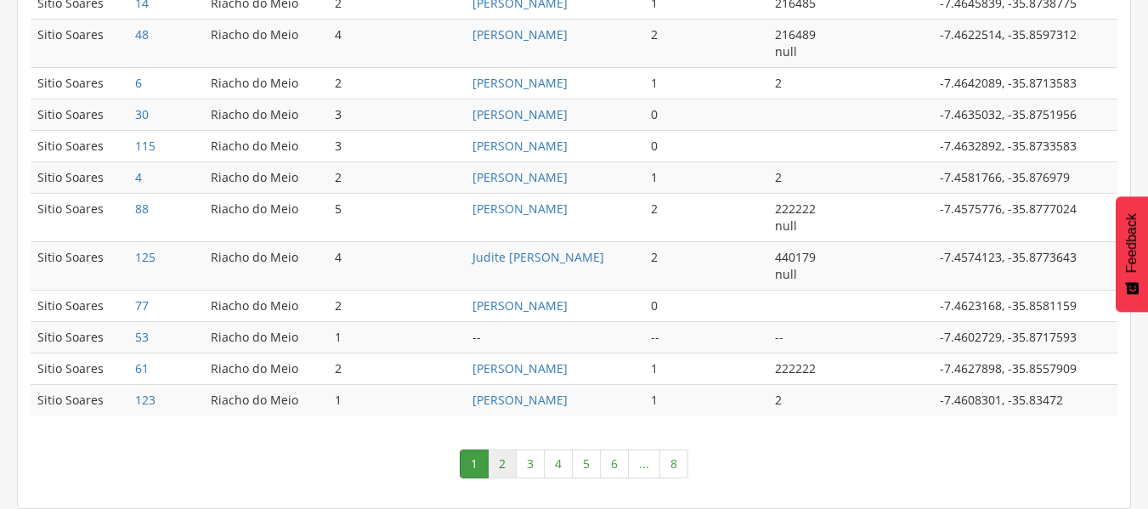
click at [510, 455] on link "2" at bounding box center [502, 463] width 29 height 29
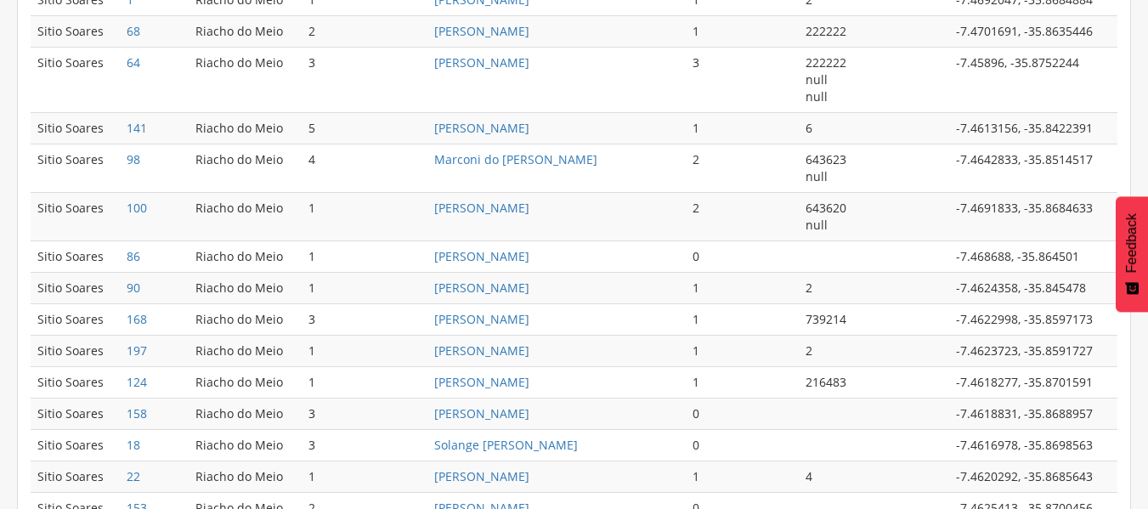
scroll to position [996, 0]
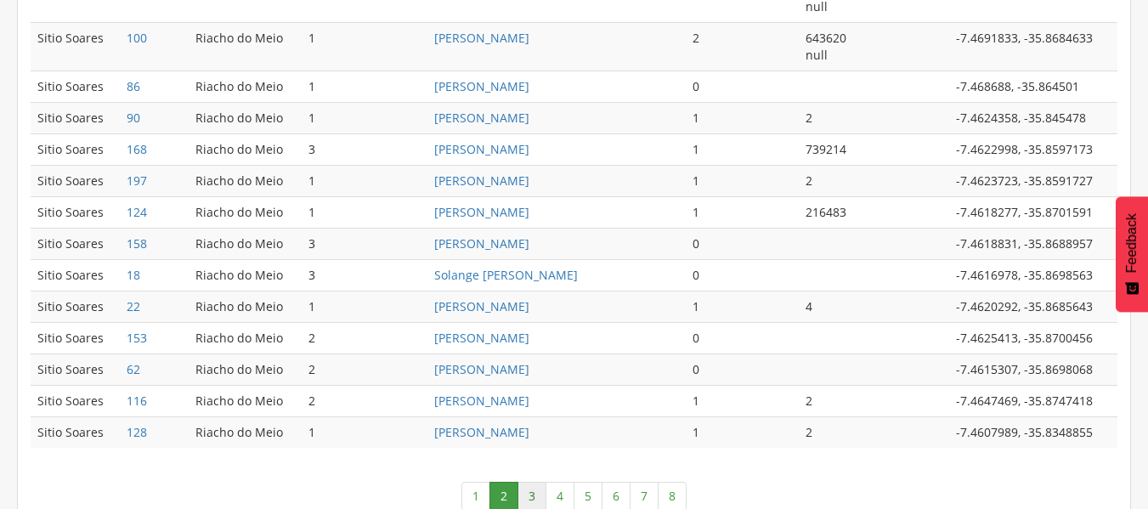
click at [536, 488] on link "3" at bounding box center [531, 496] width 29 height 29
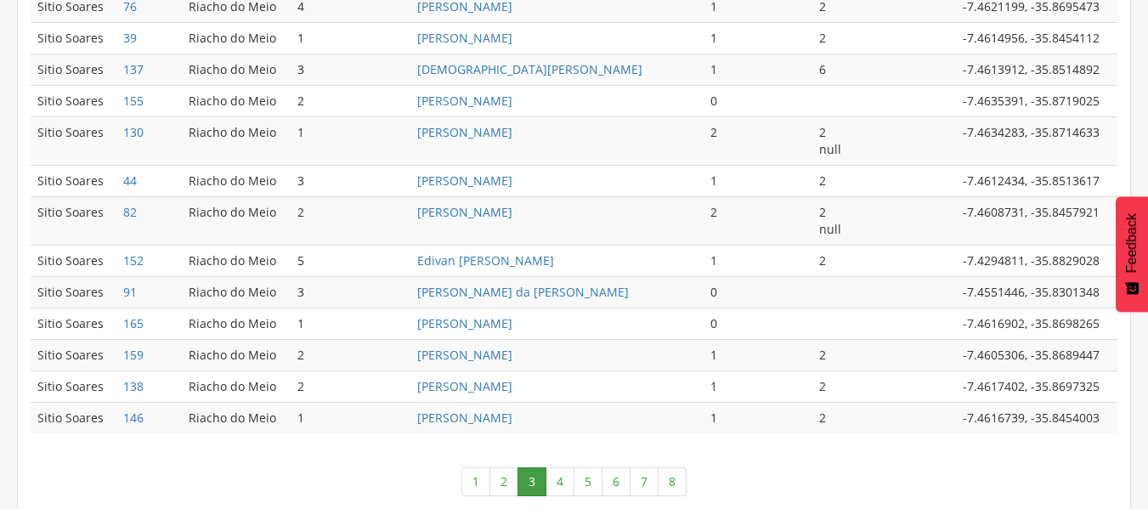
scroll to position [960, 0]
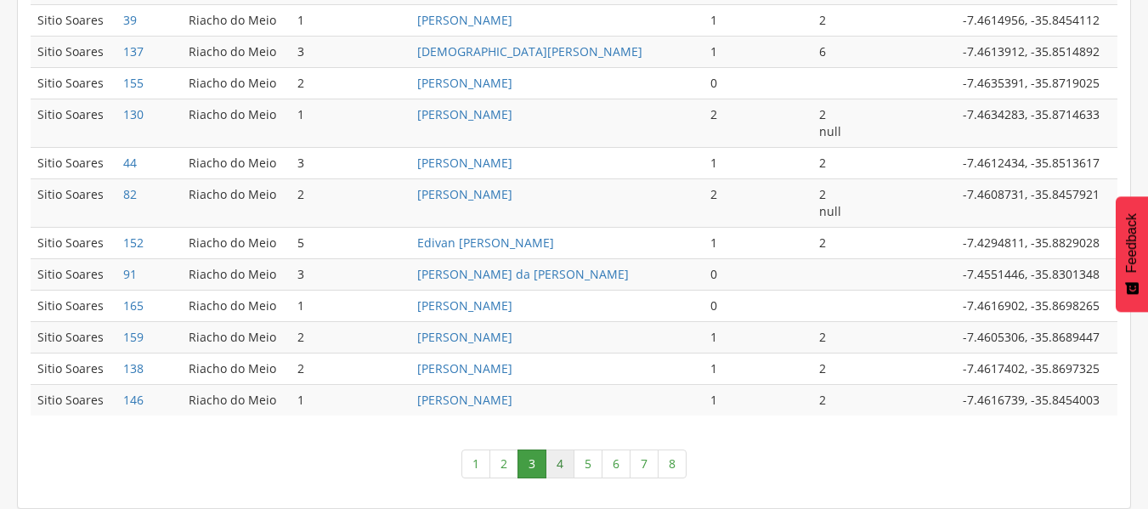
click at [550, 461] on link "4" at bounding box center [559, 463] width 29 height 29
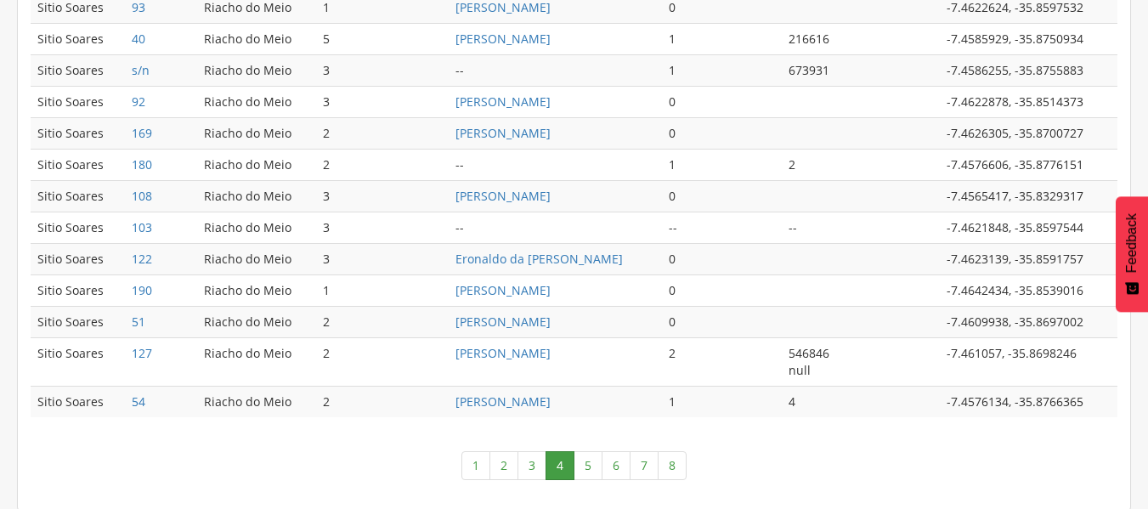
scroll to position [943, 0]
click at [587, 457] on link "5" at bounding box center [587, 463] width 29 height 29
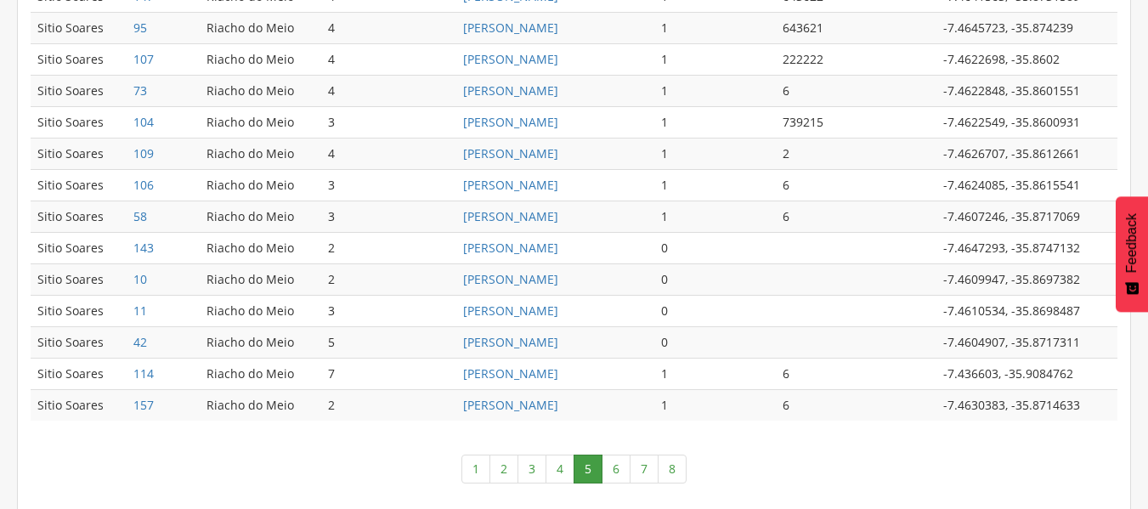
scroll to position [977, 0]
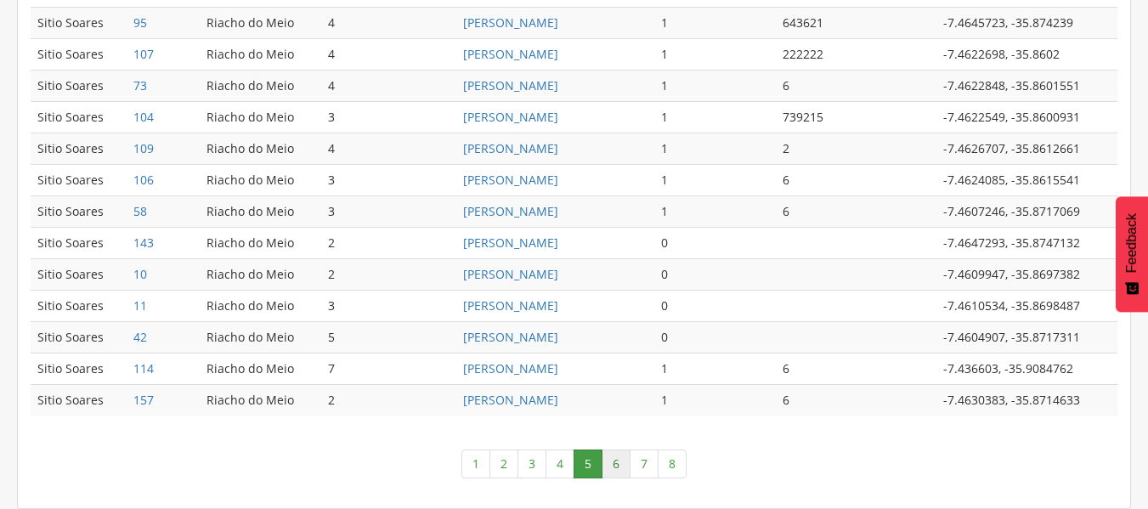
click at [615, 463] on link "6" at bounding box center [615, 463] width 29 height 29
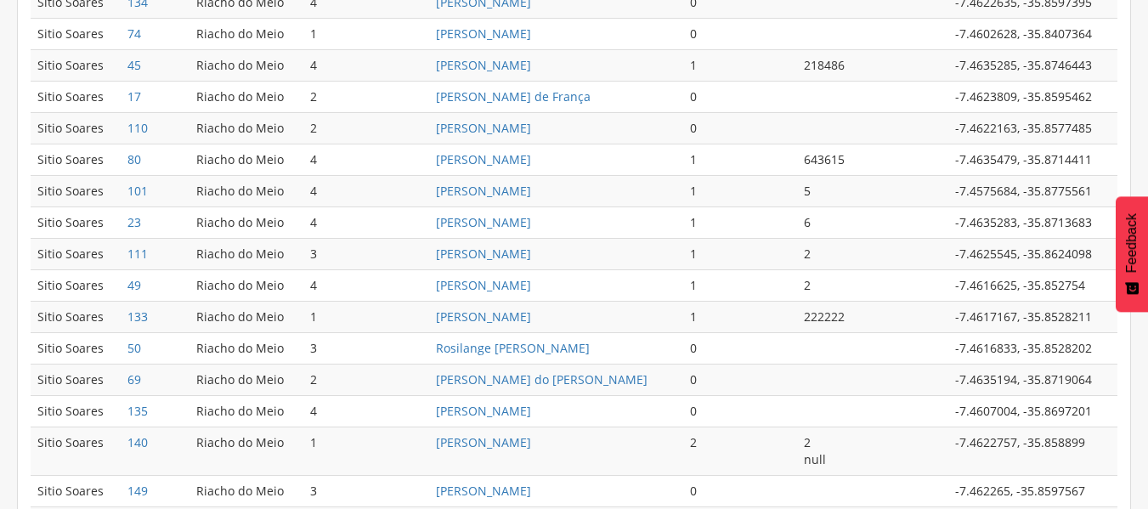
scroll to position [911, 0]
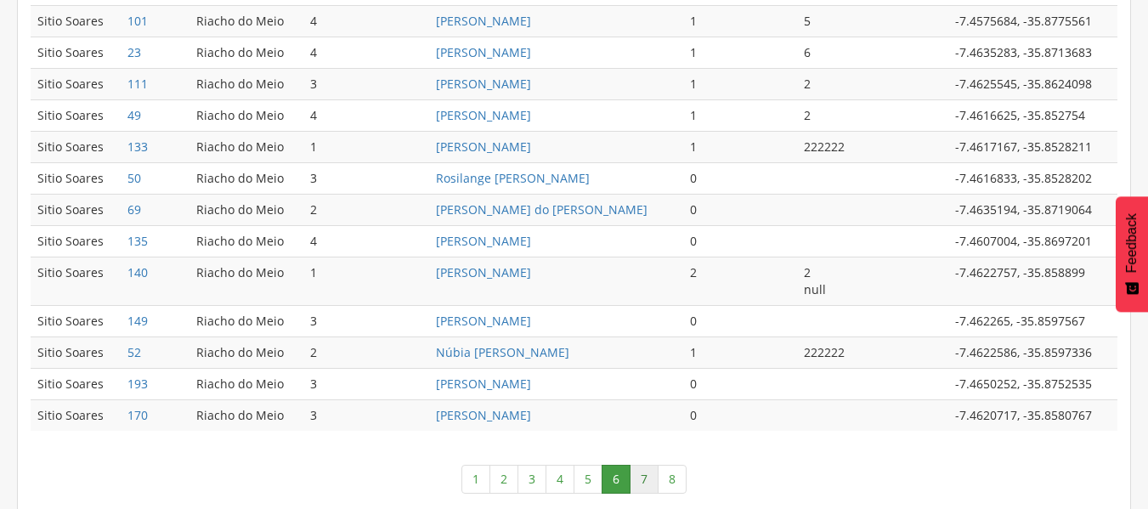
click at [645, 476] on link "7" at bounding box center [643, 479] width 29 height 29
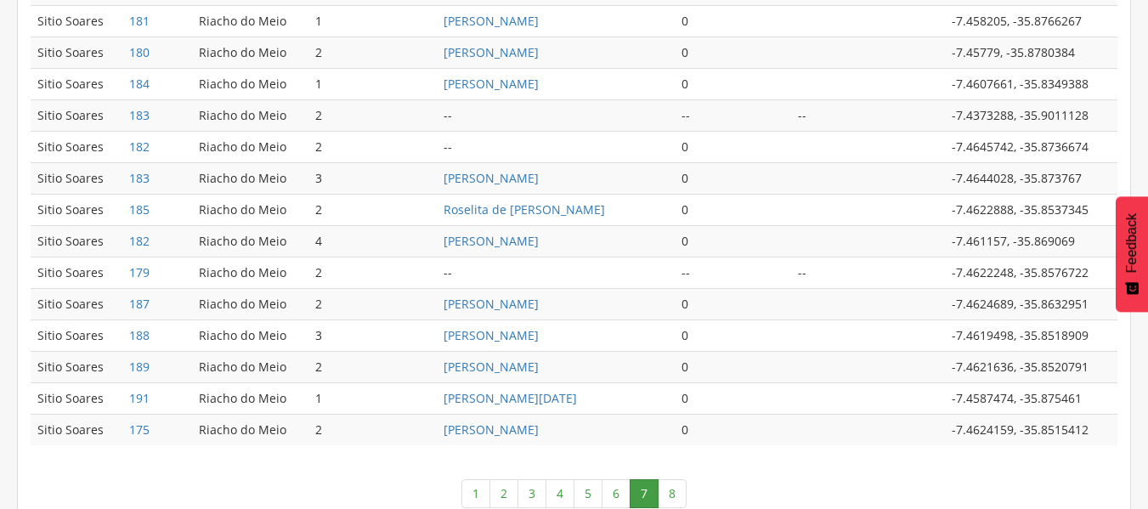
scroll to position [909, 0]
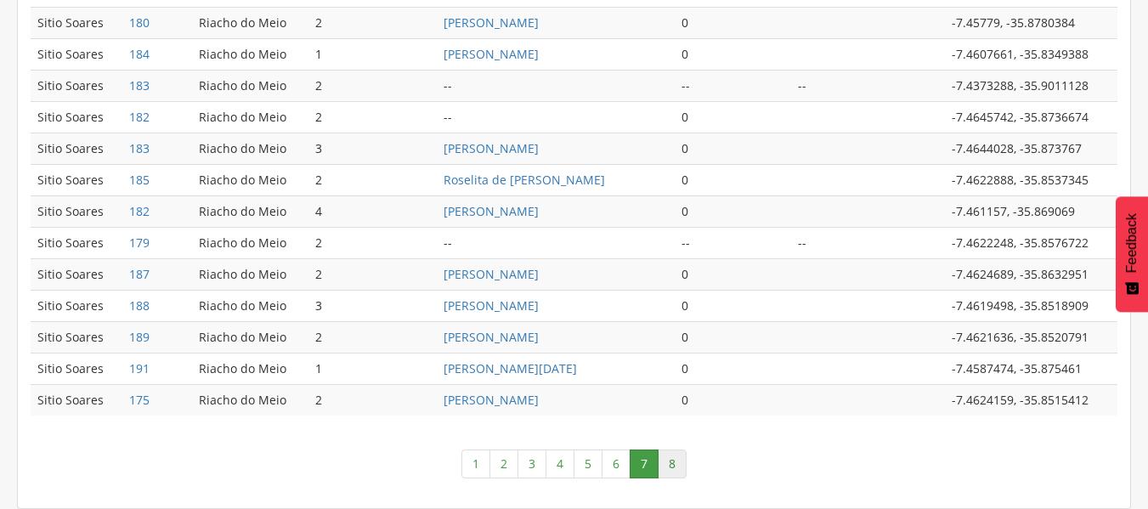
click at [673, 460] on link "8" at bounding box center [671, 463] width 29 height 29
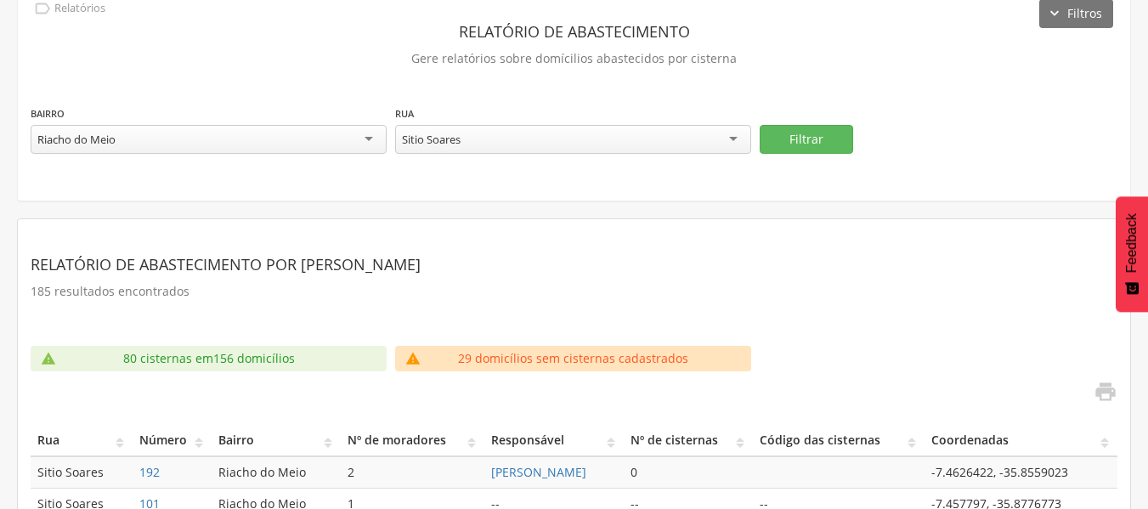
scroll to position [0, 0]
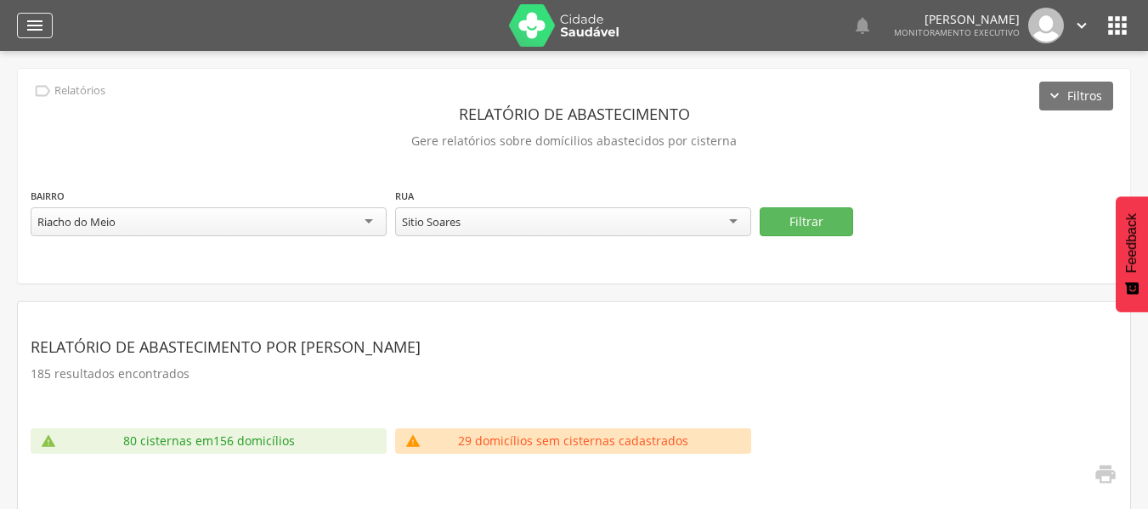
click at [38, 22] on icon "" at bounding box center [35, 25] width 20 height 20
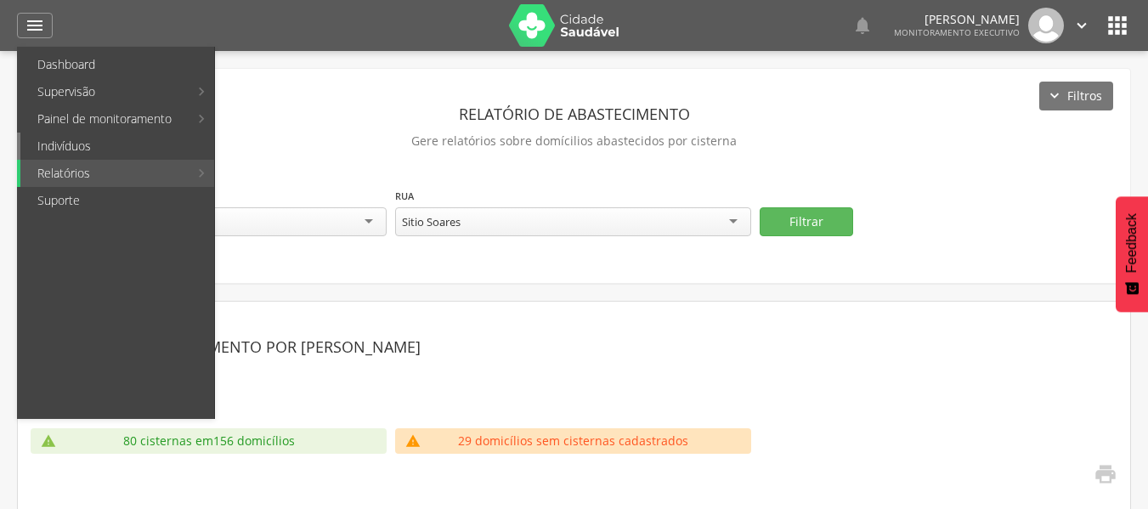
click at [59, 141] on link "Indivíduos" at bounding box center [117, 146] width 194 height 27
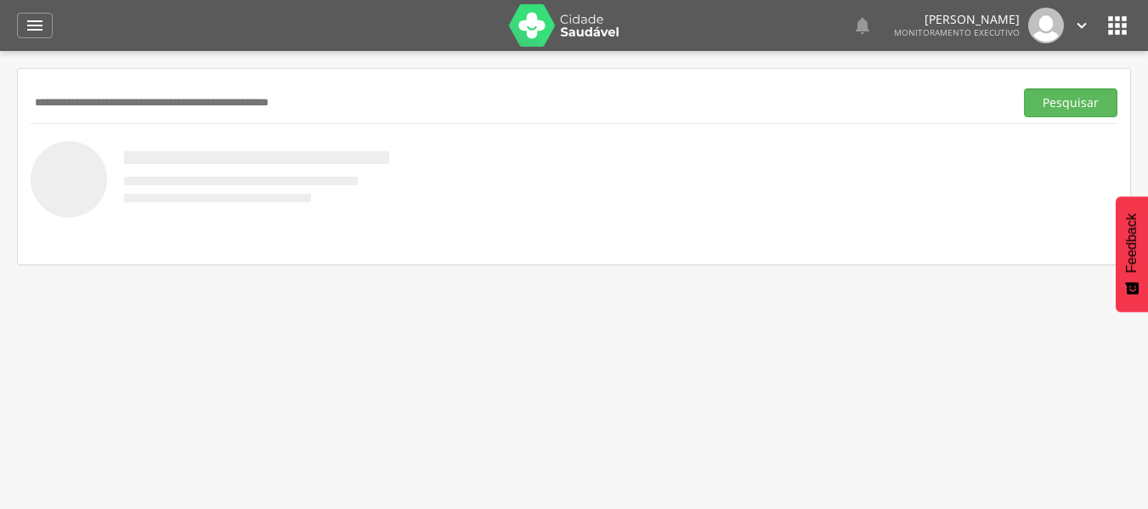
click at [109, 100] on input "text" at bounding box center [519, 102] width 976 height 29
type input "**********"
click at [1058, 93] on button "Pesquisar" at bounding box center [1070, 102] width 93 height 29
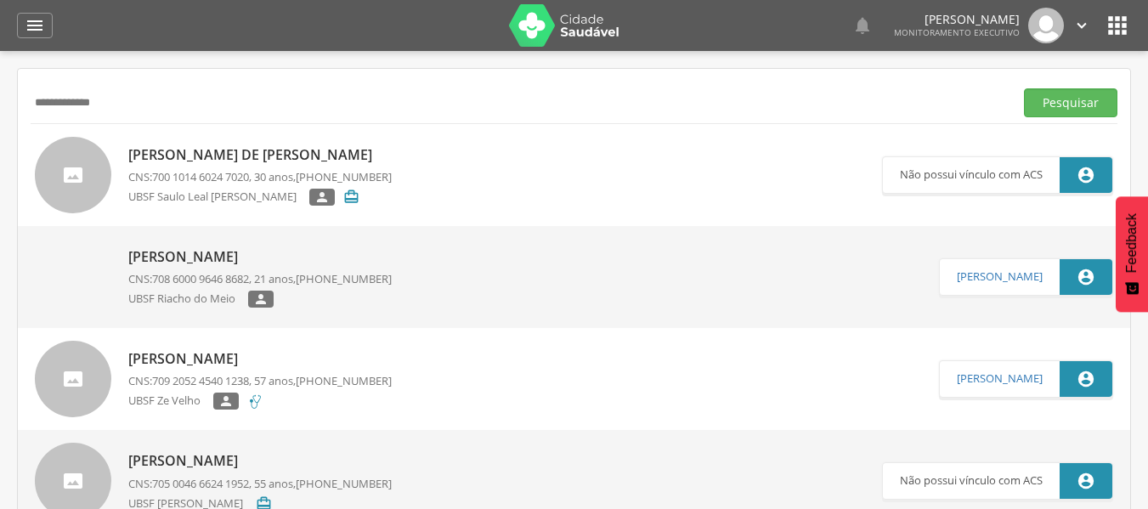
click at [201, 257] on p "Bruna Santana da Silva" at bounding box center [259, 257] width 263 height 20
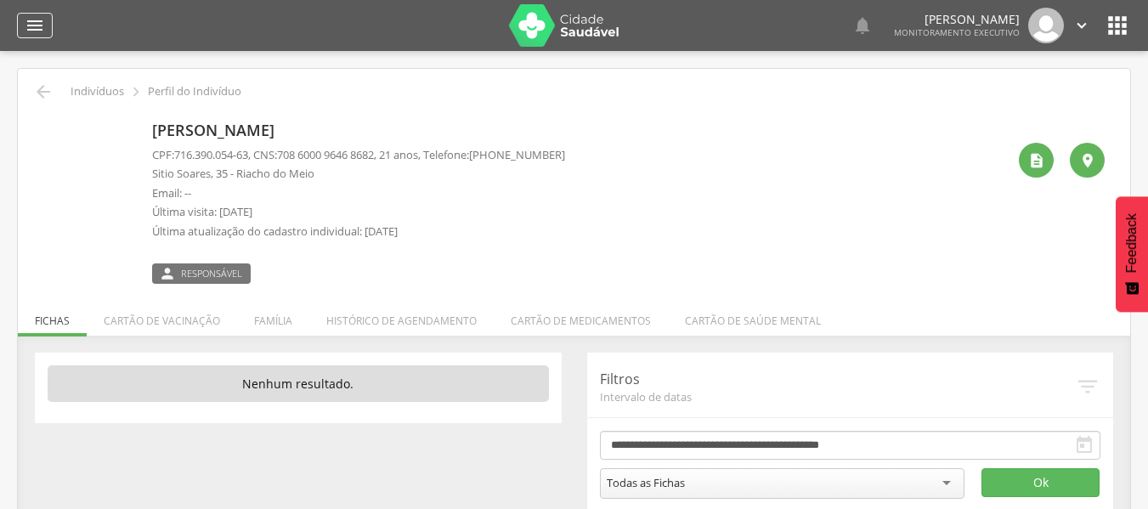
click at [37, 25] on icon "" at bounding box center [35, 25] width 20 height 20
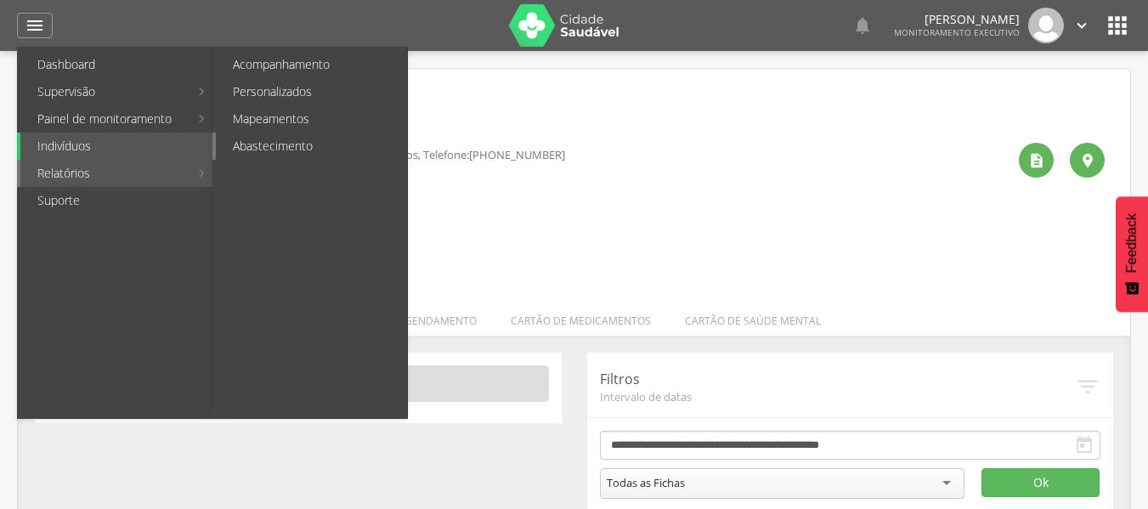
click at [243, 144] on link "Abastecimento" at bounding box center [311, 146] width 191 height 27
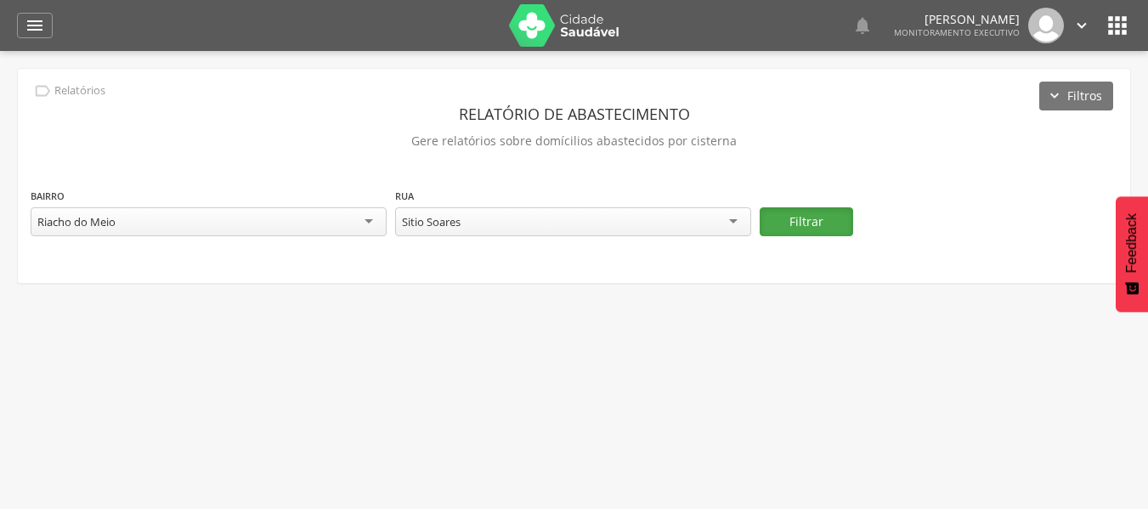
click at [790, 222] on button "Filtrar" at bounding box center [805, 221] width 93 height 29
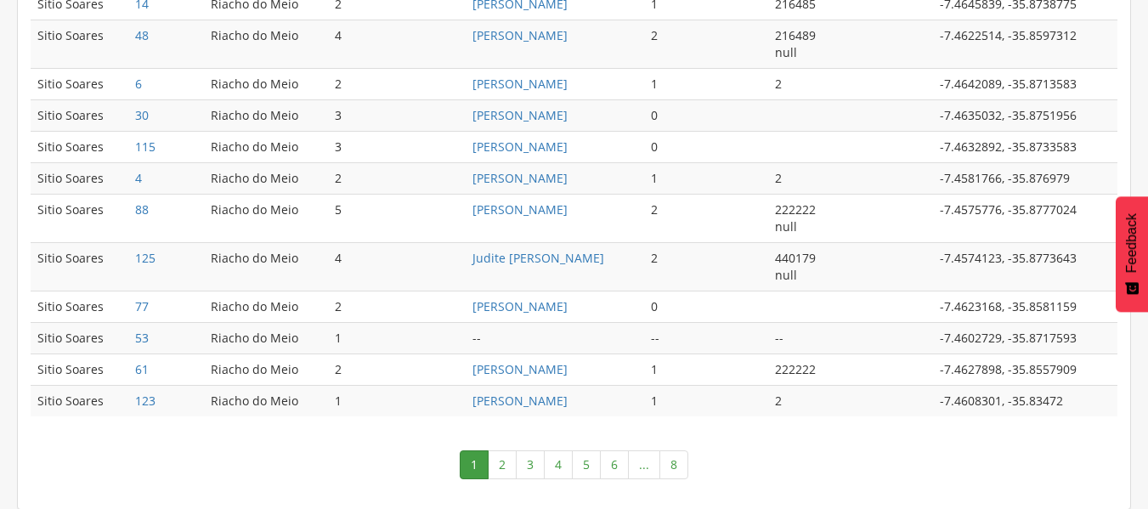
scroll to position [994, 0]
click at [674, 459] on link "8" at bounding box center [673, 463] width 29 height 29
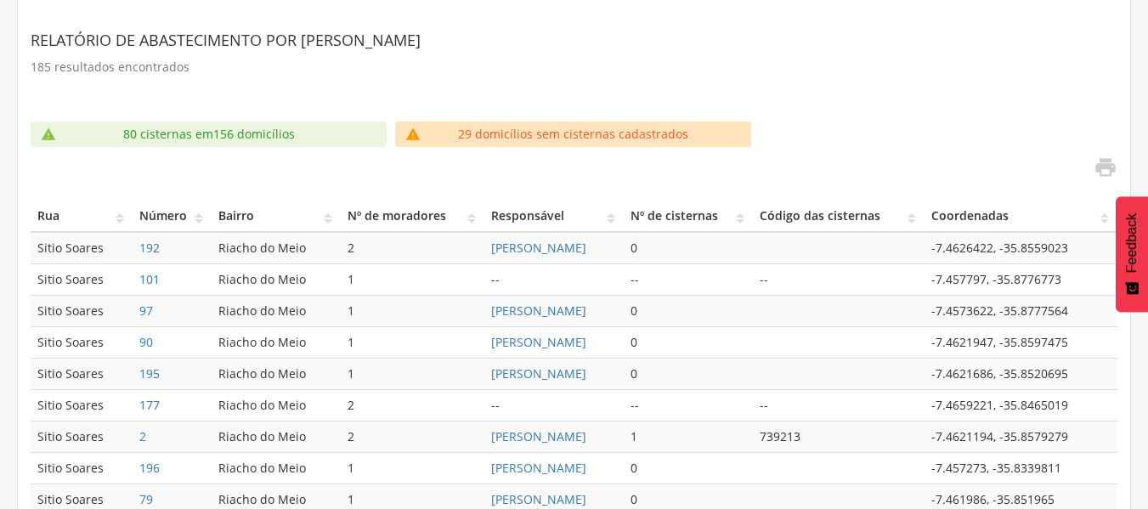
scroll to position [437, 0]
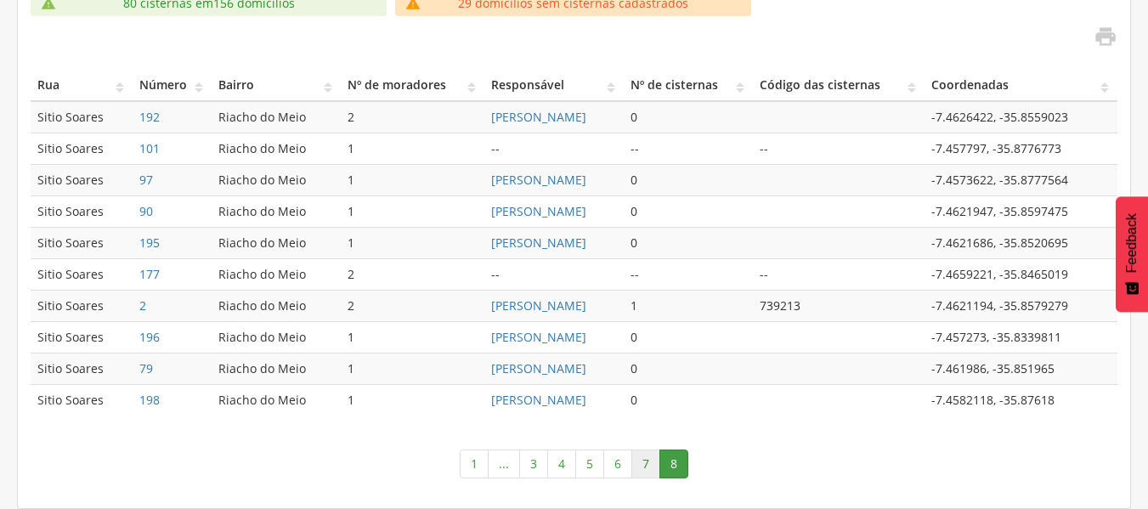
click at [648, 463] on link "7" at bounding box center [645, 463] width 29 height 29
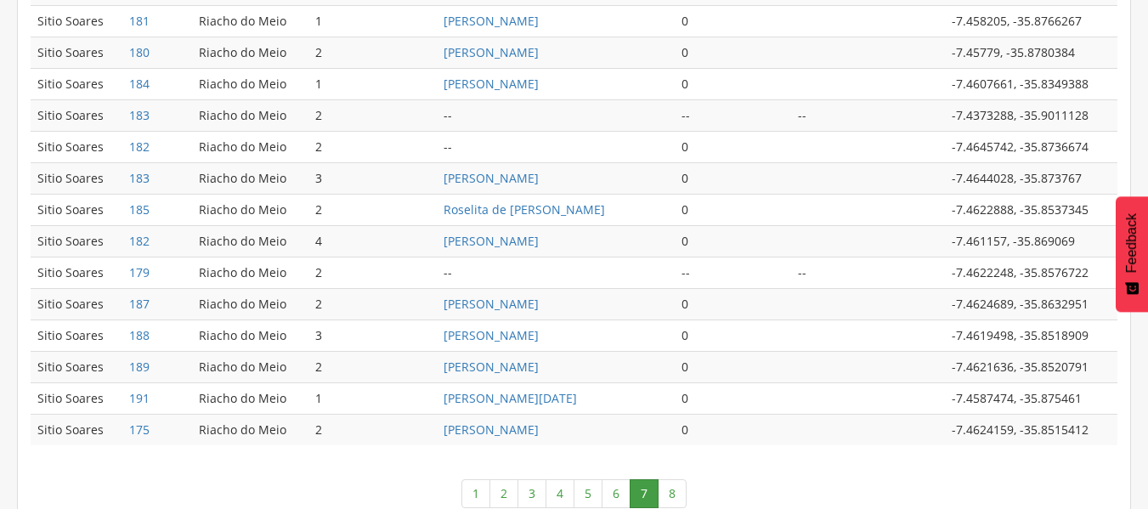
scroll to position [909, 0]
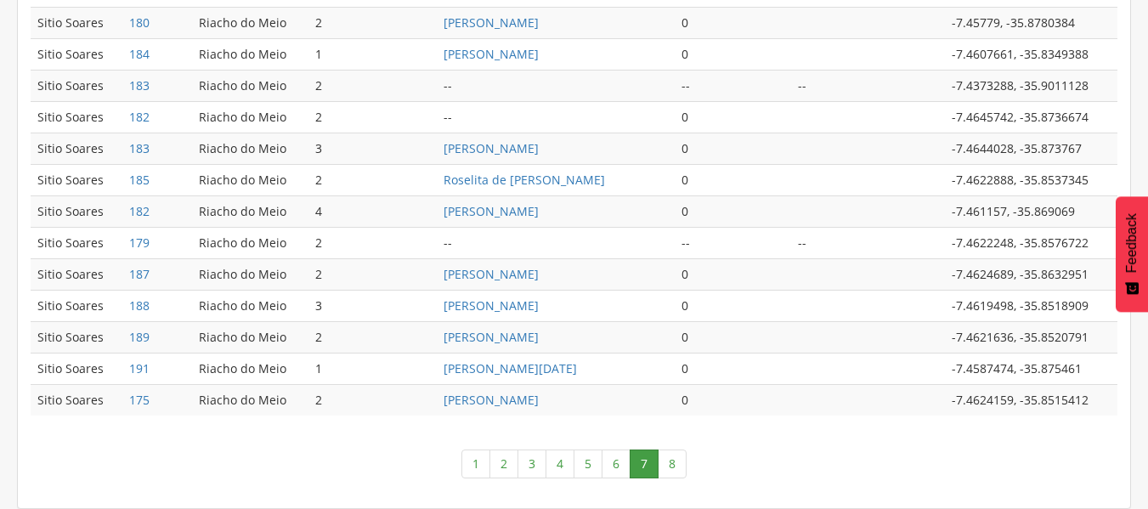
click at [612, 460] on link "6" at bounding box center [615, 463] width 29 height 29
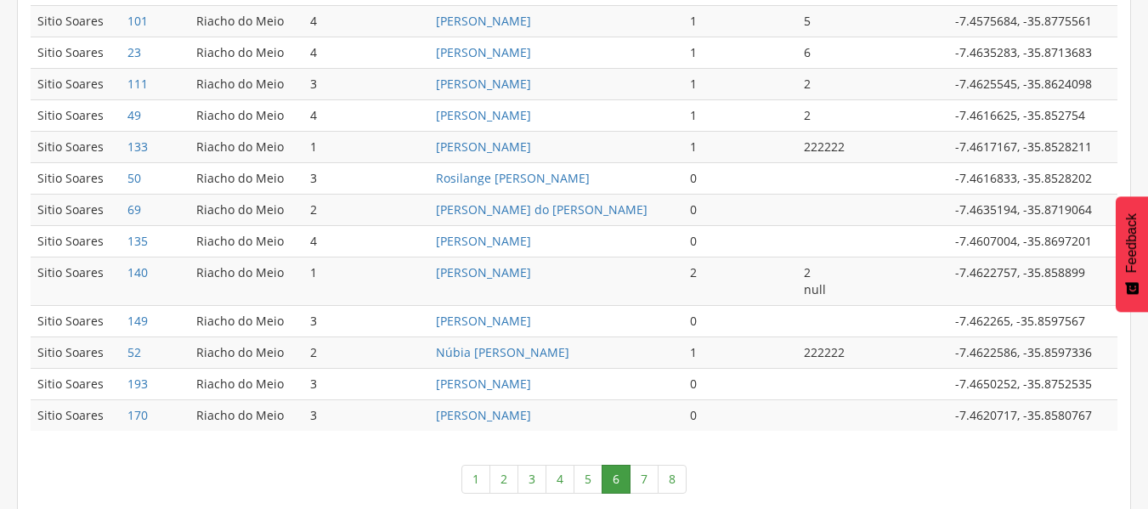
scroll to position [926, 0]
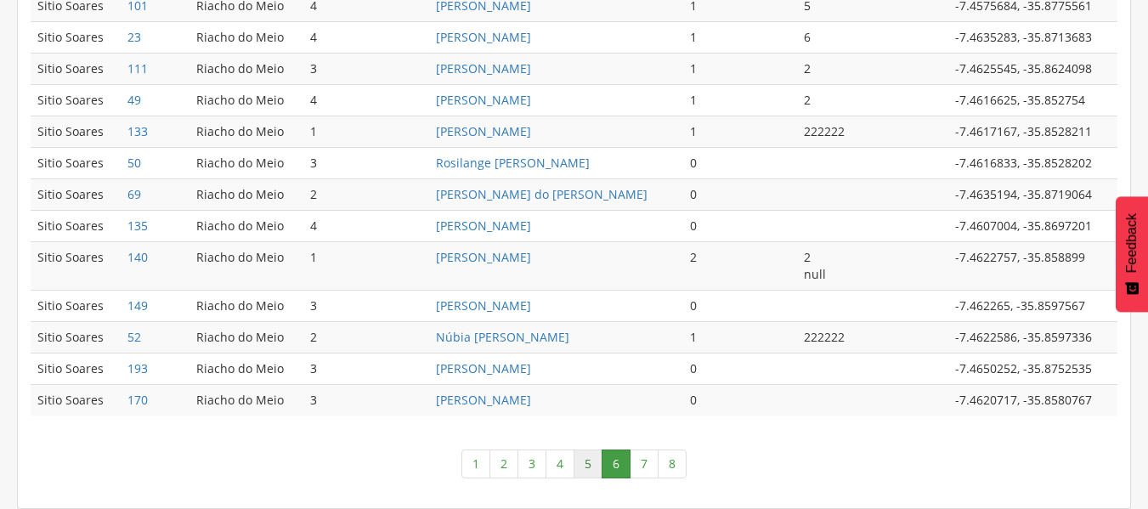
click at [582, 467] on link "5" at bounding box center [587, 463] width 29 height 29
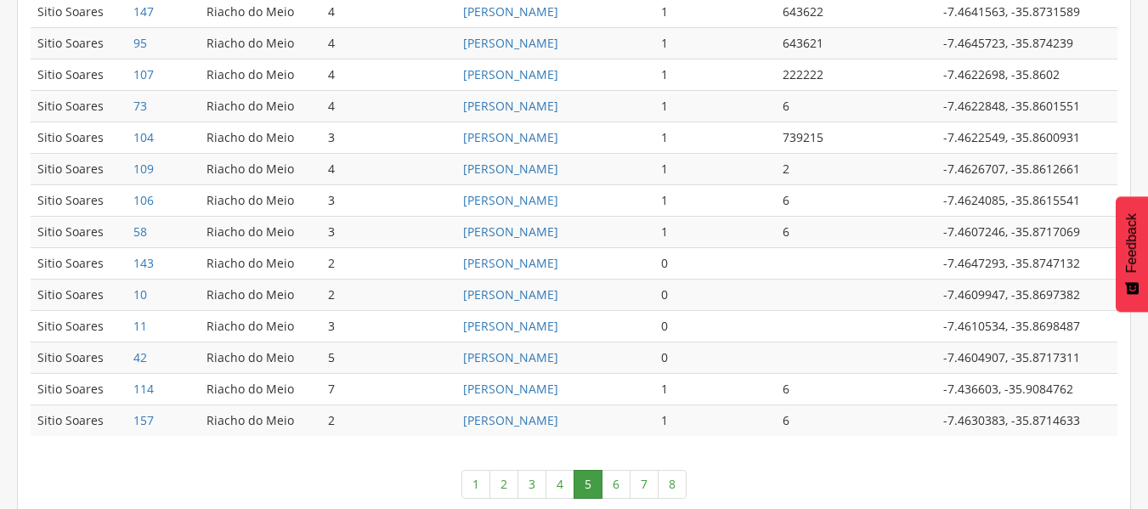
scroll to position [977, 0]
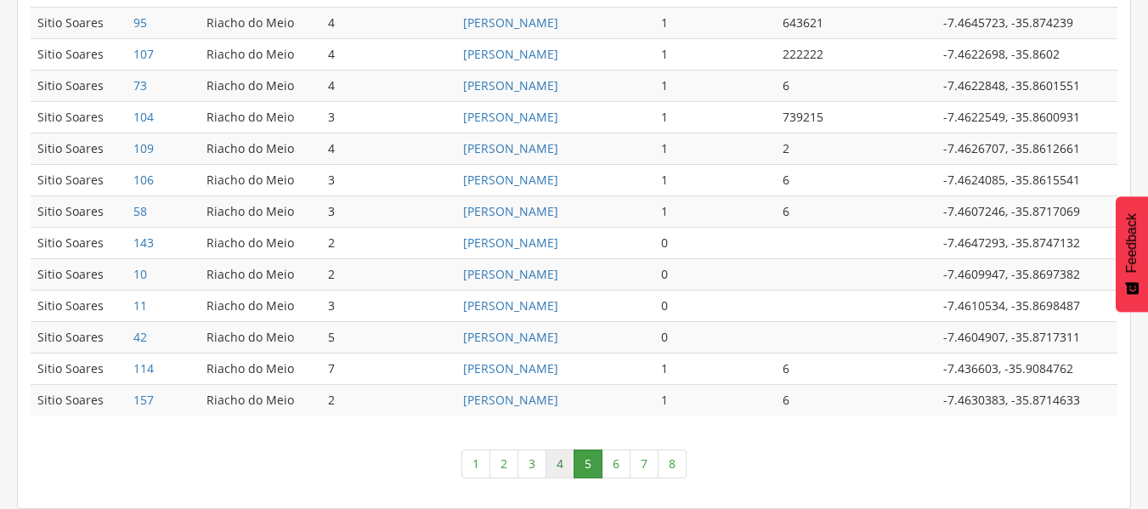
click at [556, 465] on link "4" at bounding box center [559, 463] width 29 height 29
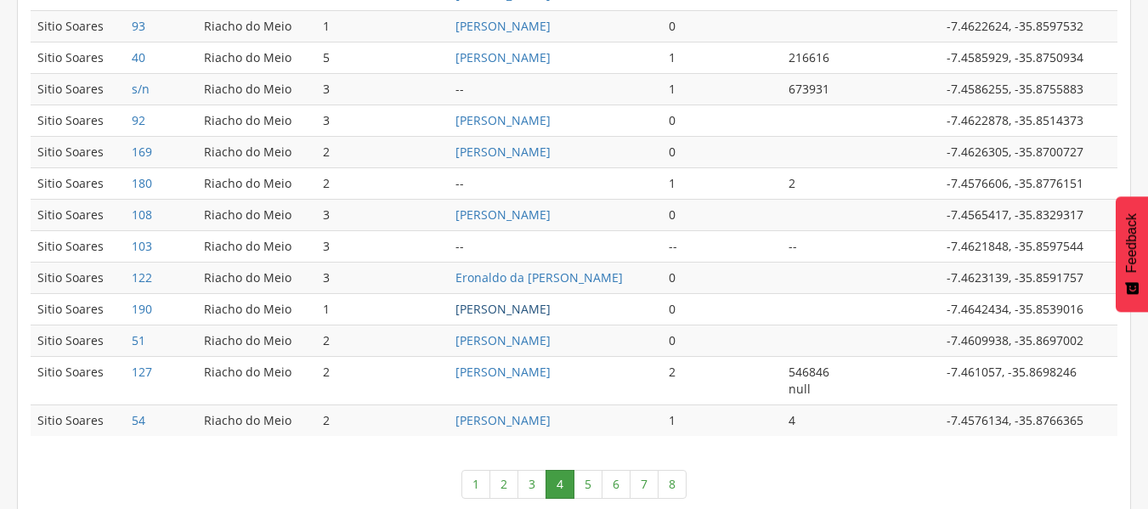
scroll to position [943, 0]
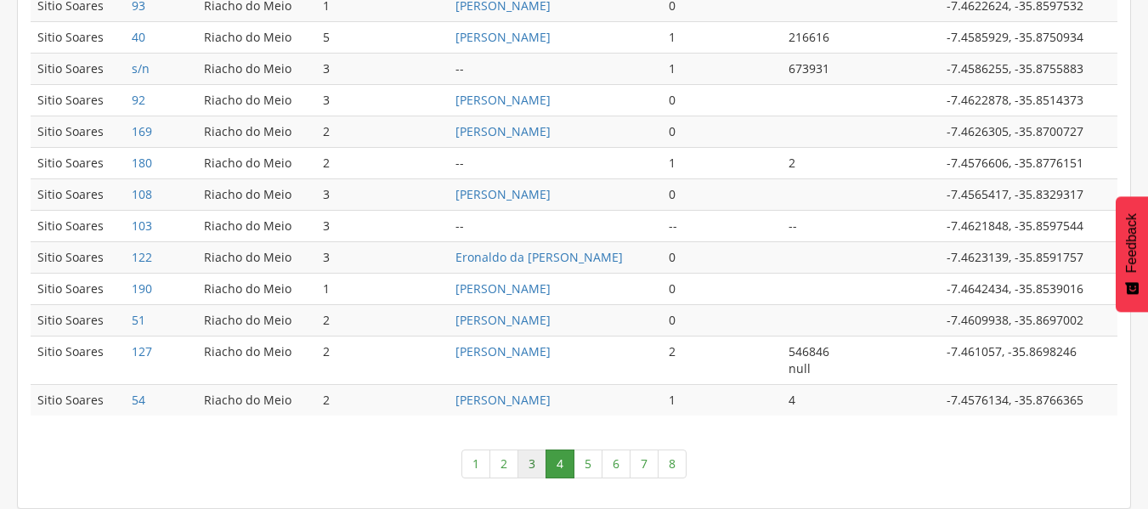
click at [538, 460] on link "3" at bounding box center [531, 463] width 29 height 29
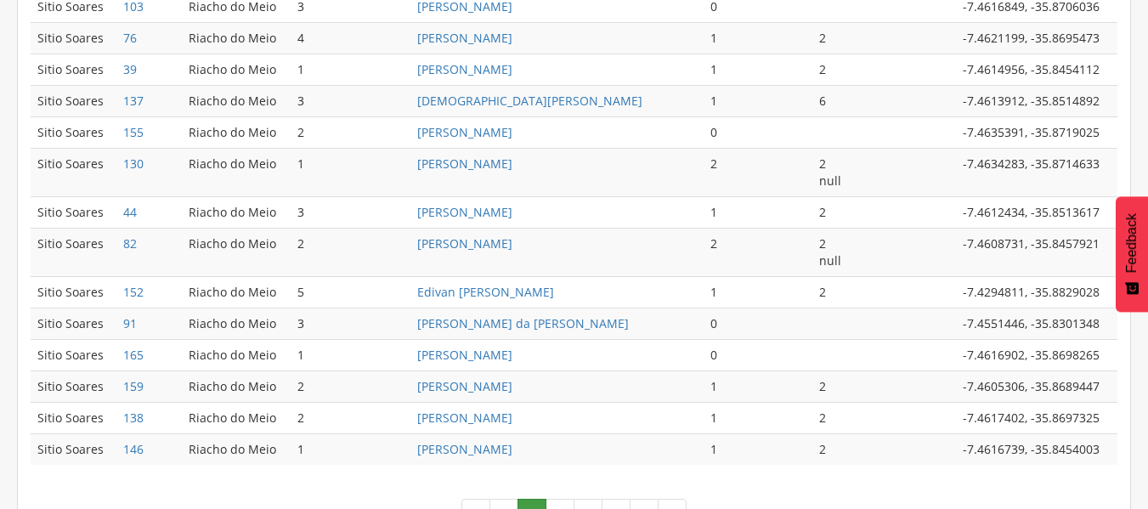
scroll to position [960, 0]
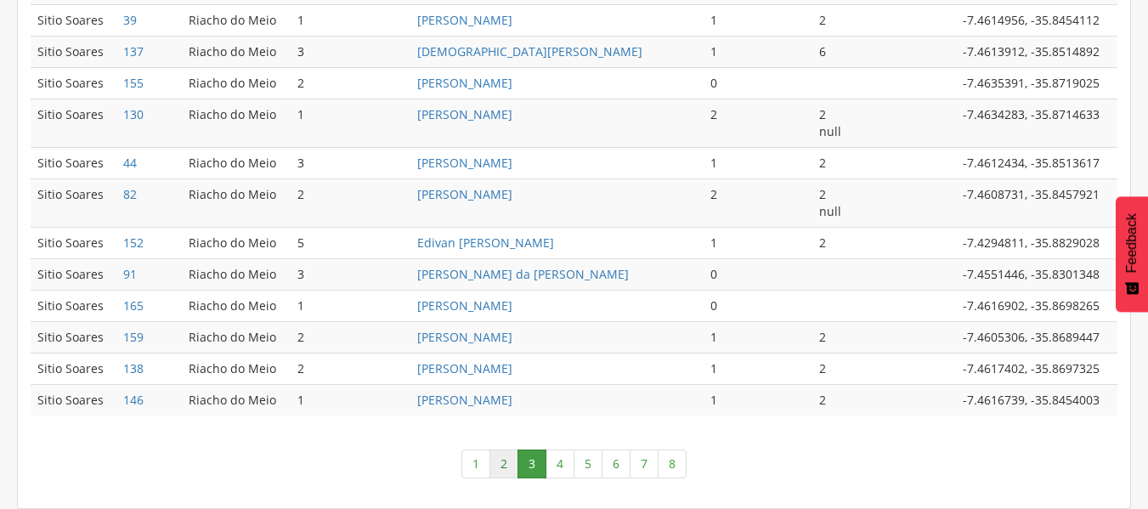
click at [503, 461] on link "2" at bounding box center [503, 463] width 29 height 29
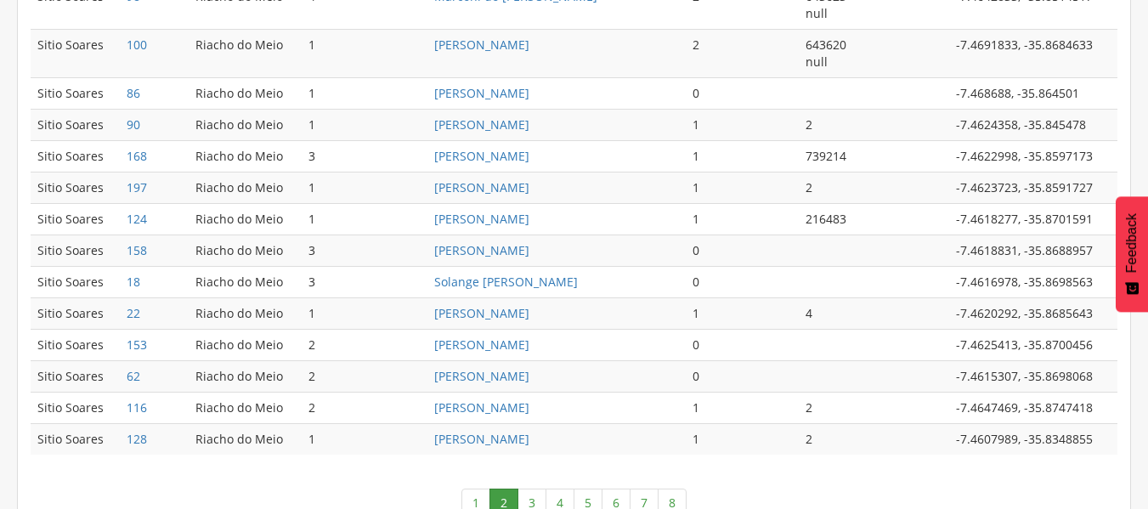
scroll to position [1028, 0]
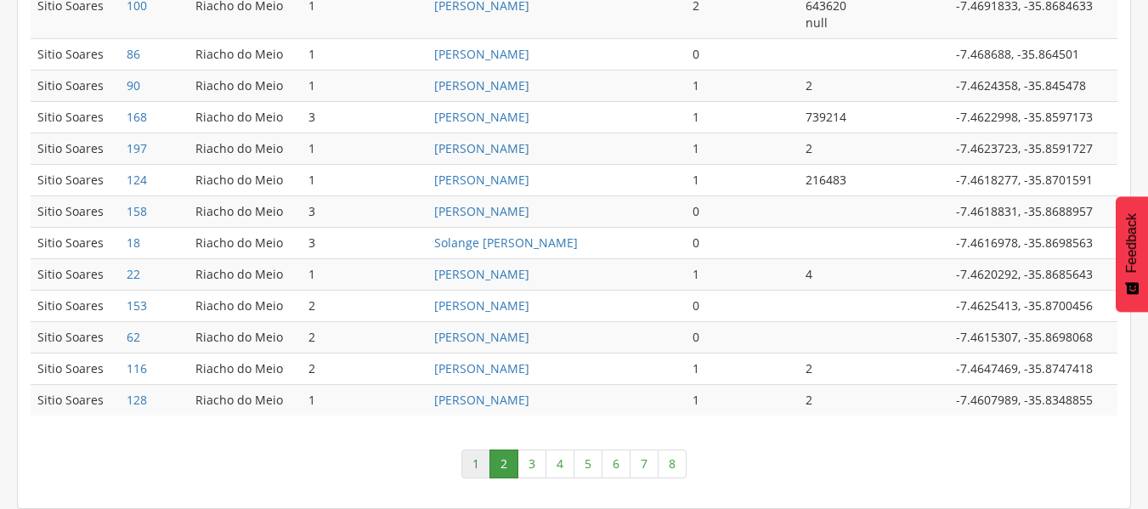
click at [473, 461] on link "1" at bounding box center [475, 463] width 29 height 29
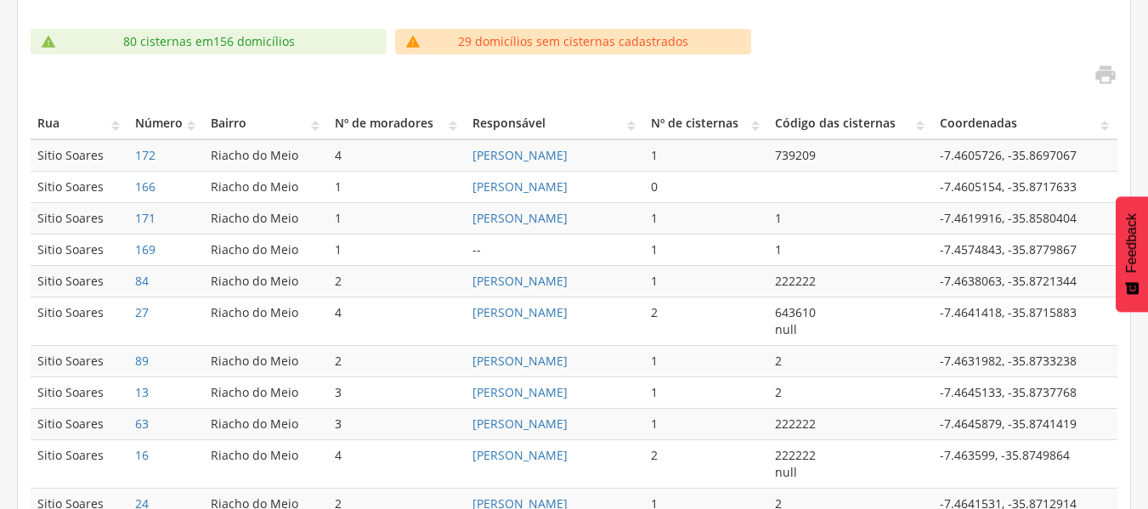
scroll to position [0, 0]
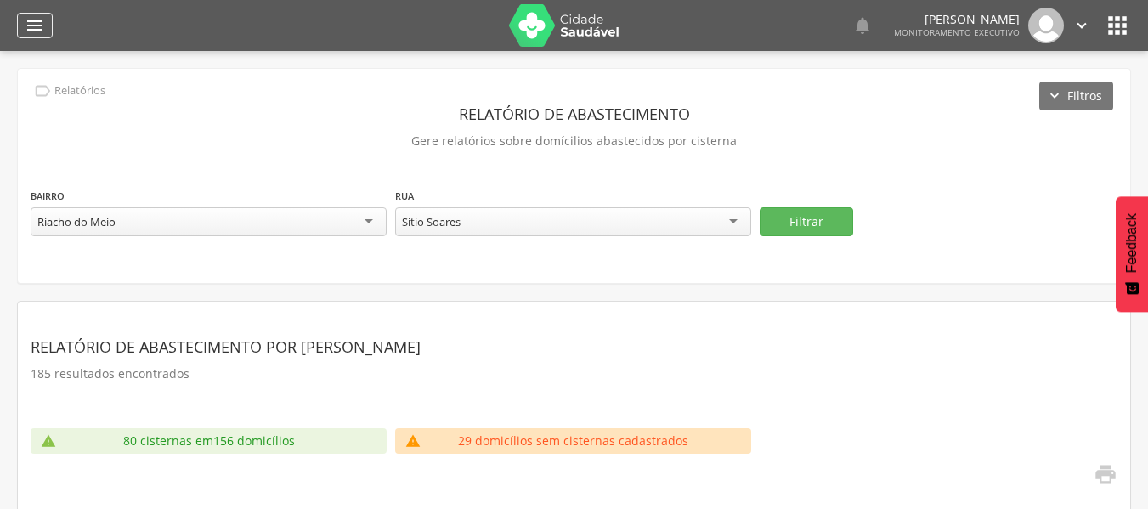
click at [27, 31] on icon "" at bounding box center [35, 25] width 20 height 20
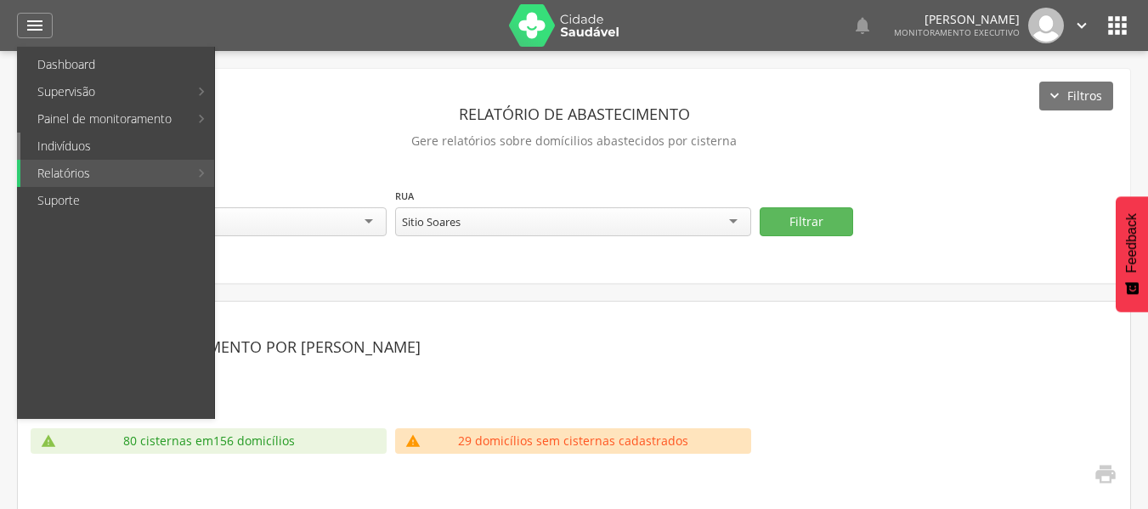
click at [43, 140] on link "Indivíduos" at bounding box center [117, 146] width 194 height 27
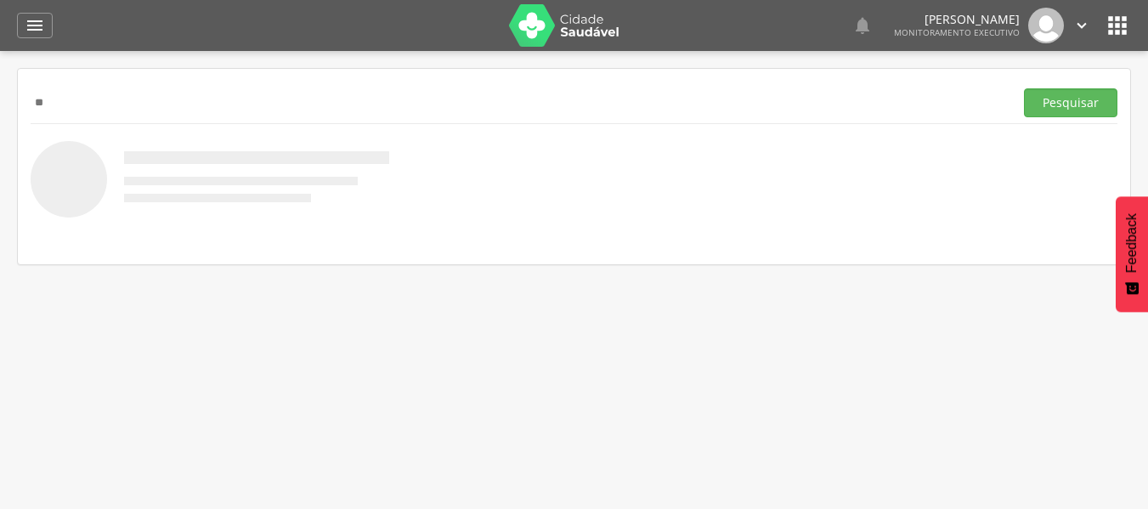
type input "*"
drag, startPoint x: 1071, startPoint y: 98, endPoint x: 1087, endPoint y: 91, distance: 17.5
click at [1074, 98] on button "Pesquisar" at bounding box center [1070, 102] width 93 height 29
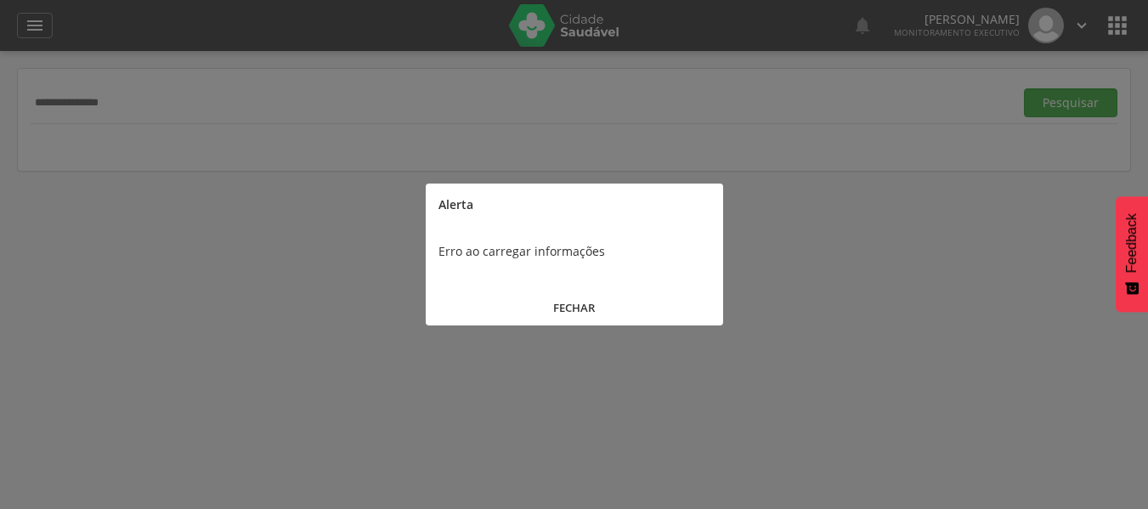
click at [573, 315] on button "FECHAR" at bounding box center [574, 308] width 297 height 37
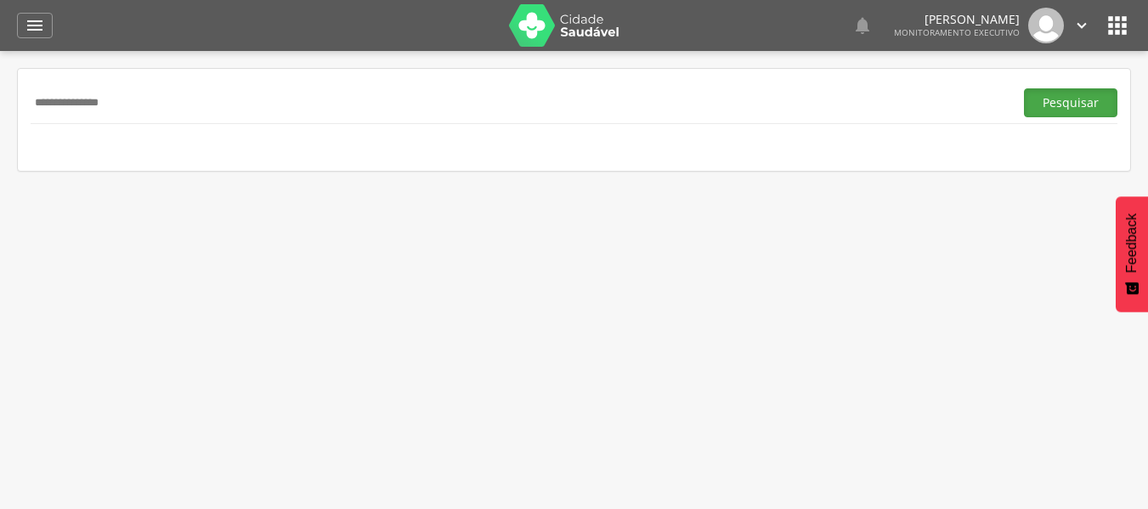
click at [1081, 103] on button "Pesquisar" at bounding box center [1070, 102] width 93 height 29
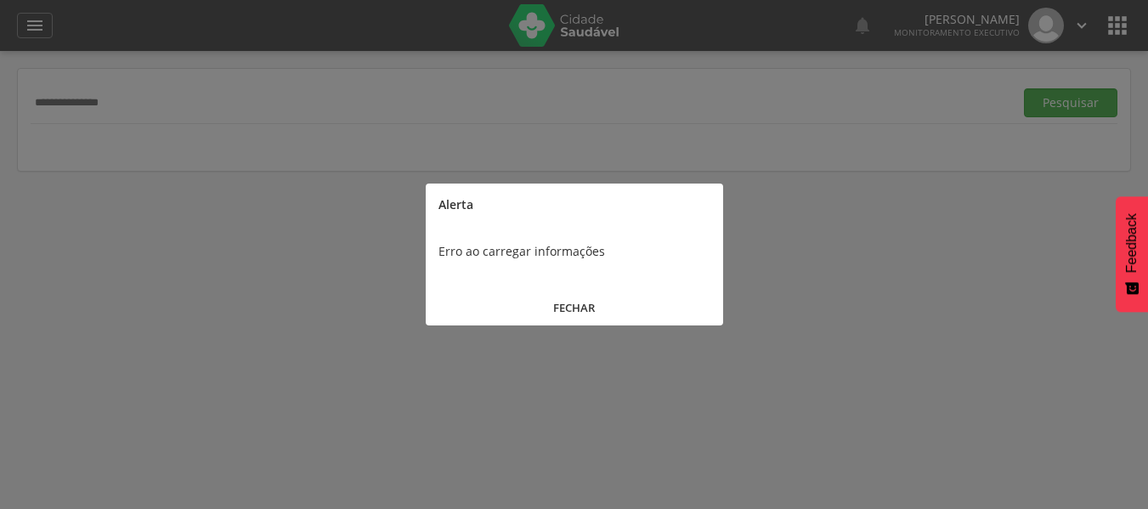
click button "FECHAR"
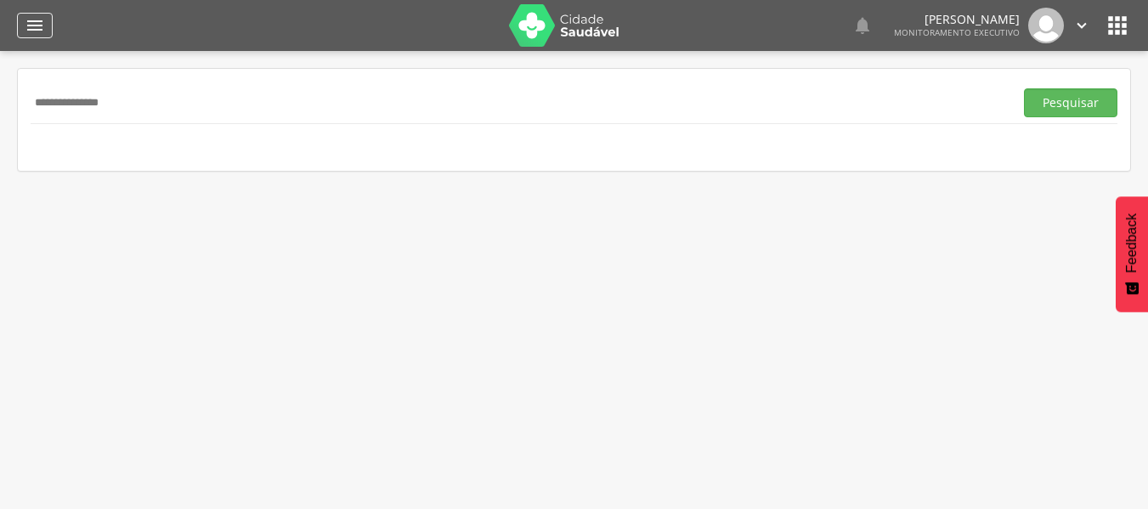
click icon ""
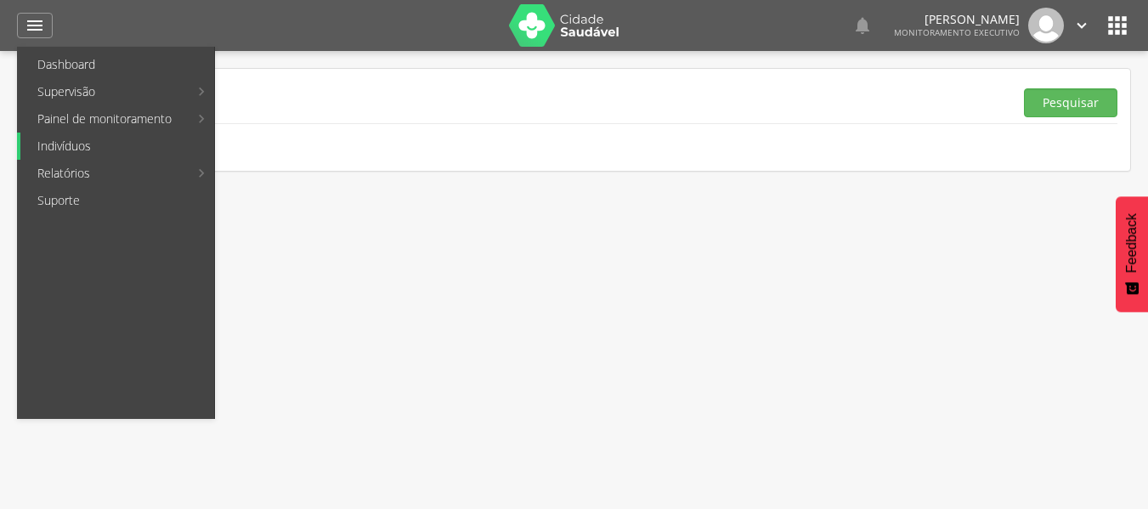
click link "Indivíduos"
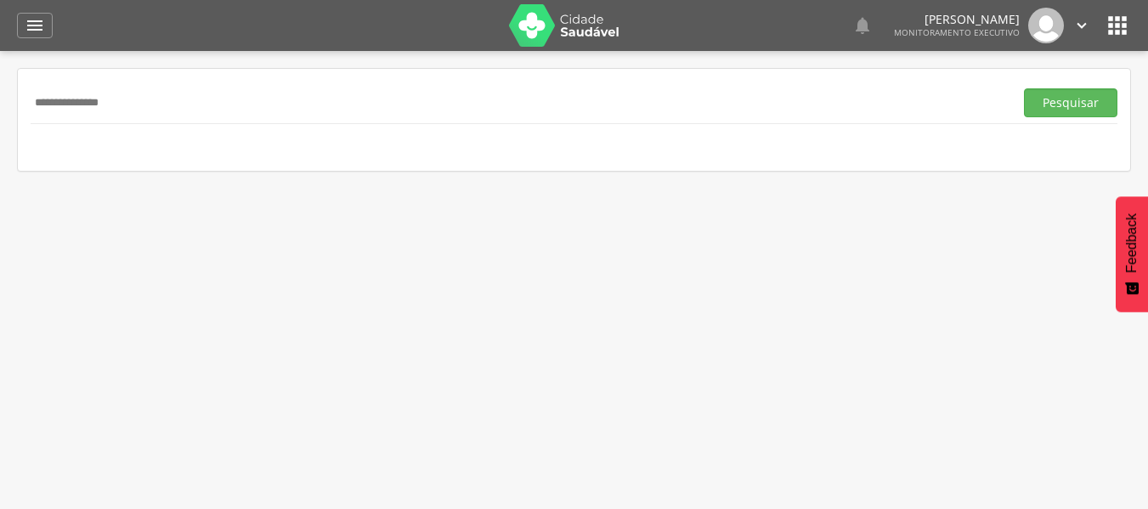
drag, startPoint x: 136, startPoint y: 105, endPoint x: 0, endPoint y: 53, distance: 145.8
click div " Supervisão  Distritos  Ubs Coordenador: - Queimadas / PB Intervalo de Tempo…"
type input "*"
click div "**********"
click button "Pesquisar"
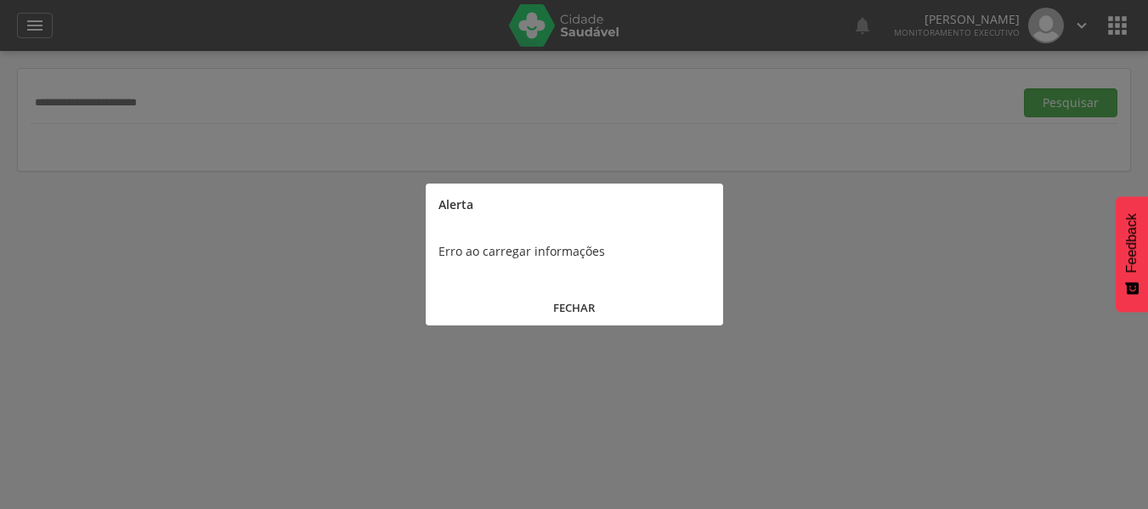
click button "FECHAR"
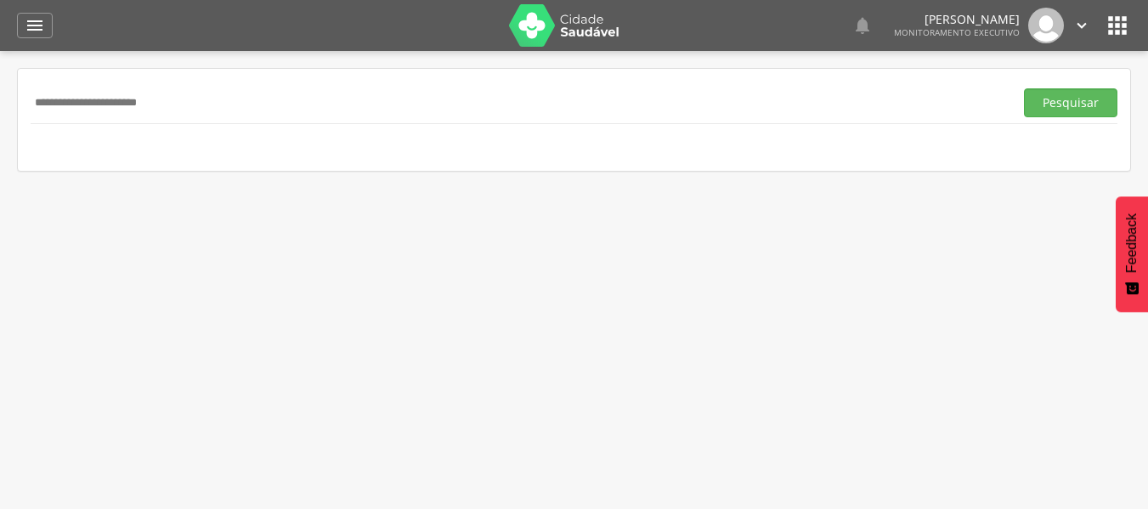
drag, startPoint x: 121, startPoint y: 75, endPoint x: 52, endPoint y: 48, distance: 74.5
click div " Dashboard Supervisão Produtividade Mapa da cidade Mapa de cobertura Ranking A…"
type input "*"
click button "Pesquisar"
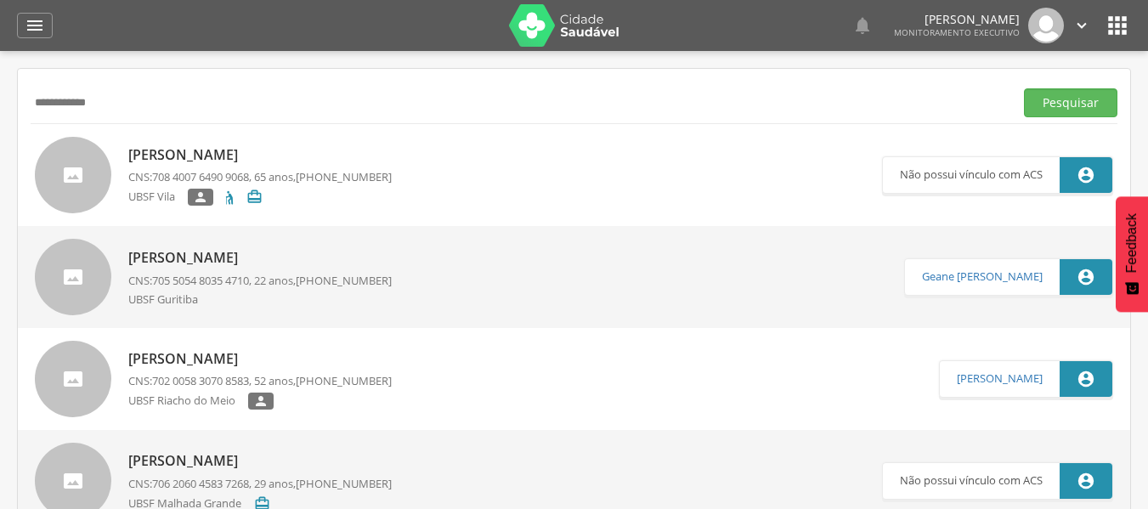
drag, startPoint x: 144, startPoint y: 107, endPoint x: 0, endPoint y: 4, distance: 176.5
click div " Dashboard Supervisão Produtividade Mapa da cidade Mapa de cobertura Ranking A…"
type input "**********"
click button "Pesquisar"
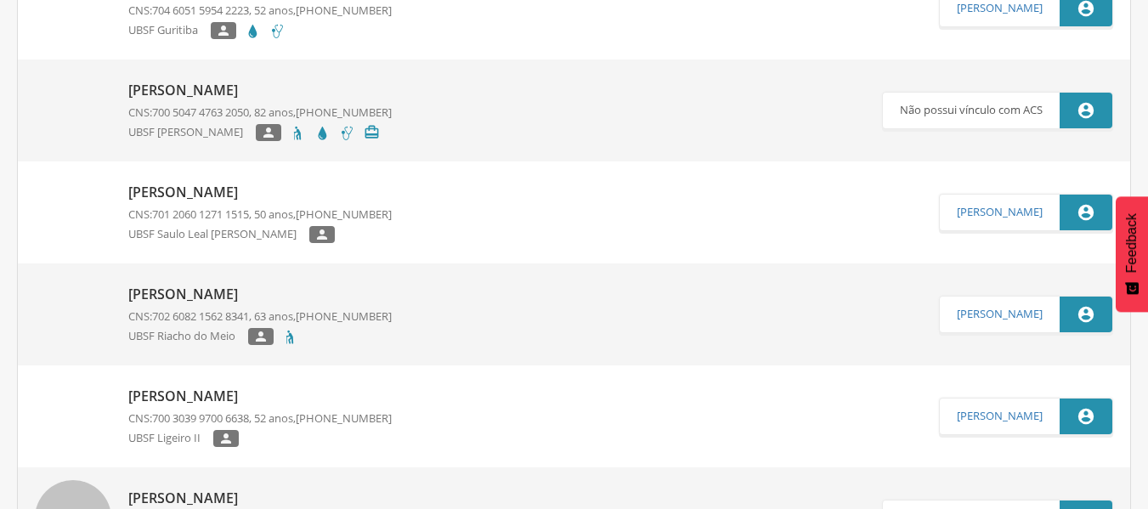
scroll to position [170, 0]
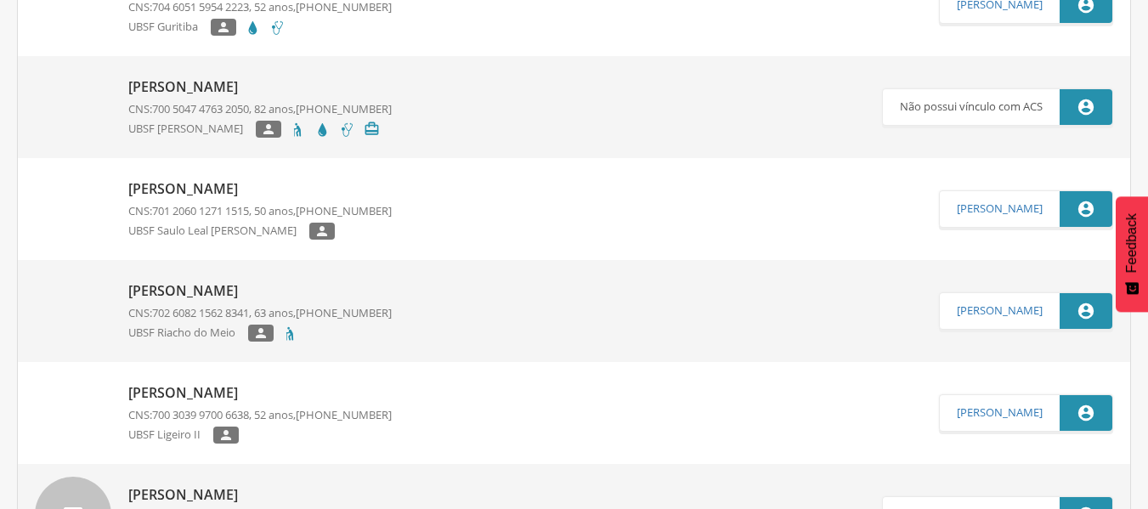
click p "[PERSON_NAME]"
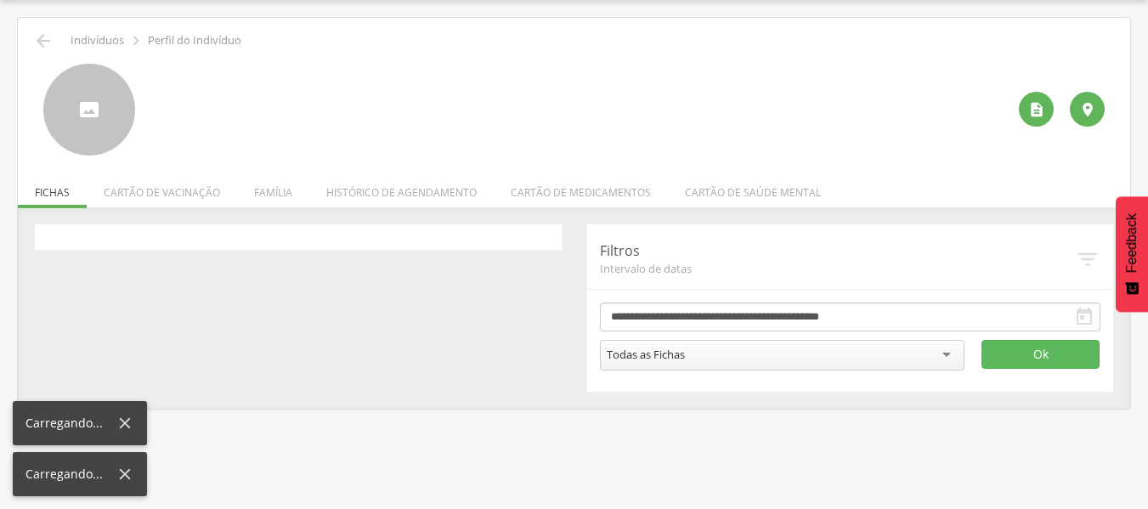
scroll to position [51, 0]
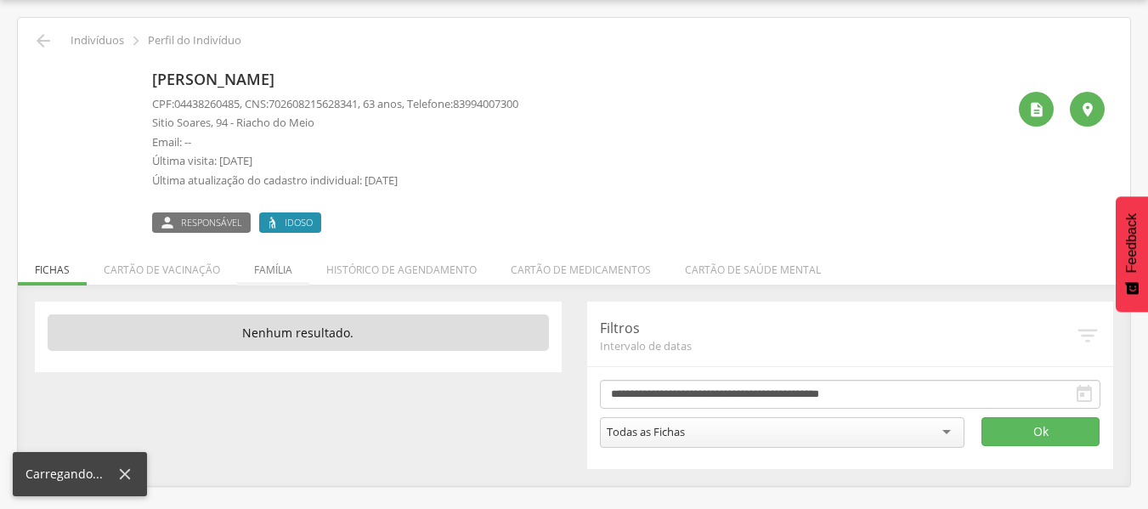
click li "Família"
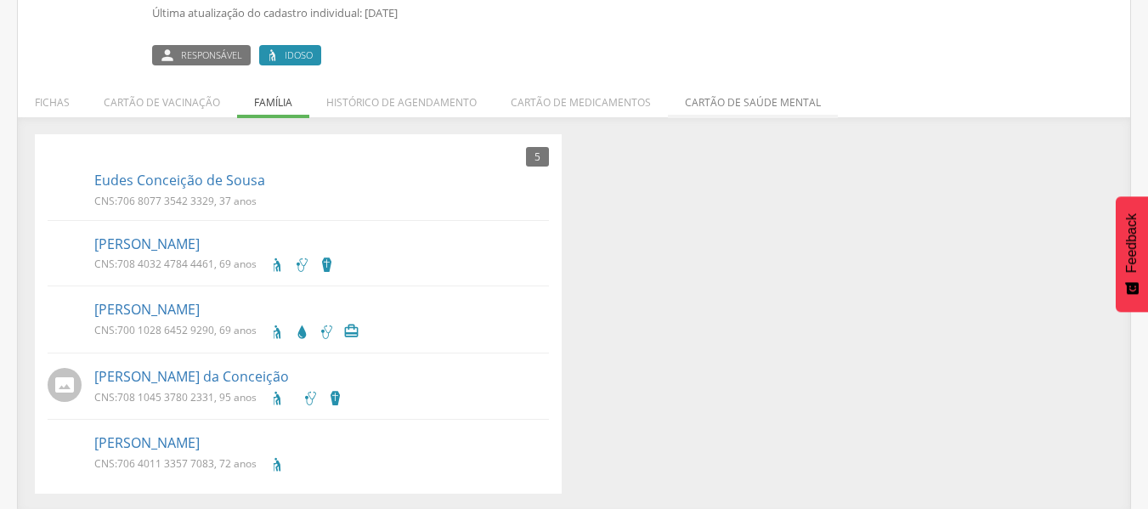
scroll to position [221, 0]
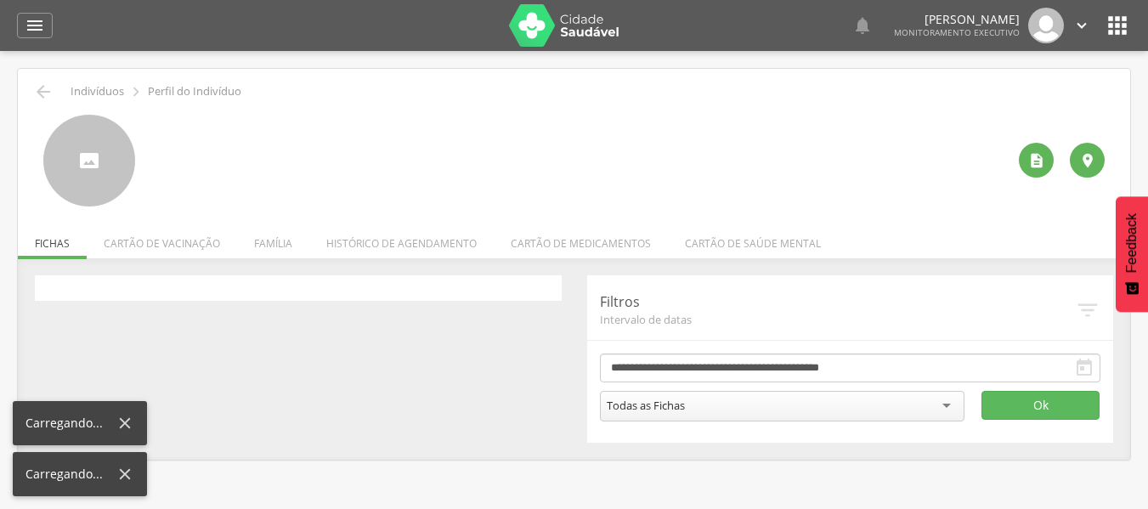
scroll to position [51, 0]
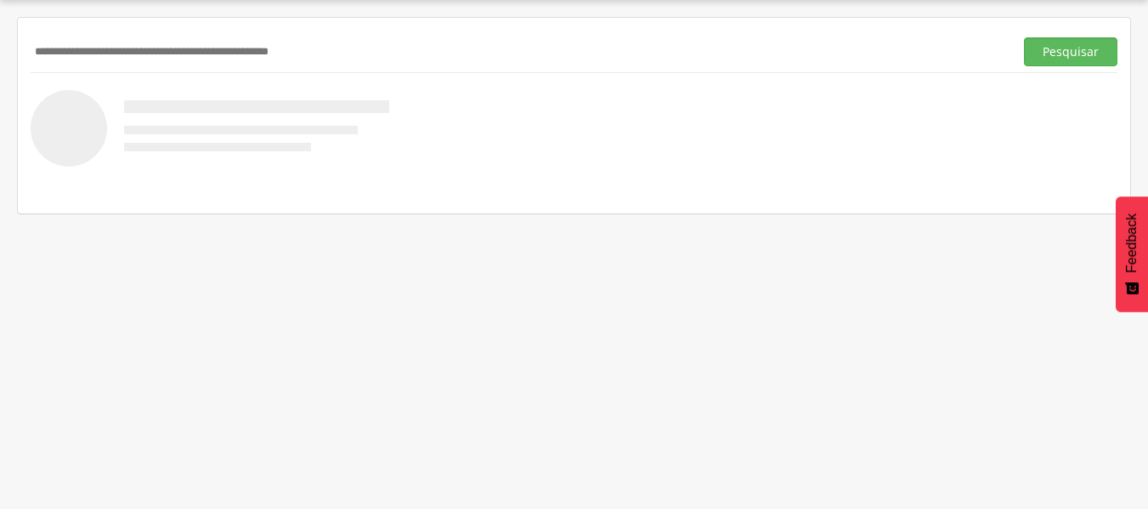
click at [126, 57] on input "text" at bounding box center [519, 51] width 976 height 29
type input "**********"
click at [1073, 50] on button "Pesquisar" at bounding box center [1070, 51] width 93 height 29
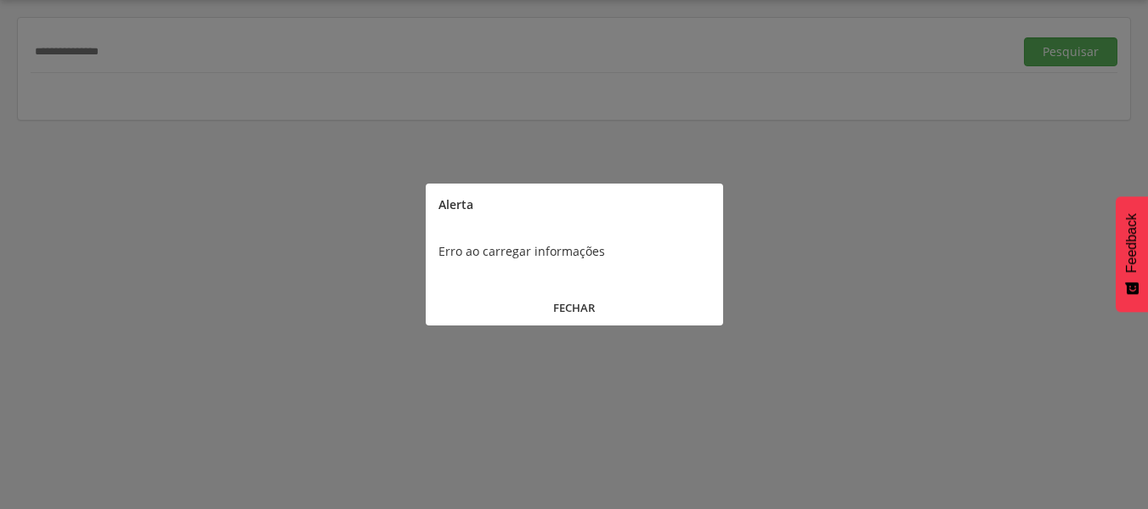
click at [558, 313] on button "FECHAR" at bounding box center [574, 308] width 297 height 37
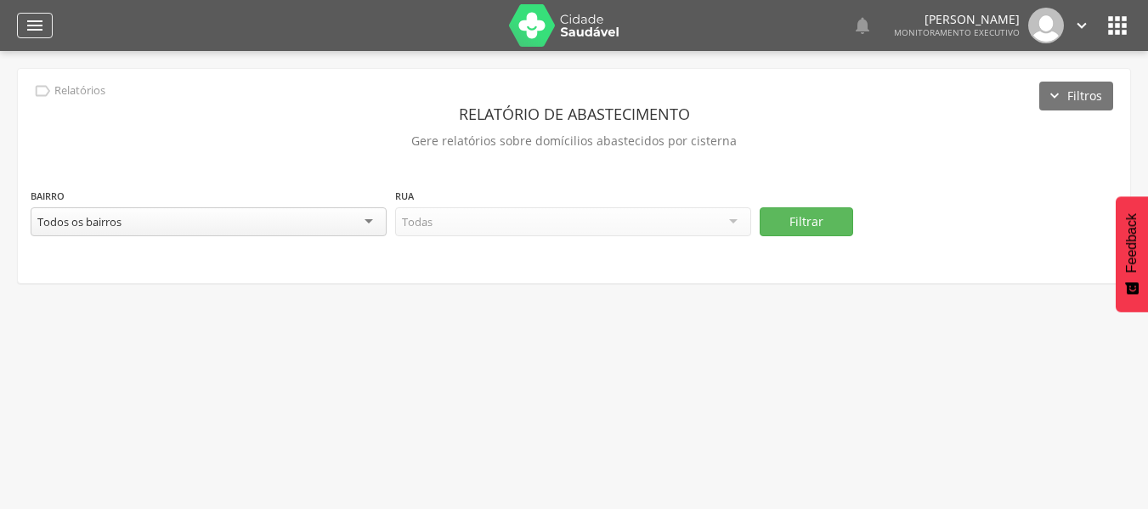
drag, startPoint x: 31, startPoint y: 25, endPoint x: 73, endPoint y: 9, distance: 44.3
click at [31, 25] on icon "" at bounding box center [35, 25] width 20 height 20
